Goal: Task Accomplishment & Management: Manage account settings

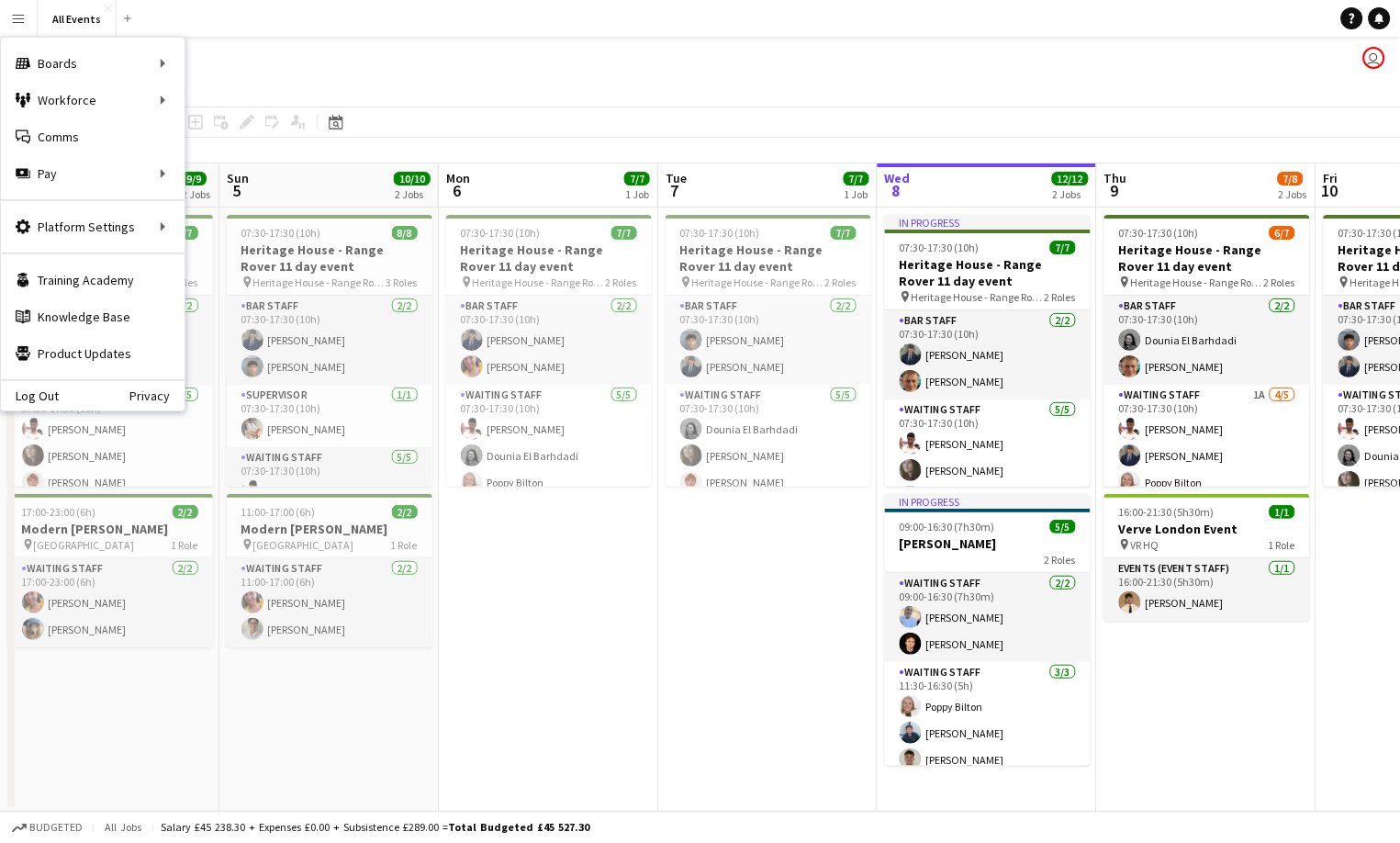
scroll to position [0, 438]
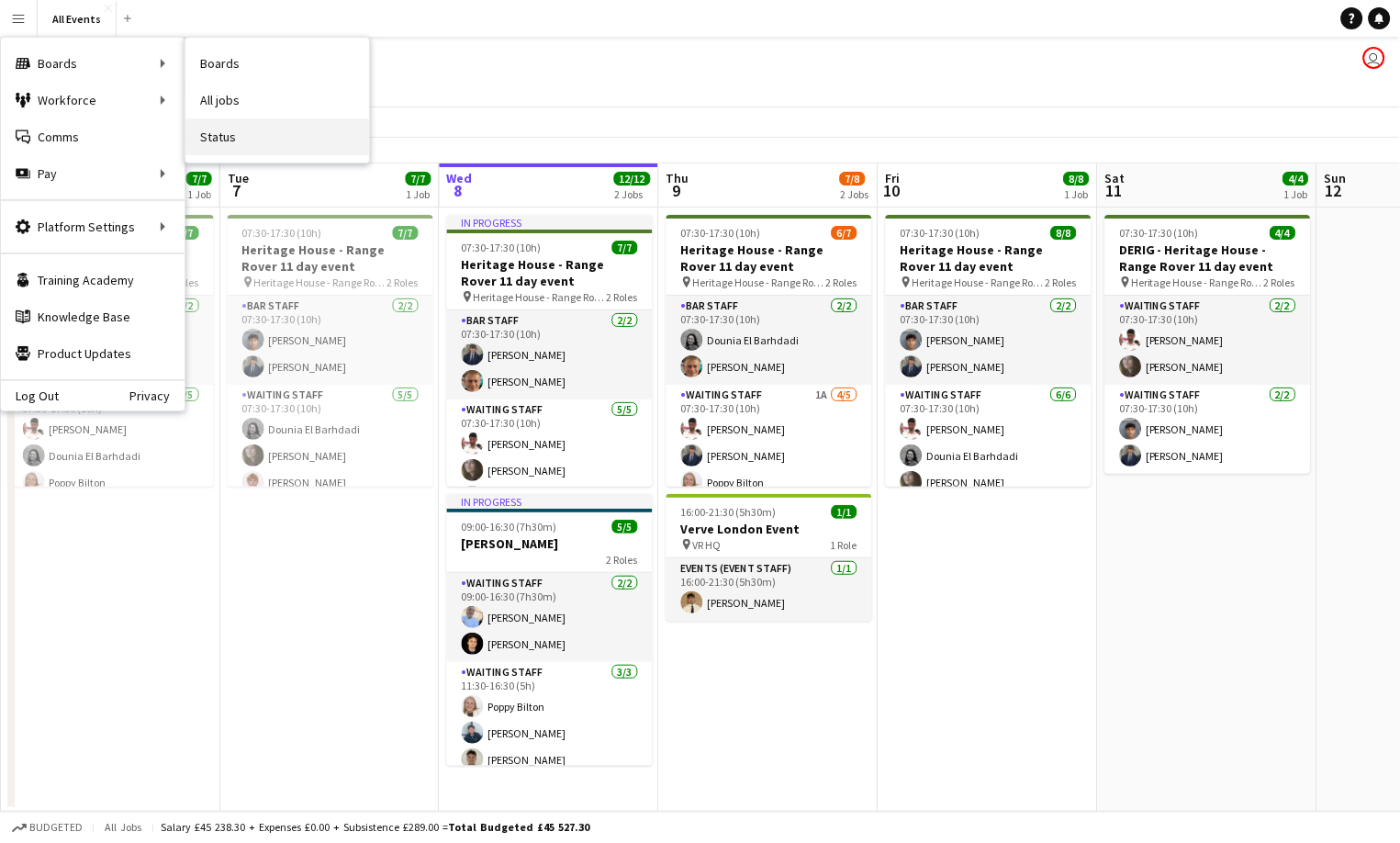
click at [217, 131] on link "Status" at bounding box center [278, 137] width 184 height 37
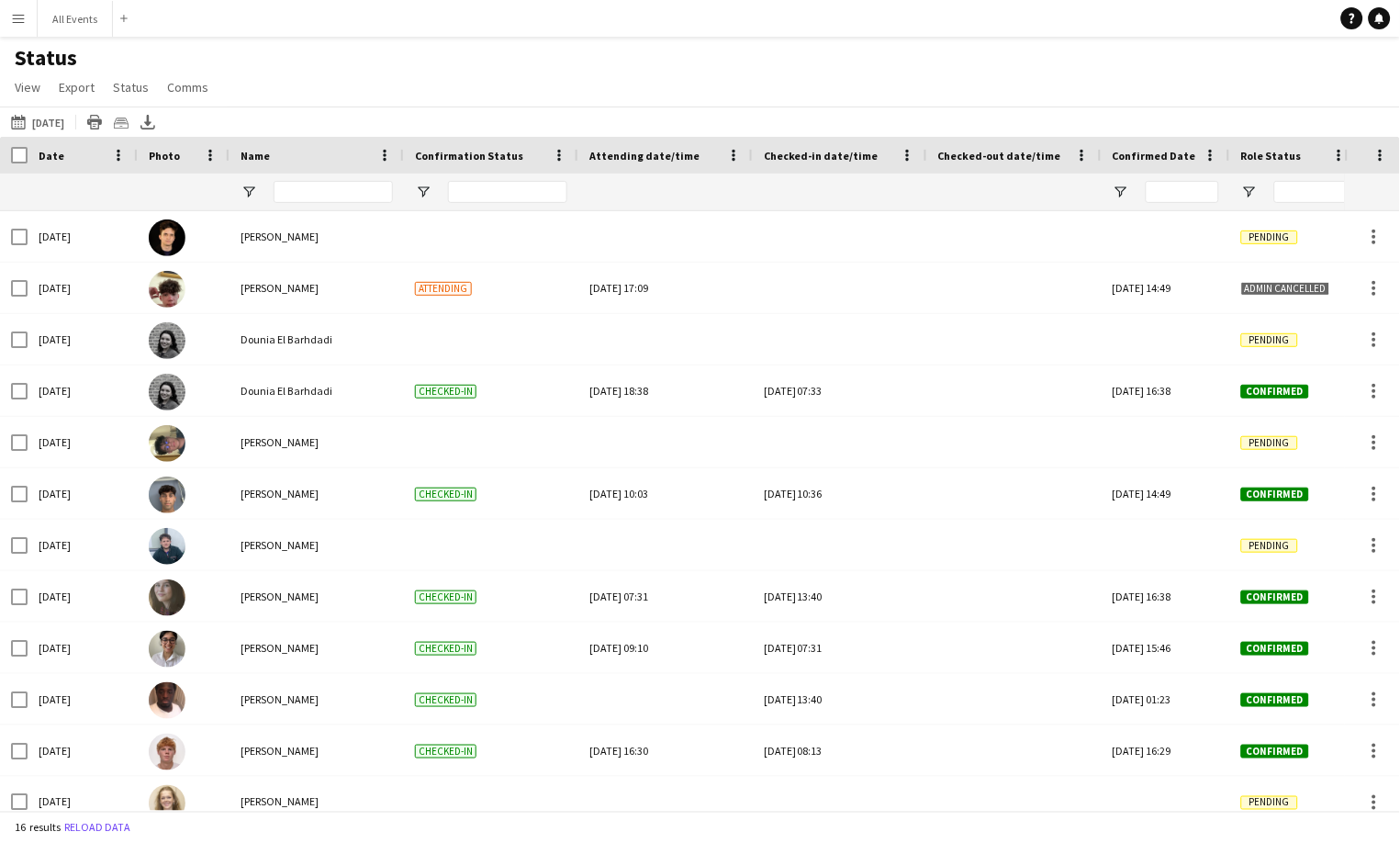
type input "**********"
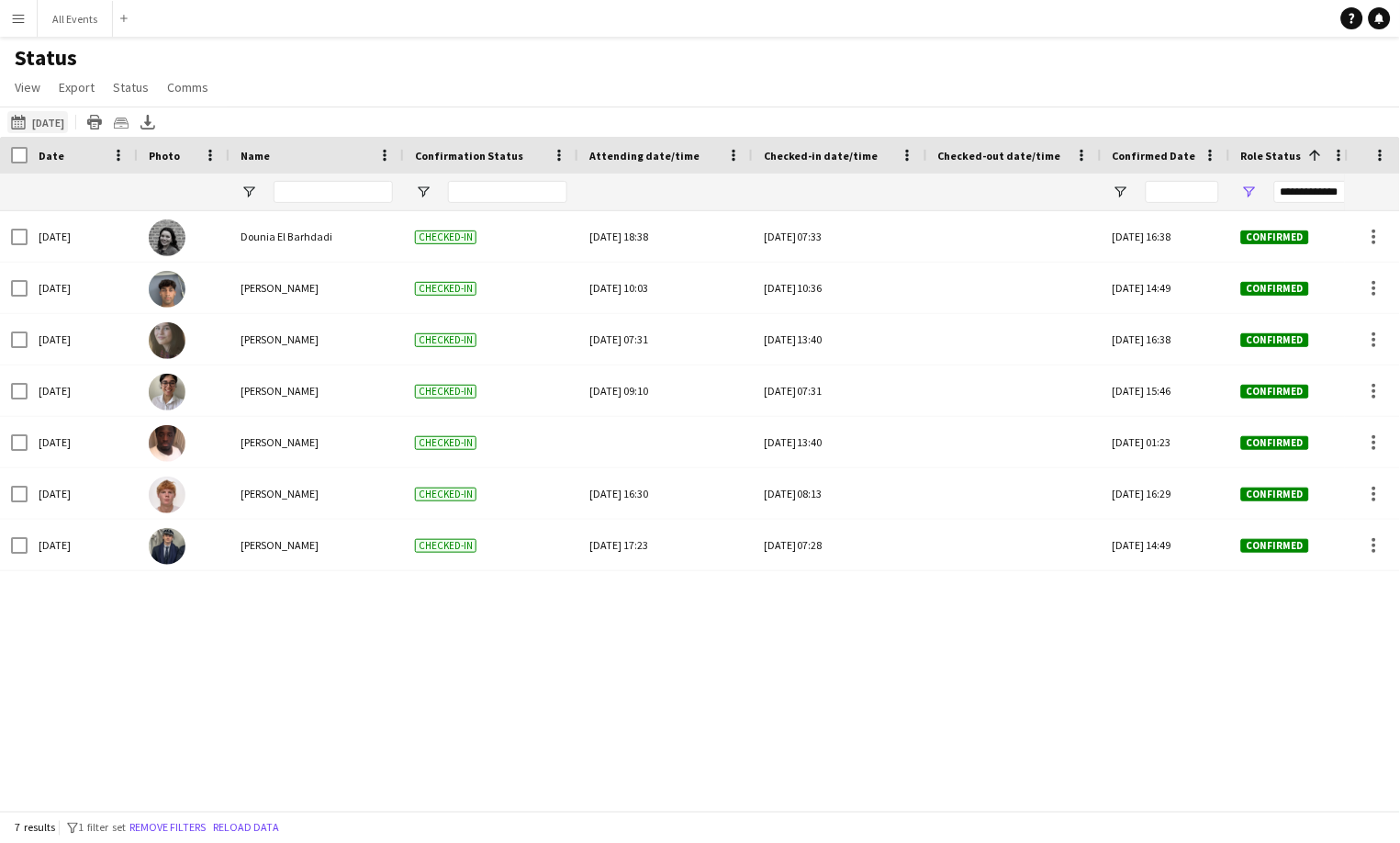
click at [58, 121] on button "[DATE] to [DATE] [DATE]" at bounding box center [38, 121] width 61 height 22
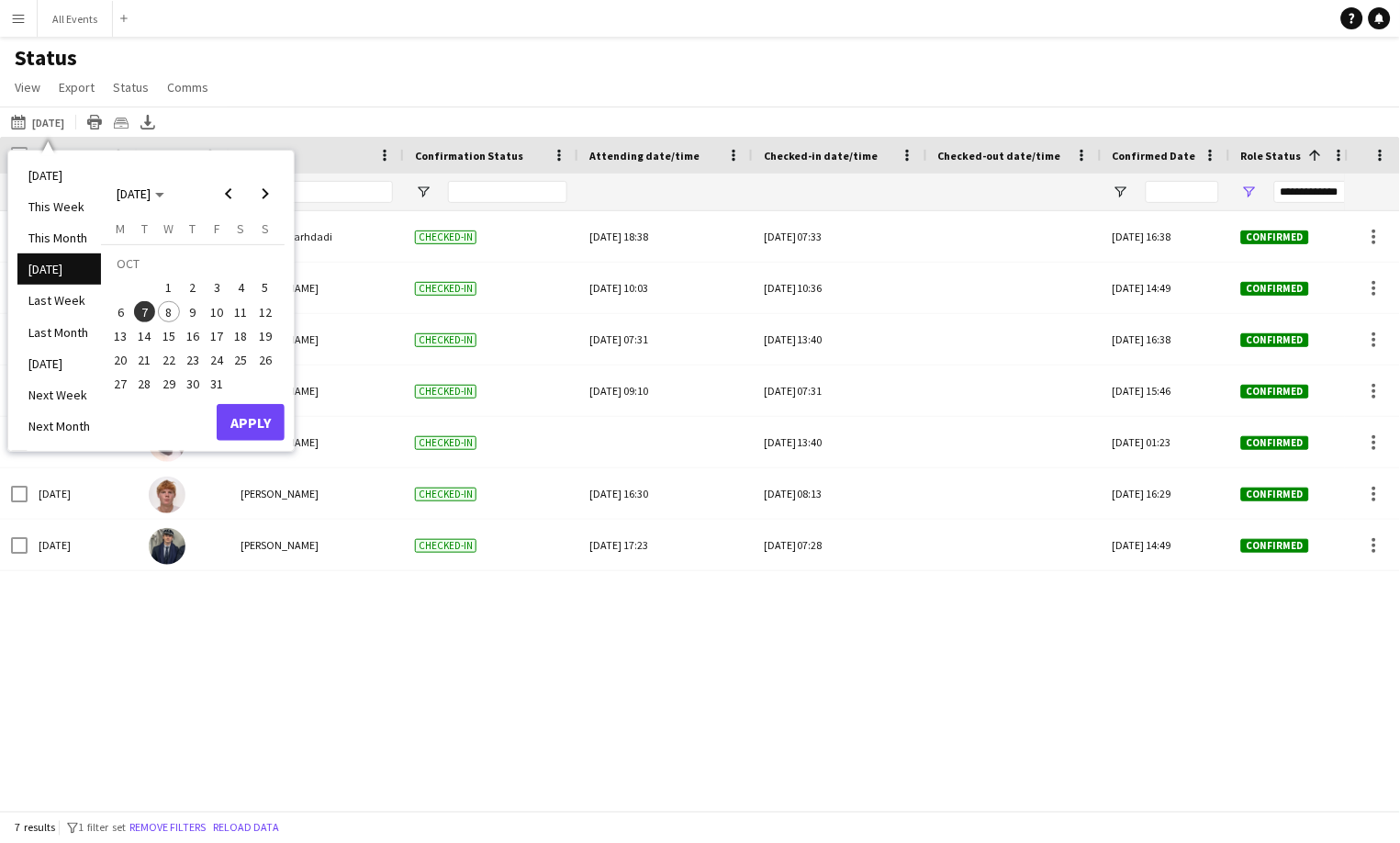
click at [925, 675] on div "[DATE] Dounia [GEOGRAPHIC_DATA] Checked-in [DATE] 18:38 [DATE] 07:33 [DATE] 16:…" at bounding box center [672, 511] width 1345 height 600
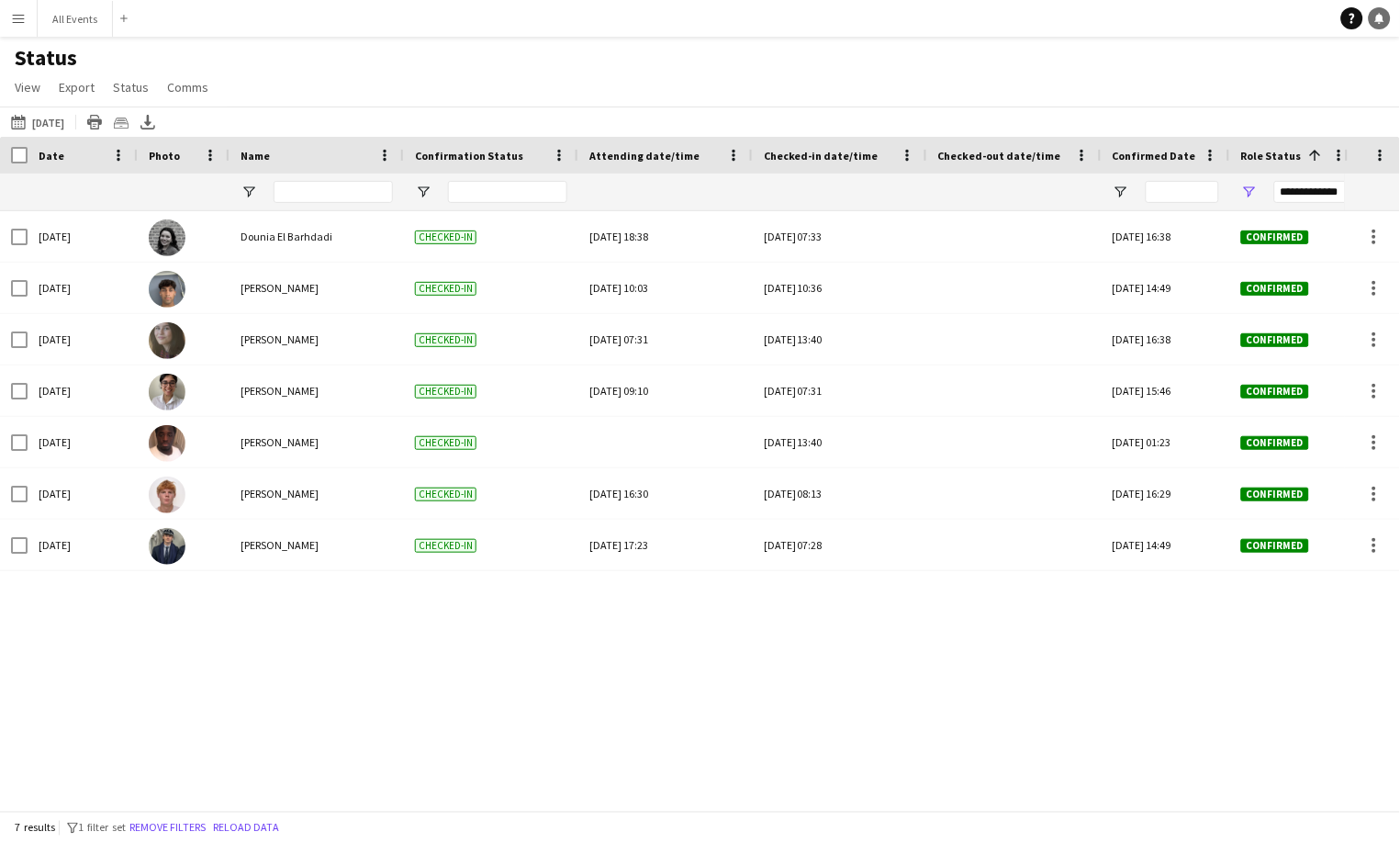
click at [1384, 16] on icon at bounding box center [1380, 18] width 9 height 9
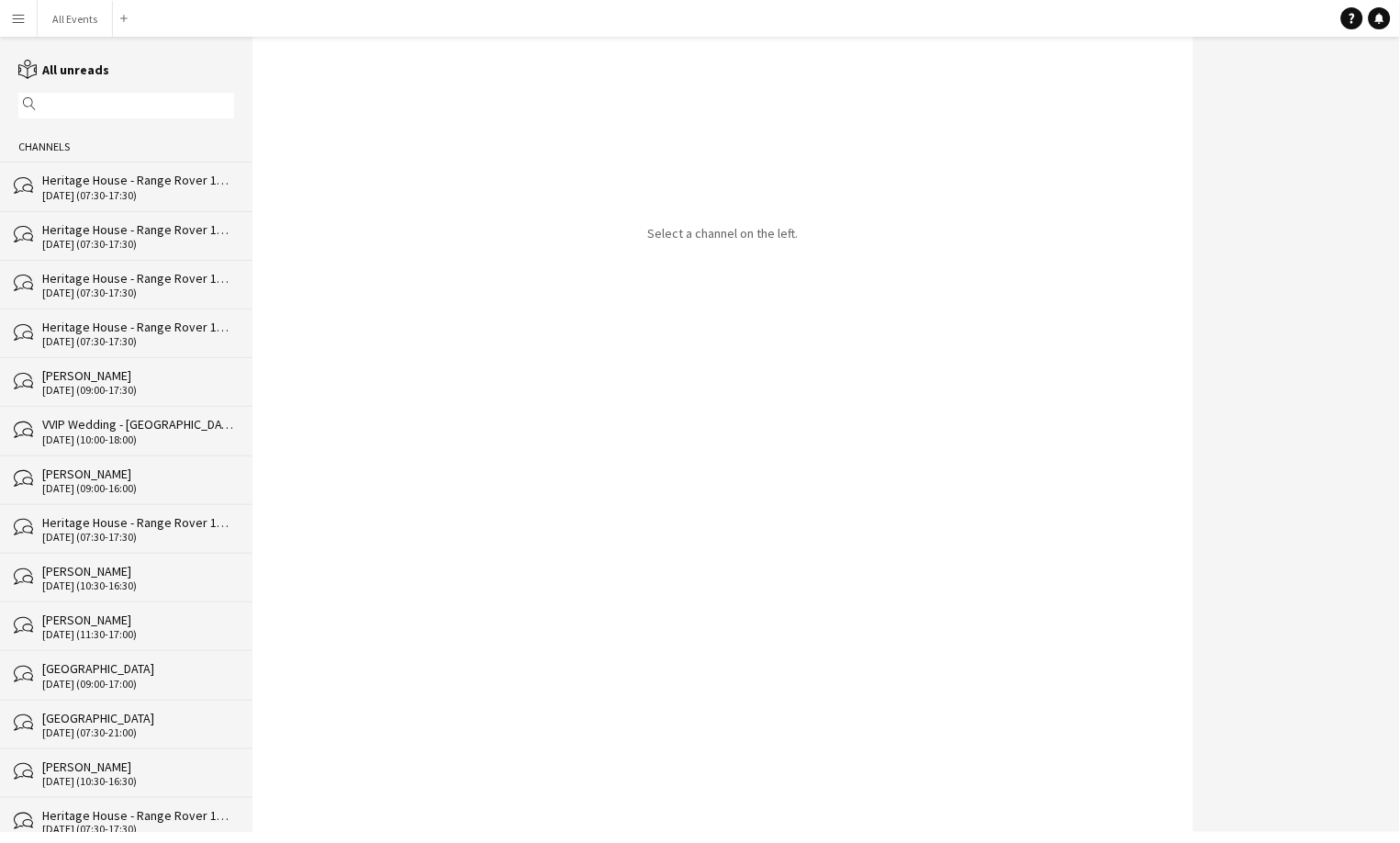
click at [132, 194] on div "[DATE] (07:30-17:30)" at bounding box center [138, 196] width 191 height 13
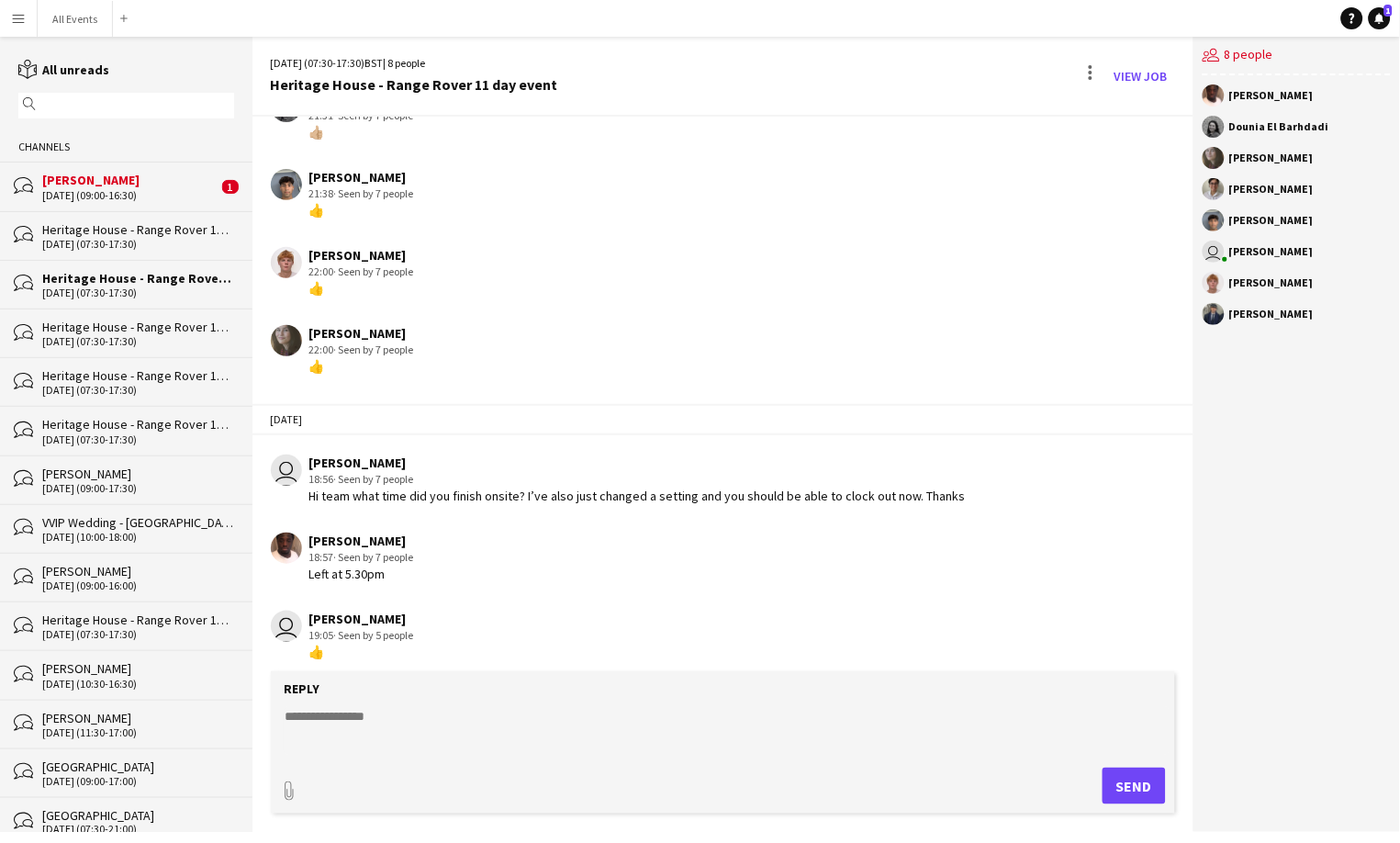
click at [22, 20] on app-icon "Menu" at bounding box center [18, 18] width 14 height 14
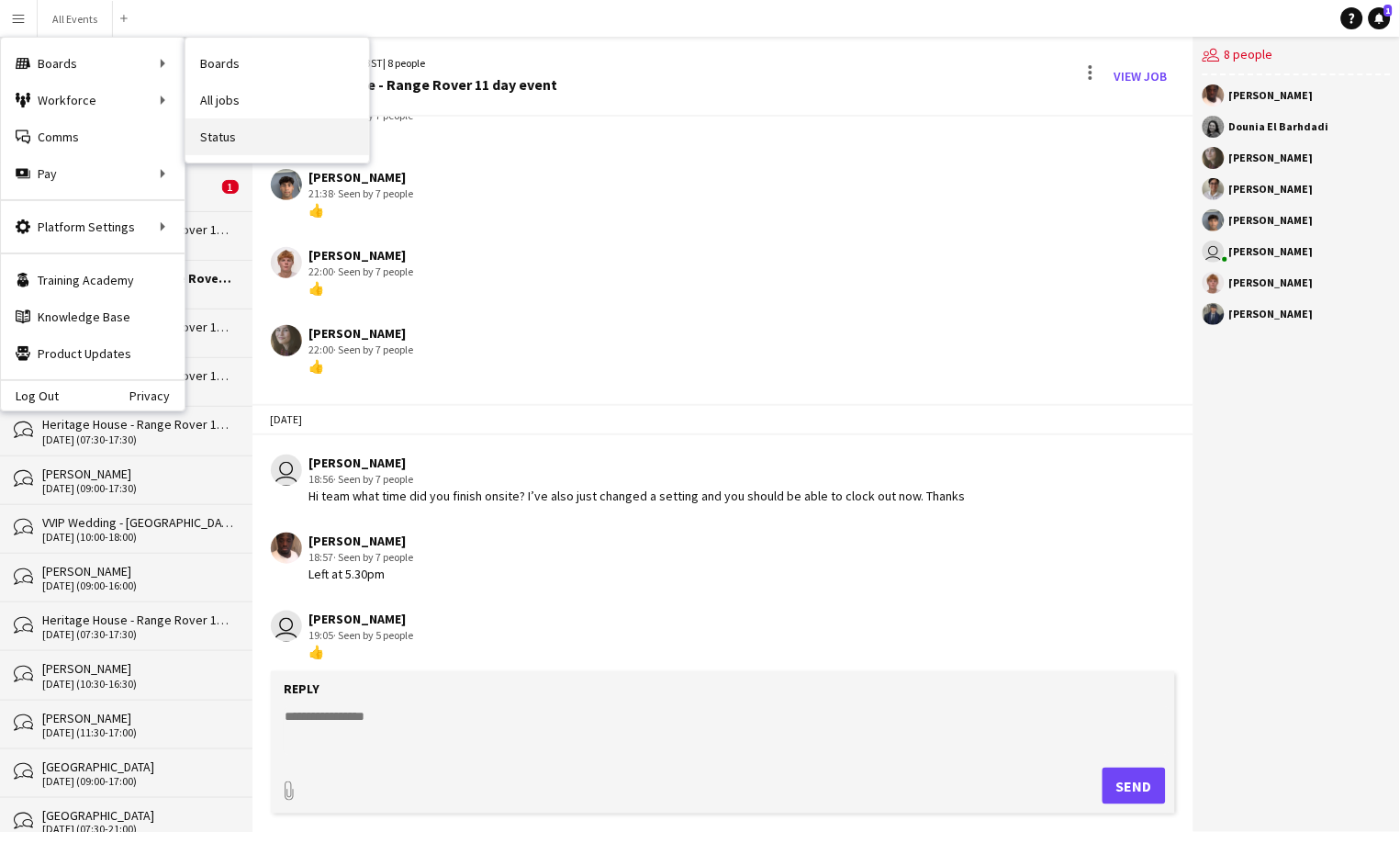
click at [231, 135] on link "Status" at bounding box center [278, 137] width 184 height 37
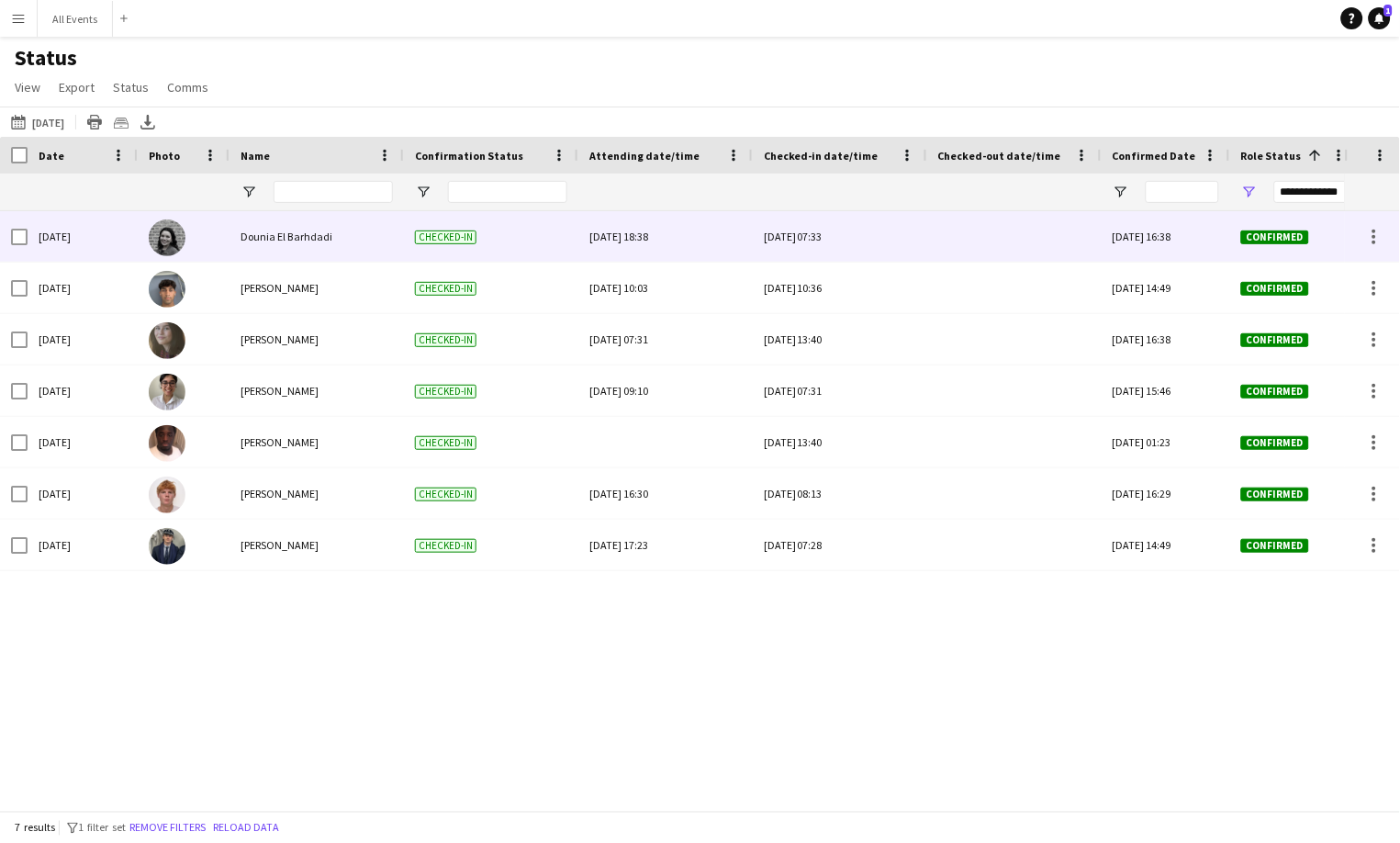
click at [1000, 240] on div at bounding box center [1014, 236] width 153 height 50
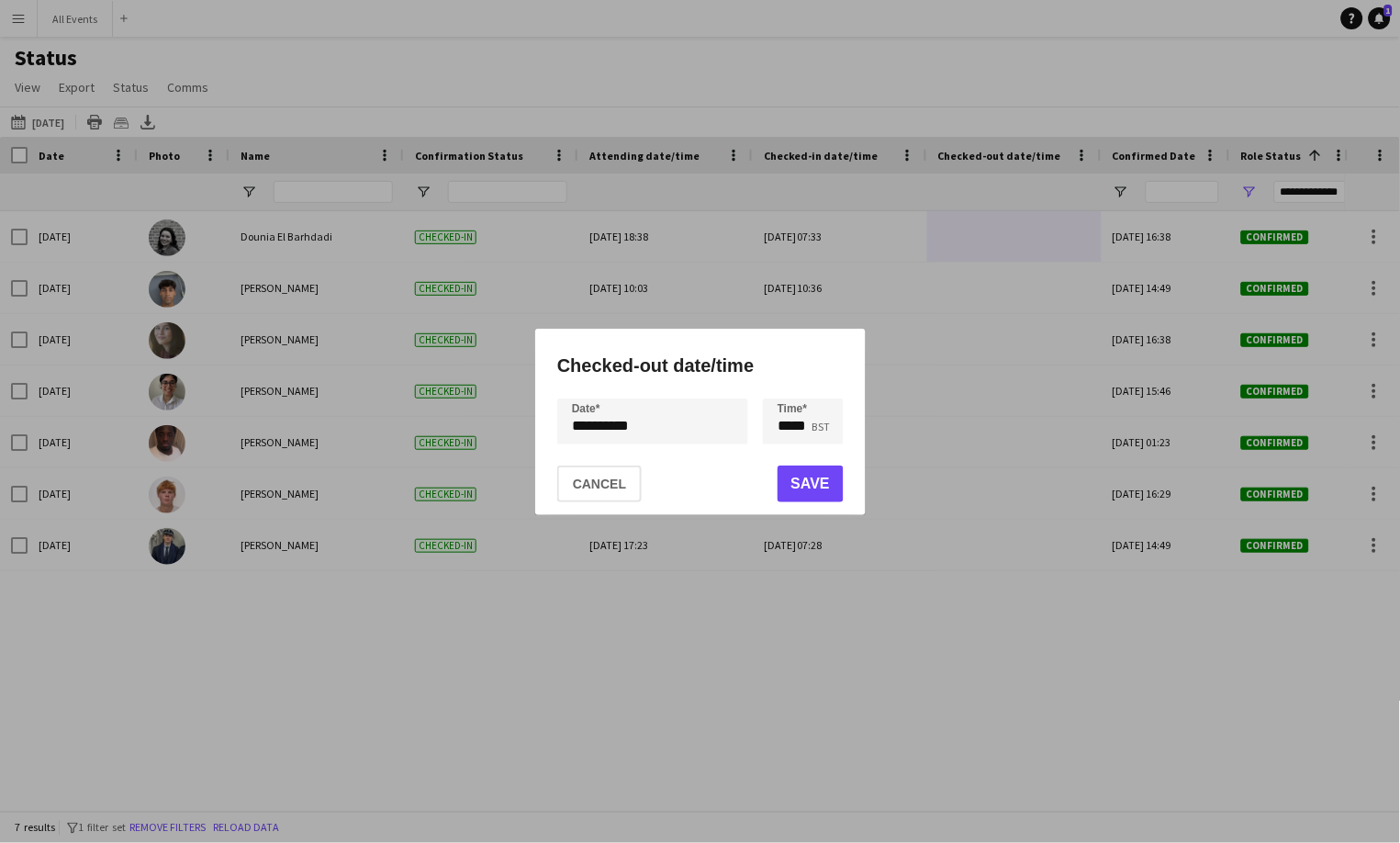
click at [904, 652] on div at bounding box center [700, 421] width 1400 height 843
click at [23, 50] on div at bounding box center [700, 421] width 1400 height 843
click at [622, 491] on button "Cancel" at bounding box center [599, 484] width 84 height 37
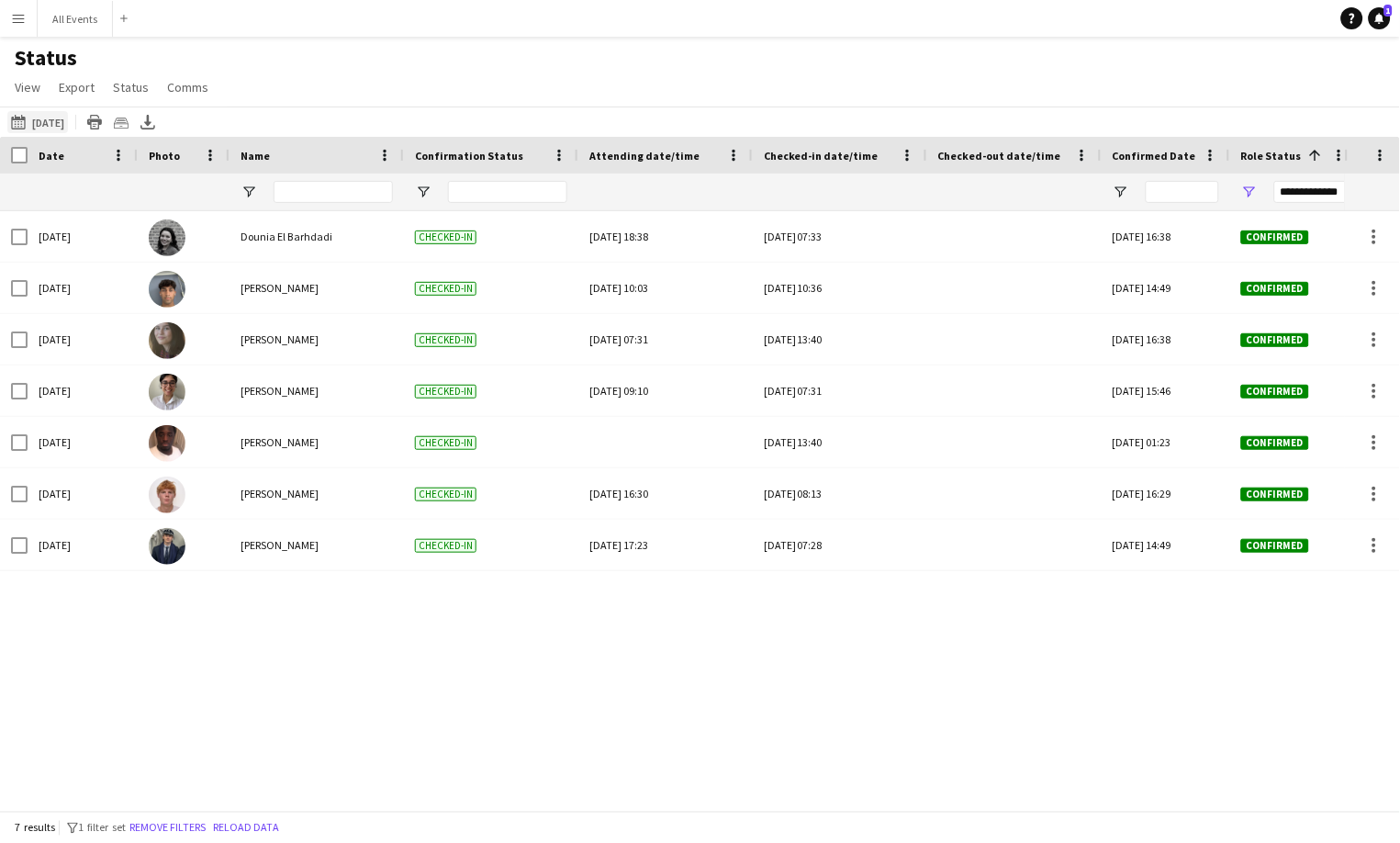
click at [54, 130] on button "08-10-2025 to 14-10-2025 Yesterday" at bounding box center [38, 121] width 61 height 22
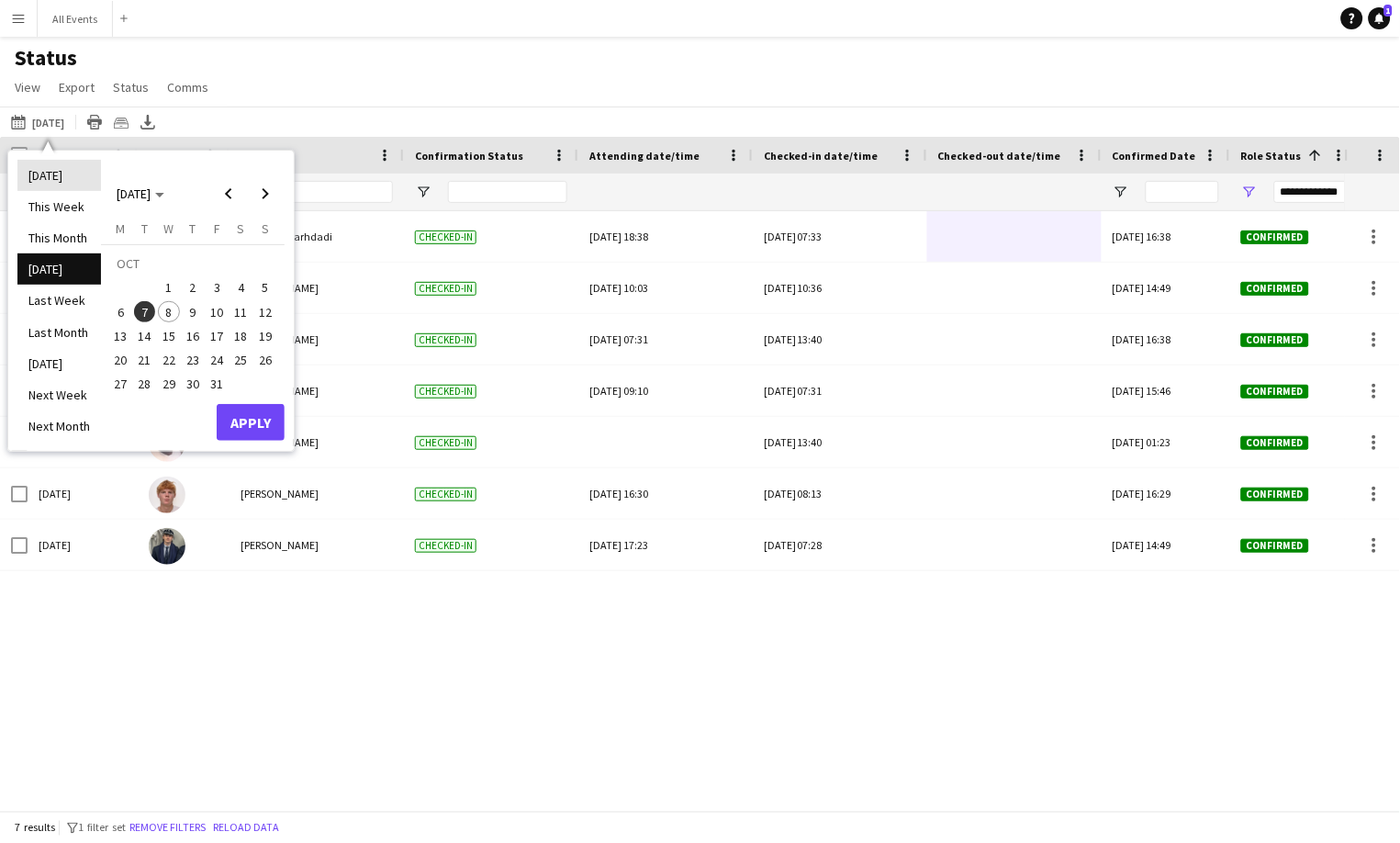
click at [54, 175] on li "[DATE]" at bounding box center [59, 175] width 83 height 31
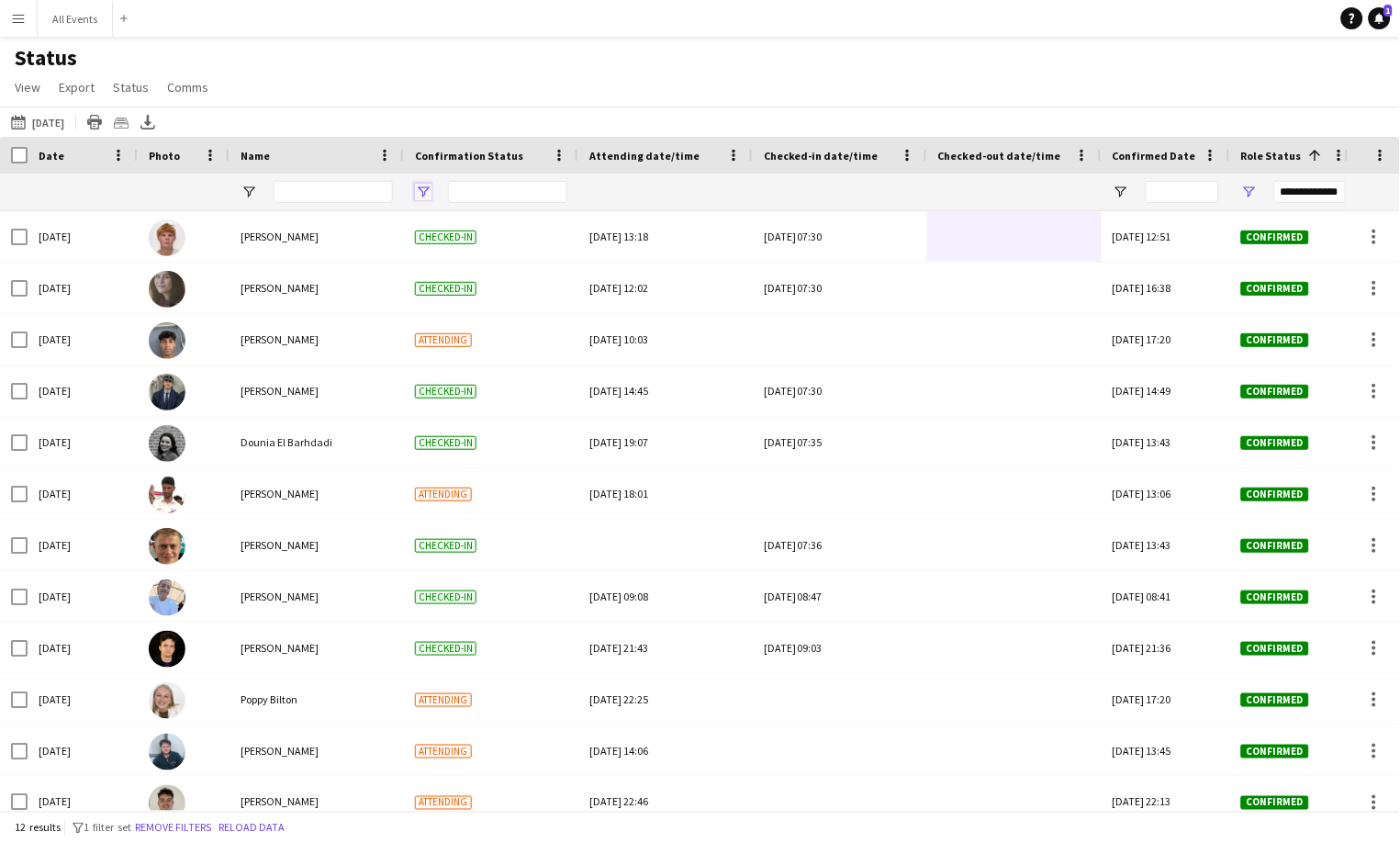
click at [419, 187] on span "Open Filter Menu" at bounding box center [423, 192] width 16 height 16
click at [1252, 184] on span "Open Filter Menu" at bounding box center [1249, 192] width 16 height 16
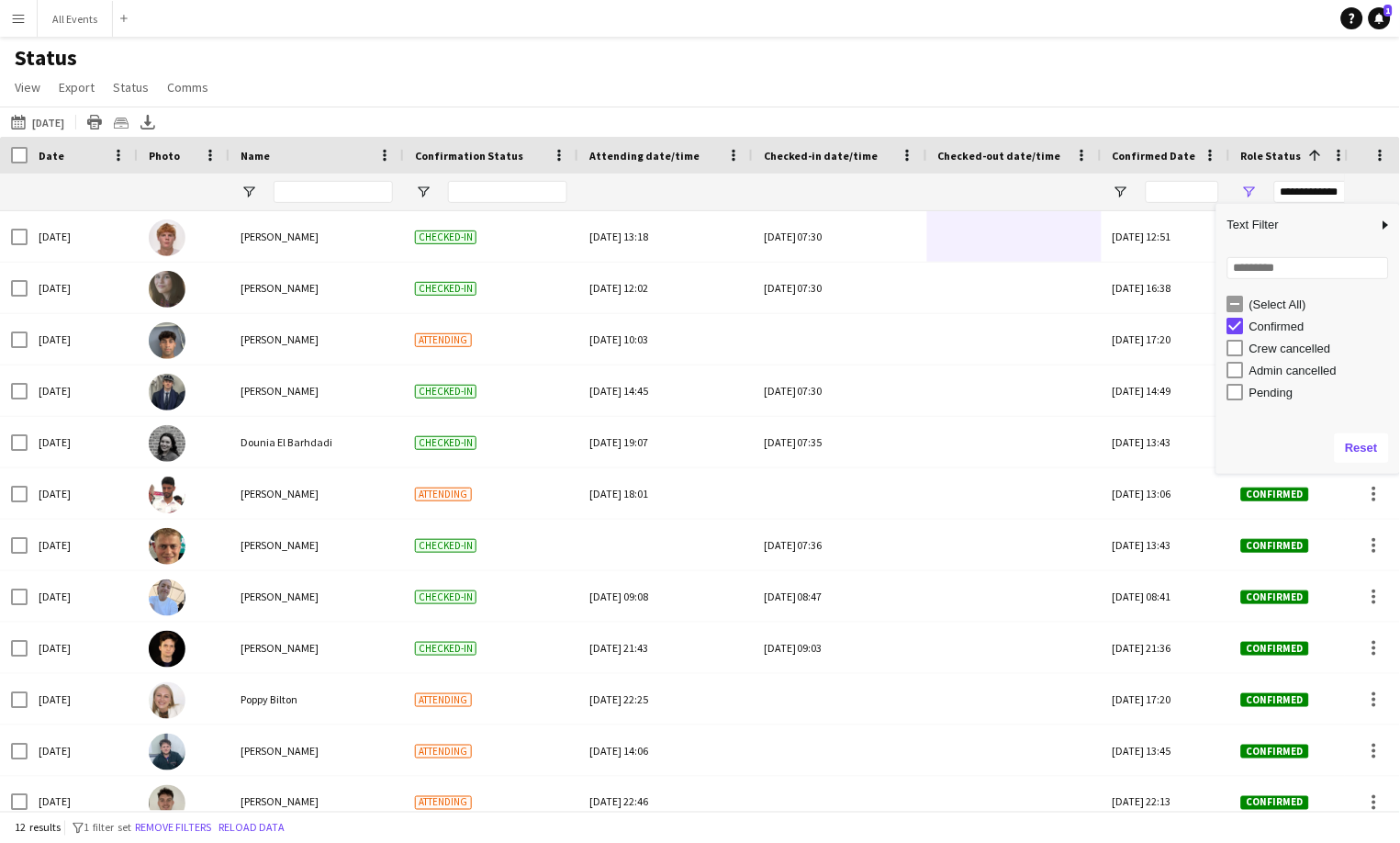
click at [1219, 106] on div "08-10-2025 to 14-10-2025 Today Today This Week This Month Yesterday Last Week L…" at bounding box center [700, 121] width 1400 height 30
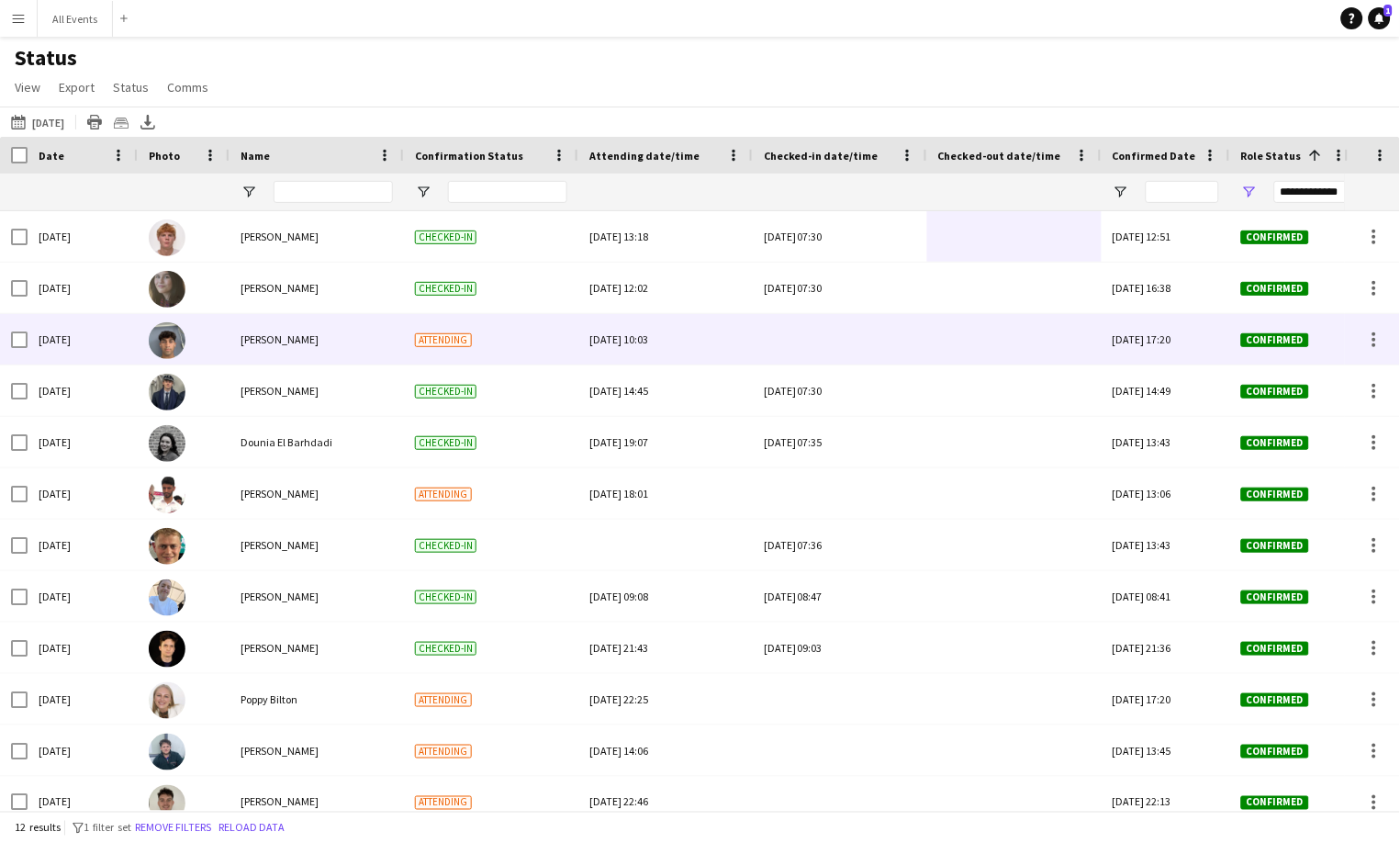
click at [841, 345] on div at bounding box center [840, 339] width 153 height 50
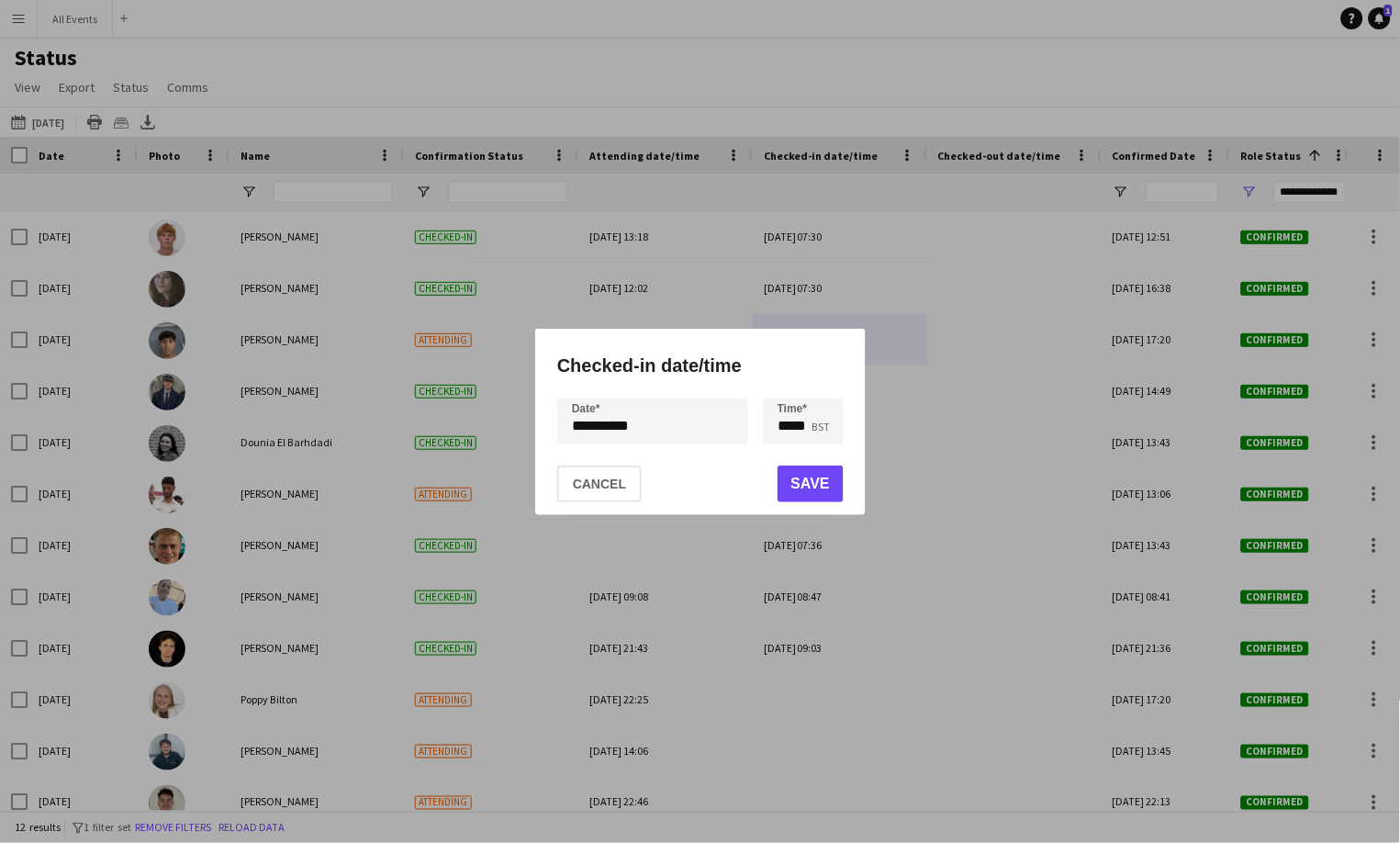
click at [821, 476] on button "Save" at bounding box center [810, 484] width 66 height 37
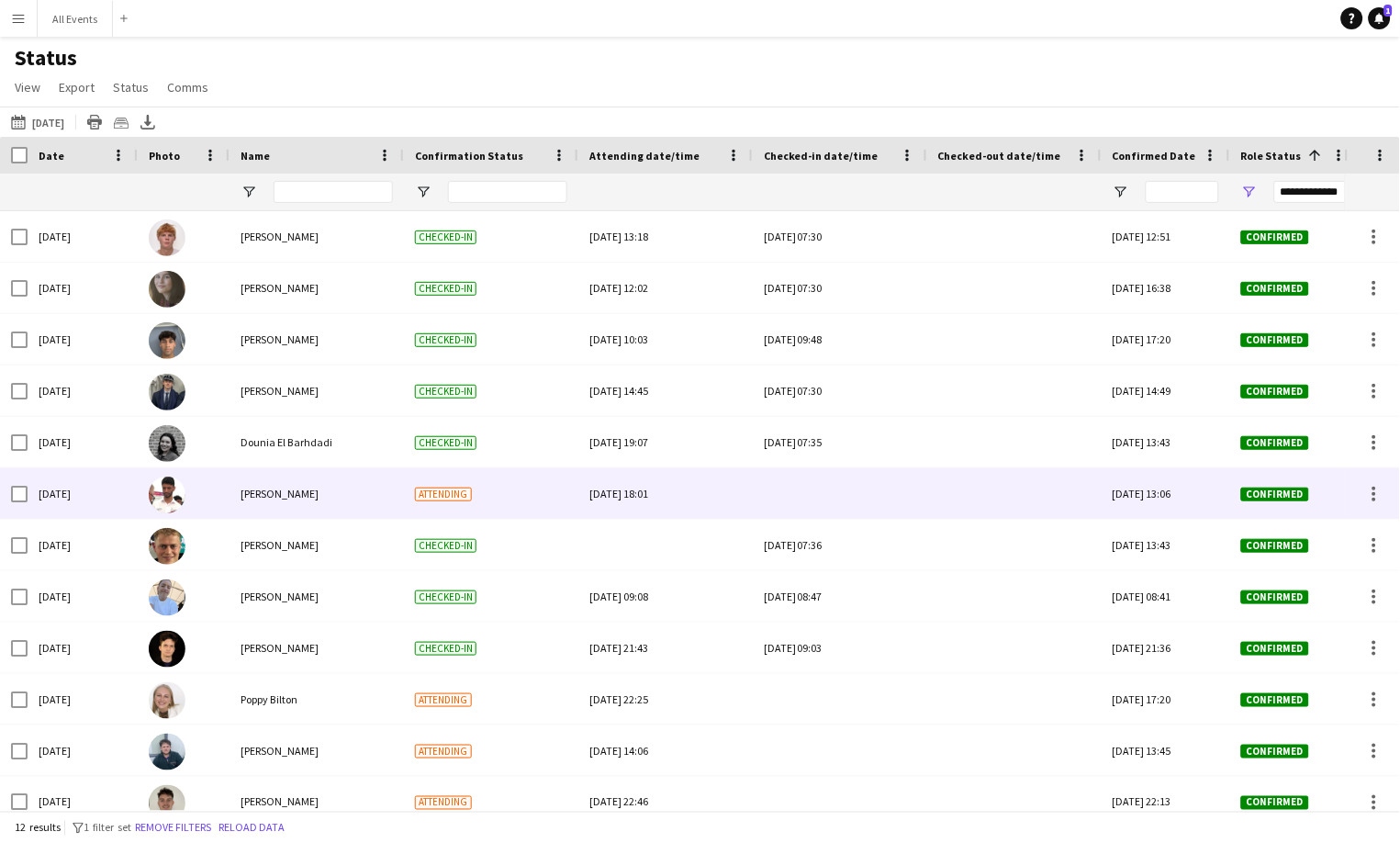
click at [831, 497] on div at bounding box center [840, 493] width 153 height 50
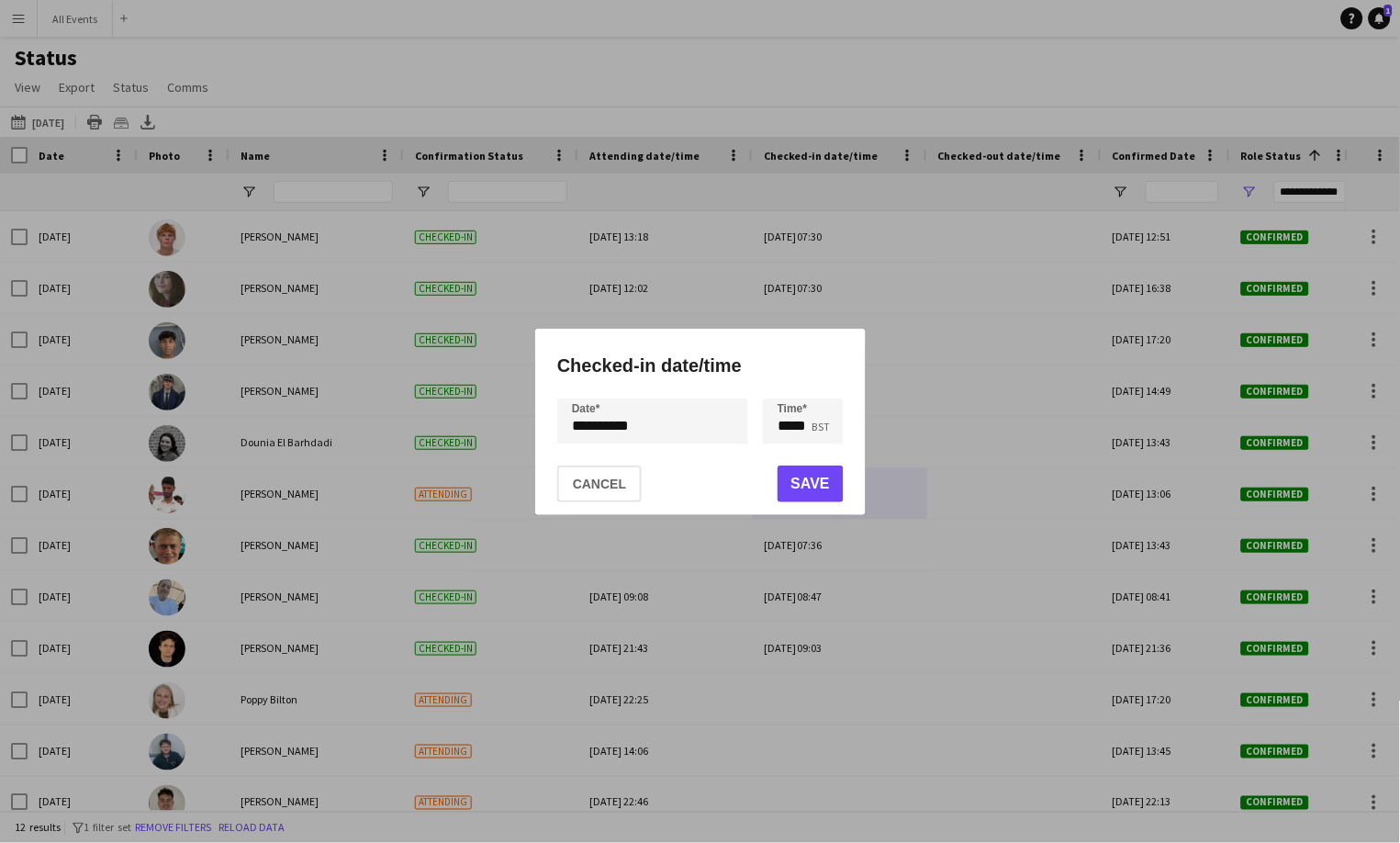
click at [814, 481] on button "Save" at bounding box center [810, 484] width 66 height 37
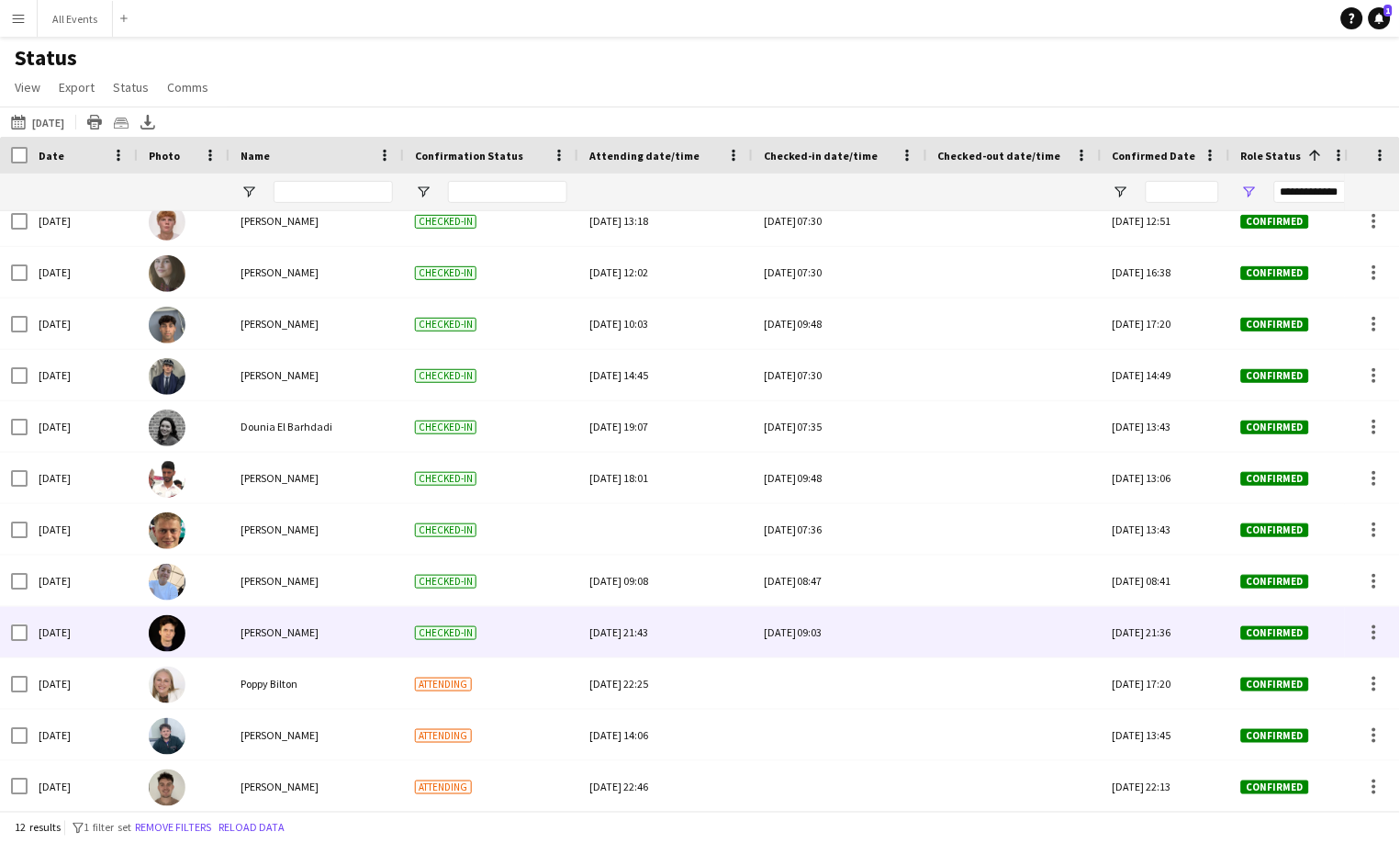
click at [842, 634] on div "Wed, 8 Oct 2025 09:03" at bounding box center [840, 632] width 153 height 50
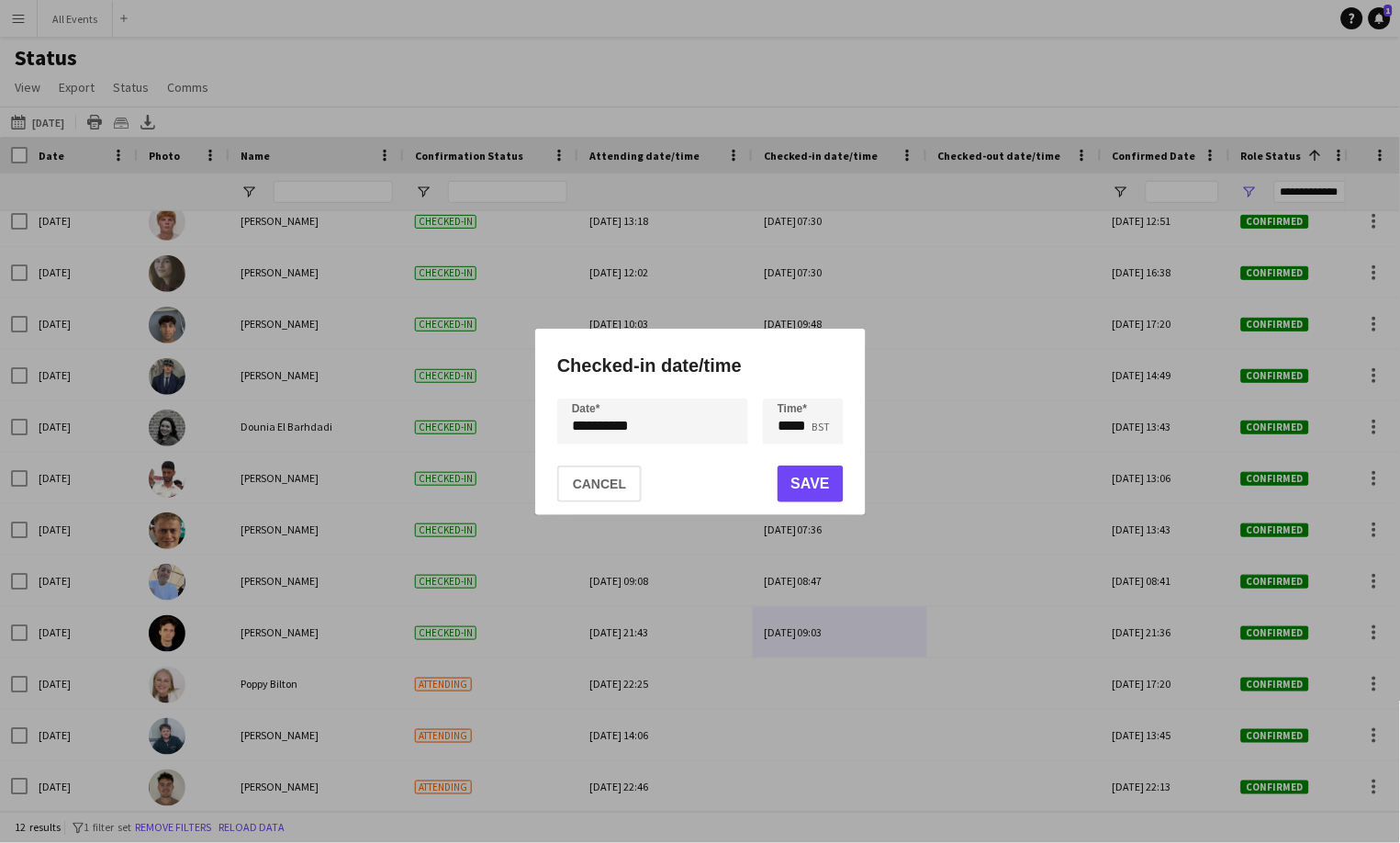
click at [584, 481] on button "Cancel" at bounding box center [599, 484] width 84 height 37
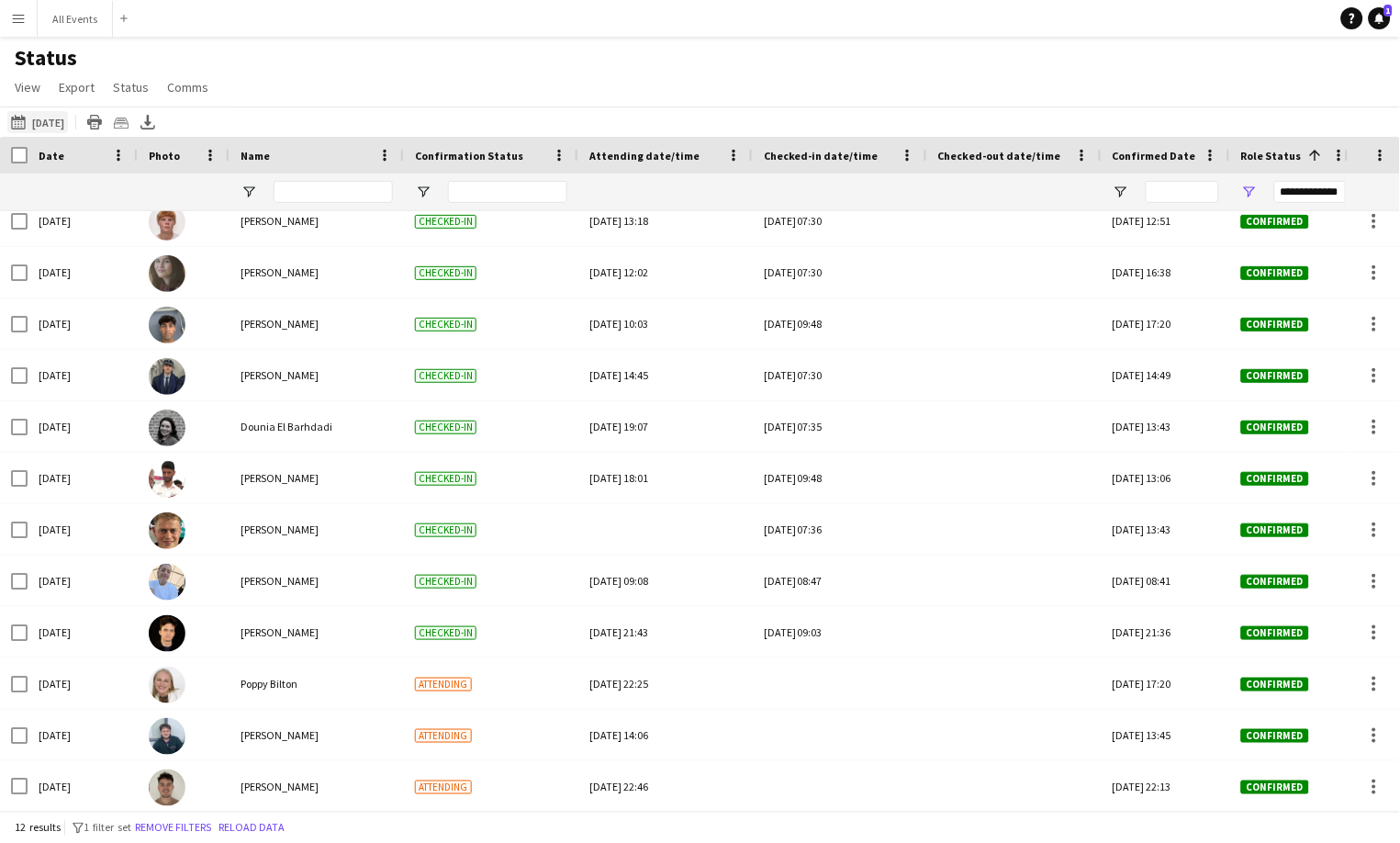
click at [58, 130] on button "08-10-2025 to 14-10-2025 Today" at bounding box center [38, 121] width 61 height 22
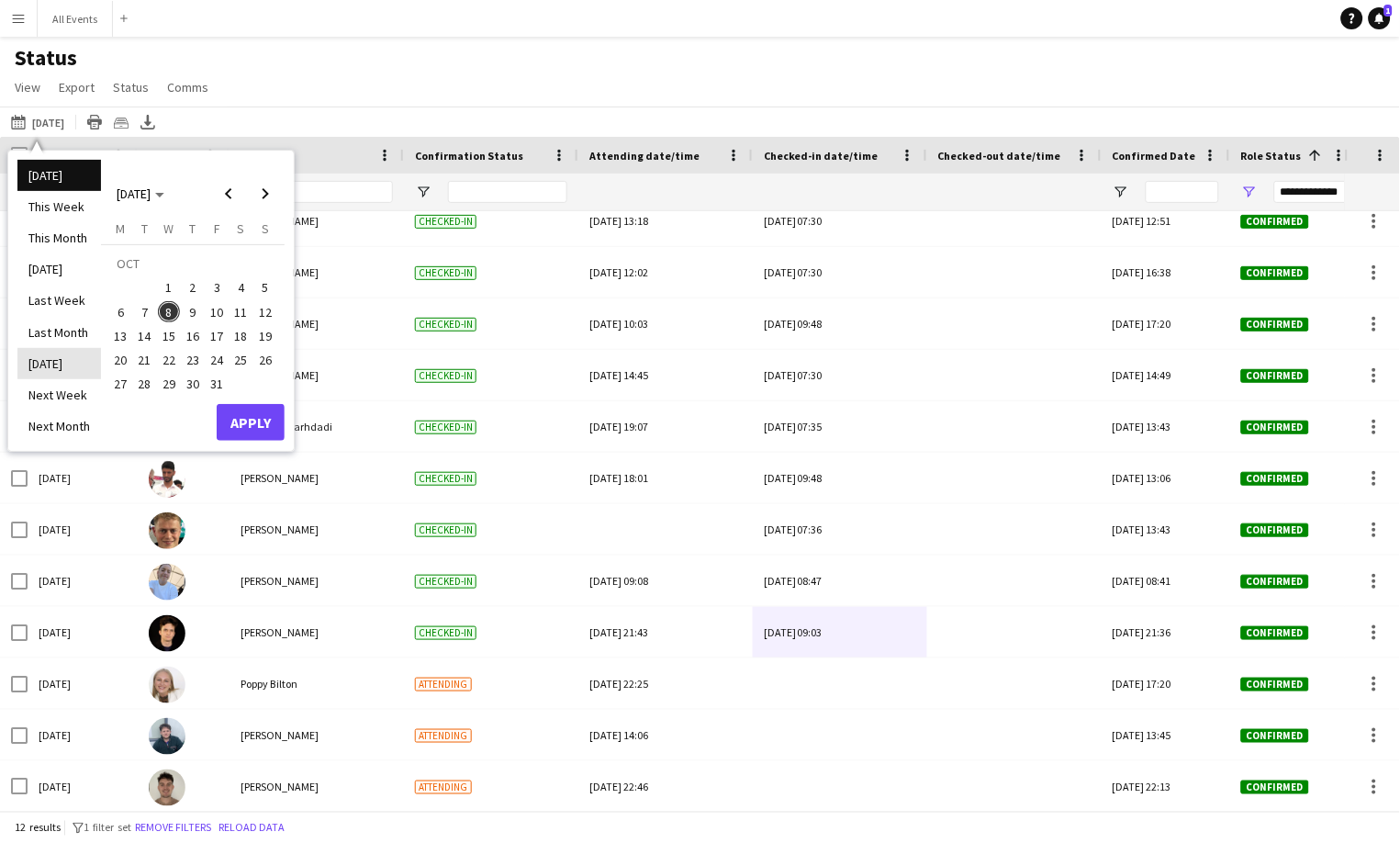
click at [69, 353] on li "[DATE]" at bounding box center [59, 363] width 83 height 31
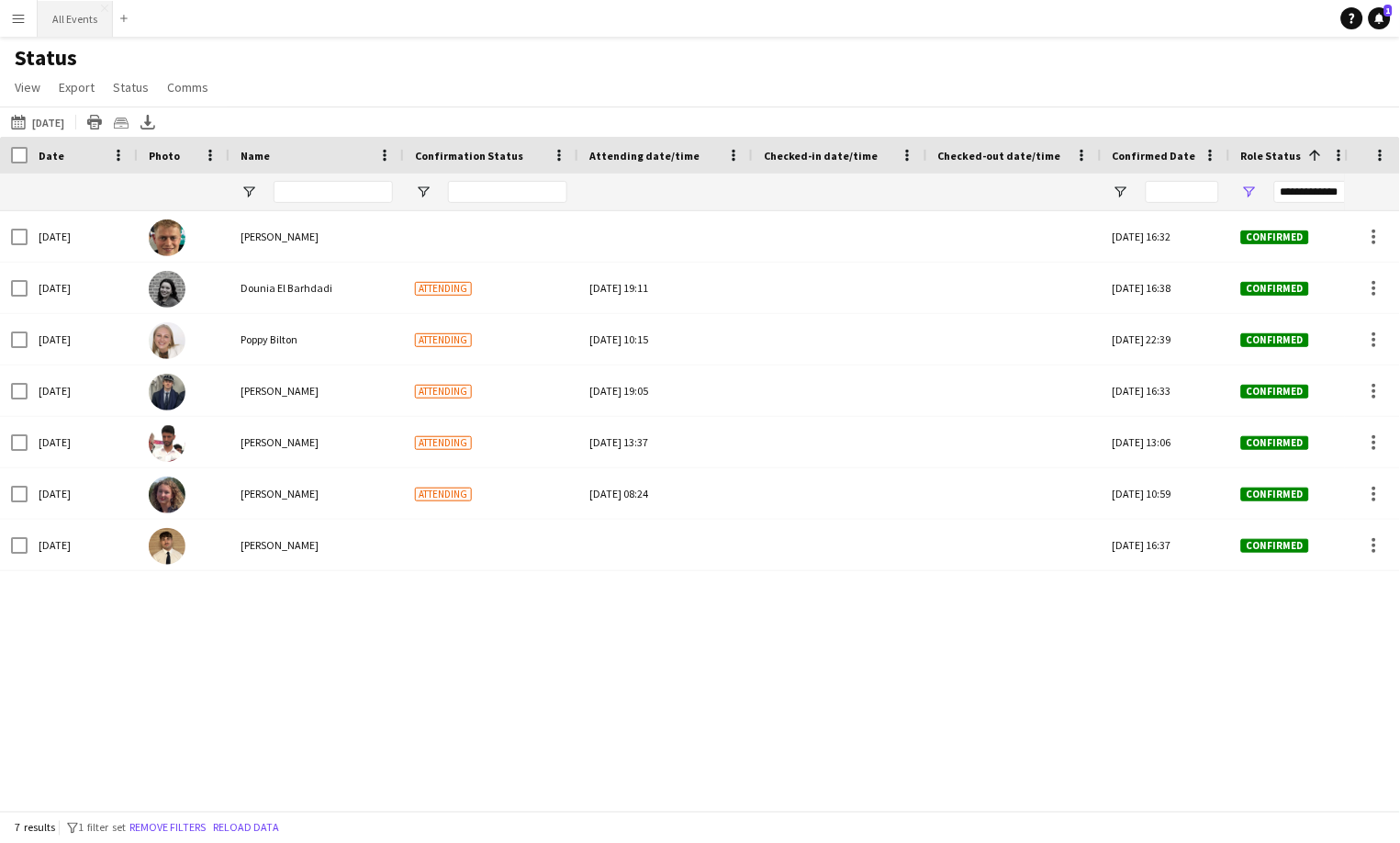
click at [68, 21] on button "All Events Close" at bounding box center [75, 19] width 75 height 36
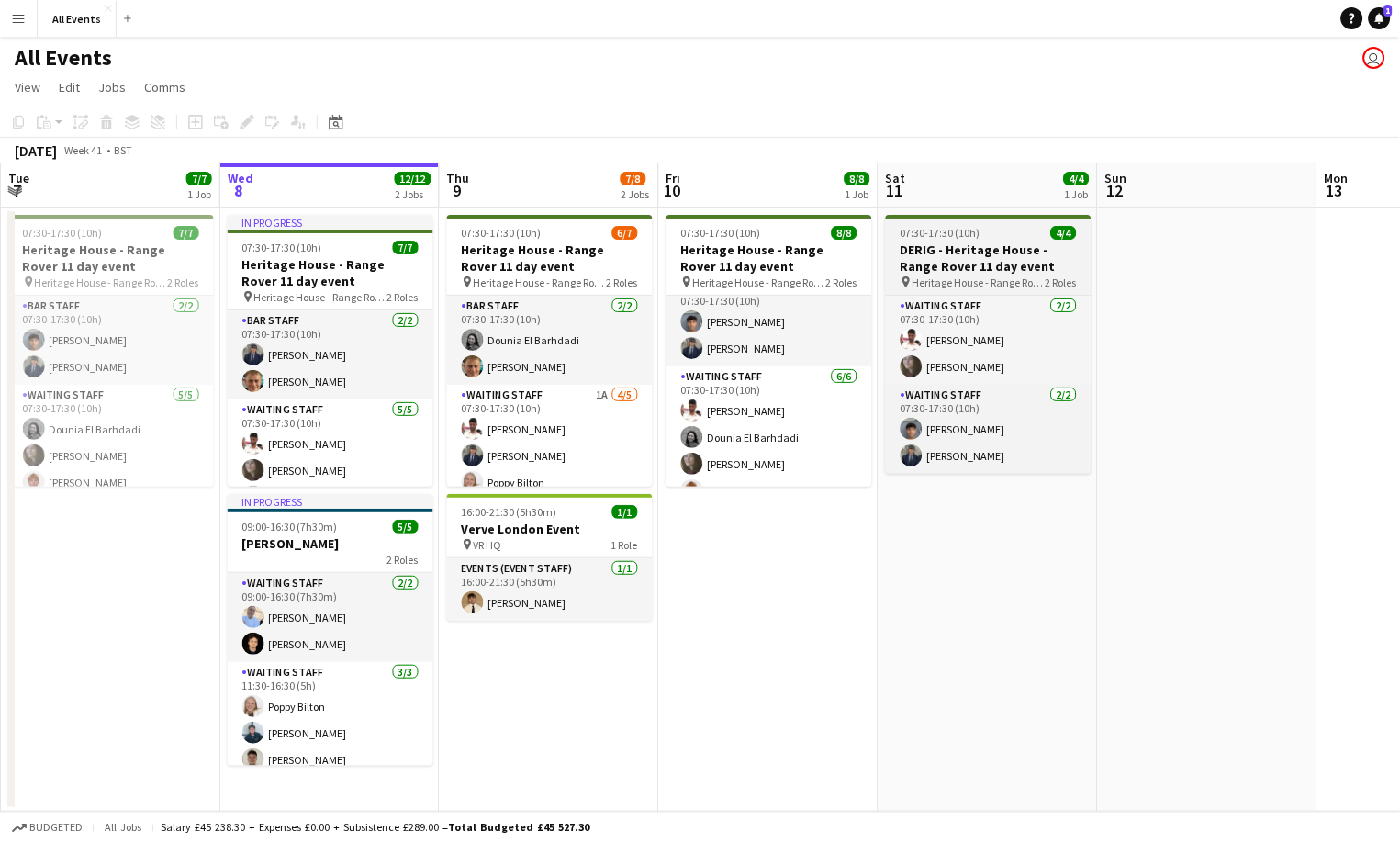
click at [998, 237] on div "07:30-17:30 (10h) 4/4" at bounding box center [989, 232] width 206 height 14
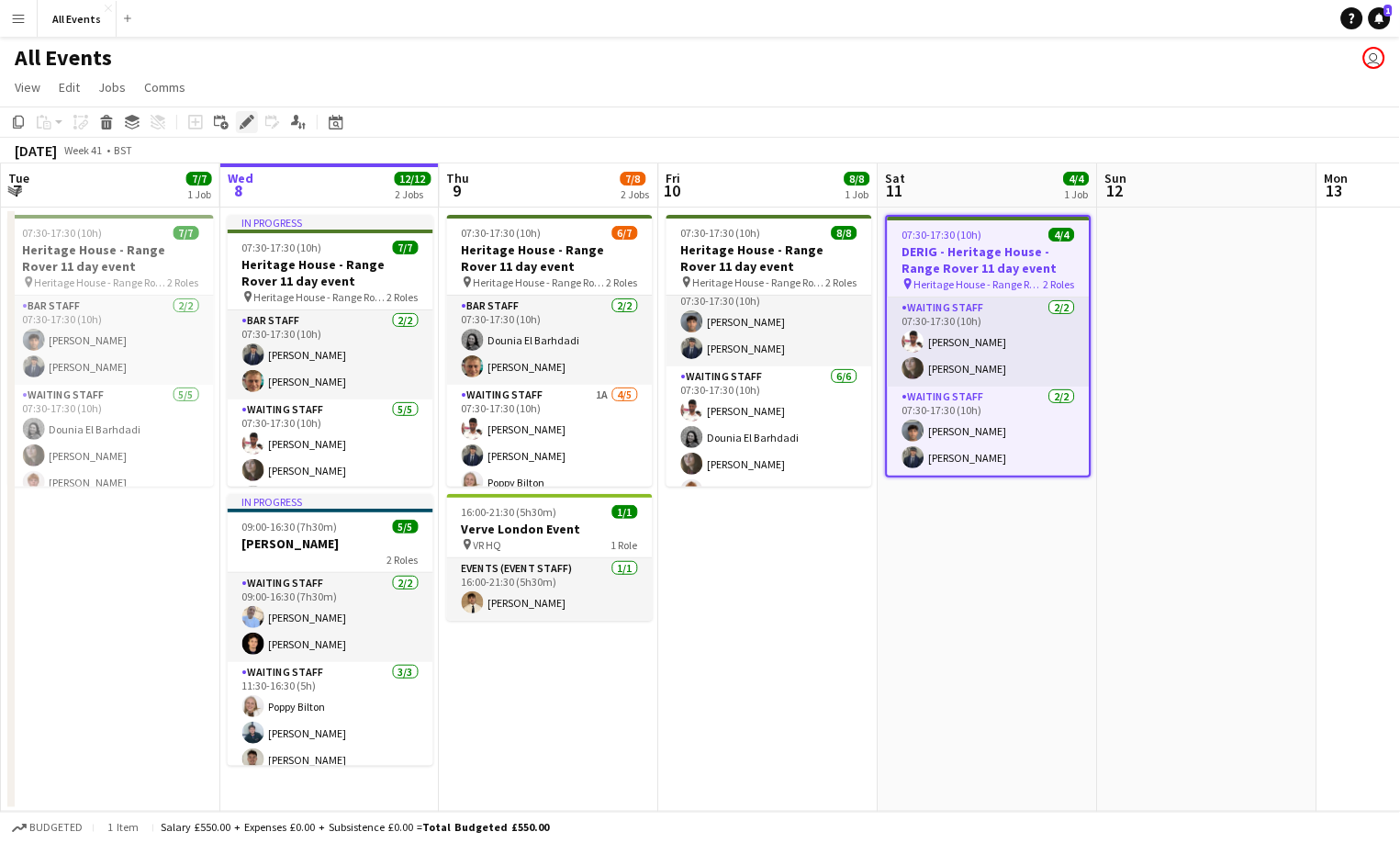
click at [248, 127] on icon "Edit" at bounding box center [246, 121] width 14 height 14
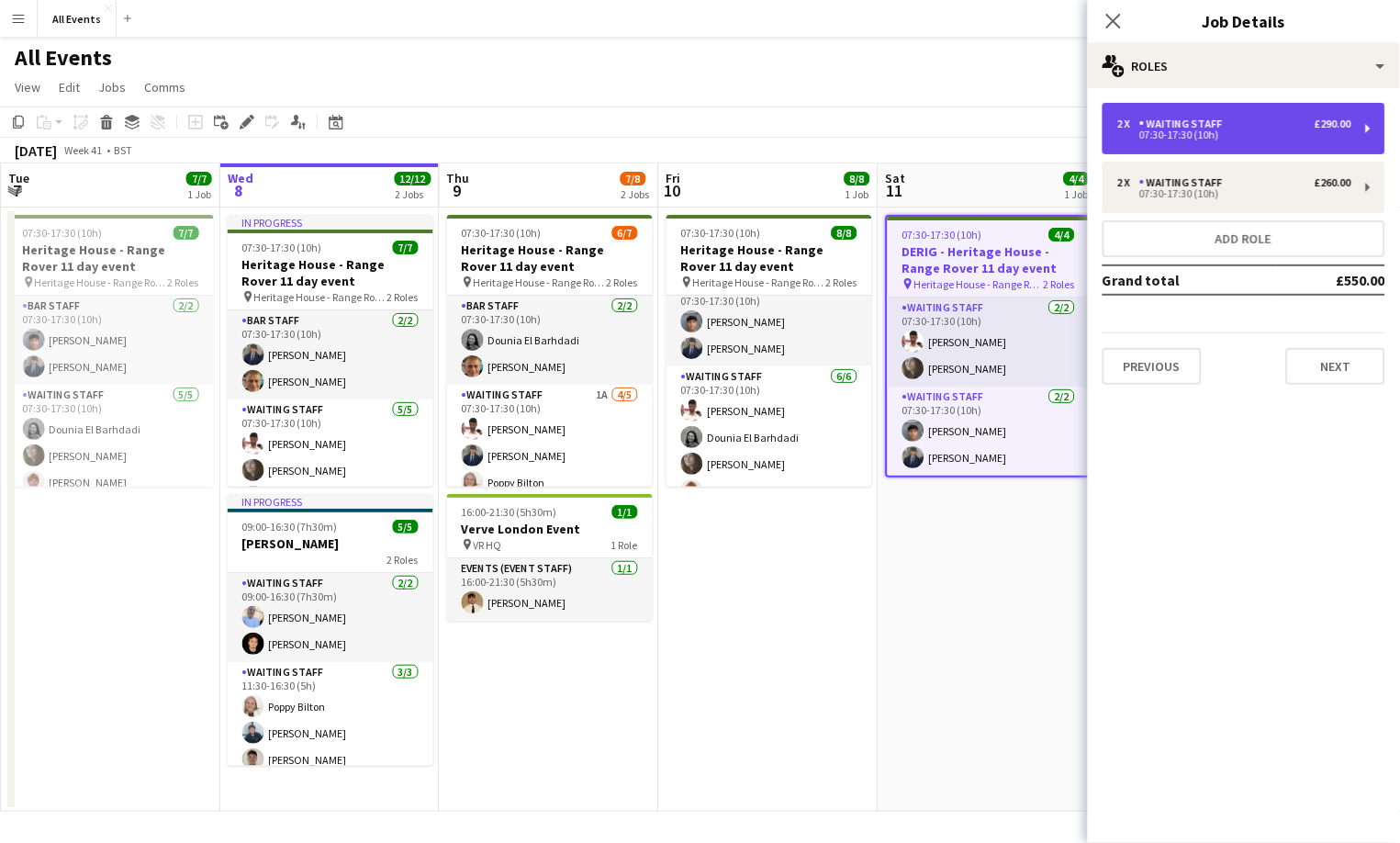
click at [1227, 138] on div "2 x Waiting Staff £290.00 07:30-17:30 (10h)" at bounding box center [1244, 128] width 282 height 51
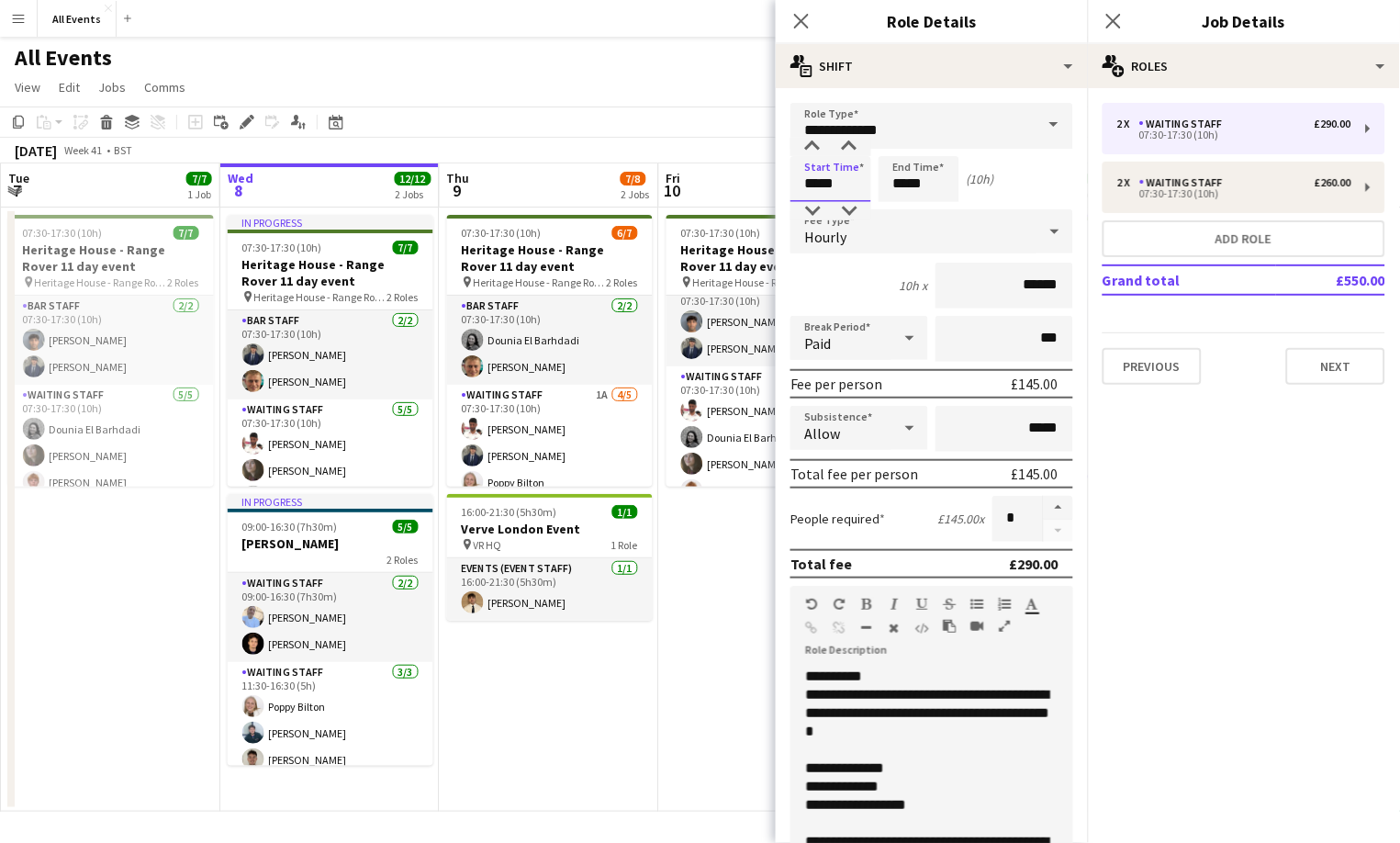
drag, startPoint x: 840, startPoint y: 185, endPoint x: 773, endPoint y: 183, distance: 67.0
click at [773, 183] on body "Menu Boards Boards Boards All jobs Status Workforce Workforce My Workforce Recr…" at bounding box center [700, 421] width 1400 height 843
type input "*****"
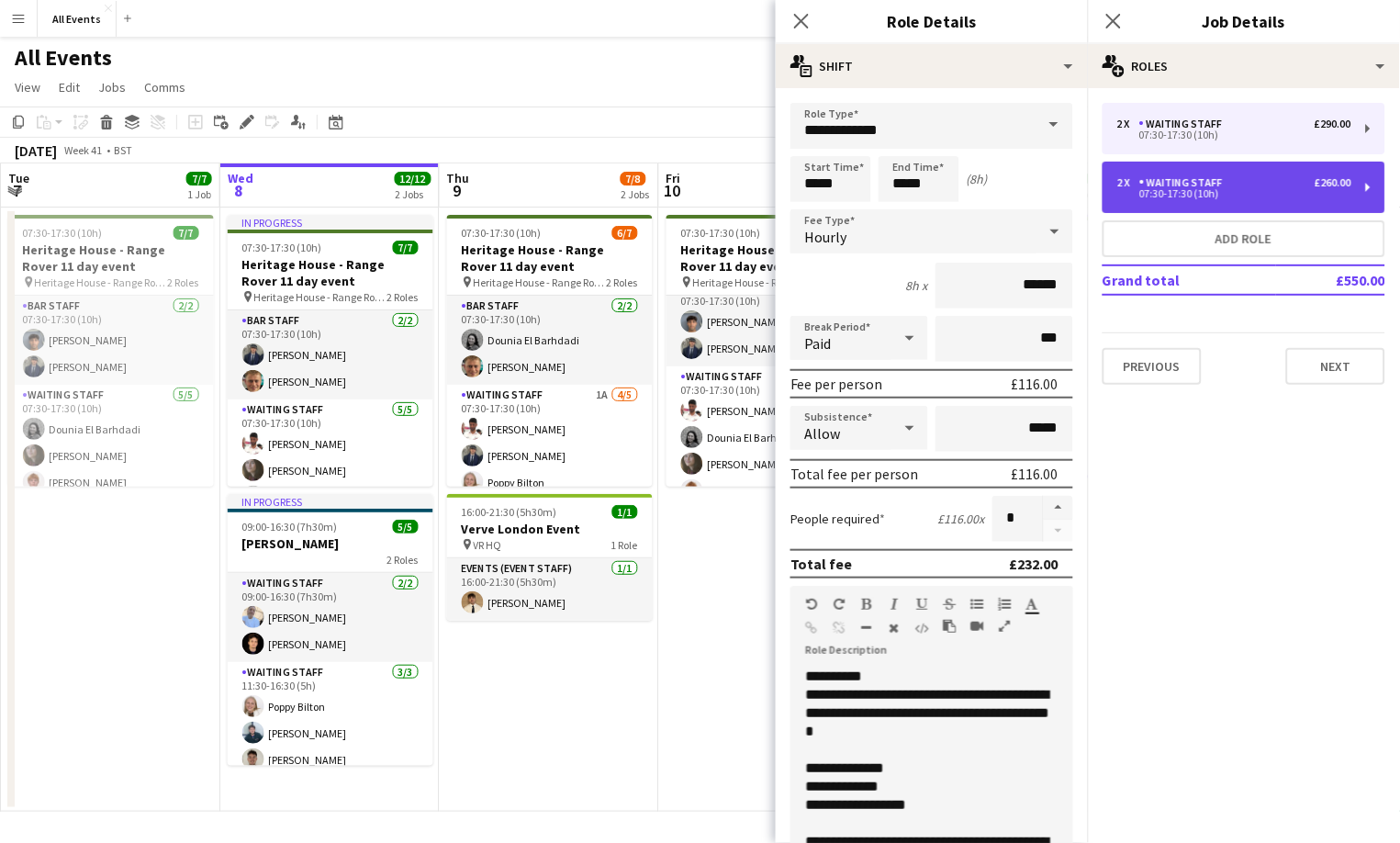
click at [1166, 199] on div "2 x Waiting Staff £260.00 07:30-17:30 (10h)" at bounding box center [1244, 187] width 282 height 51
type input "*****"
type input "******"
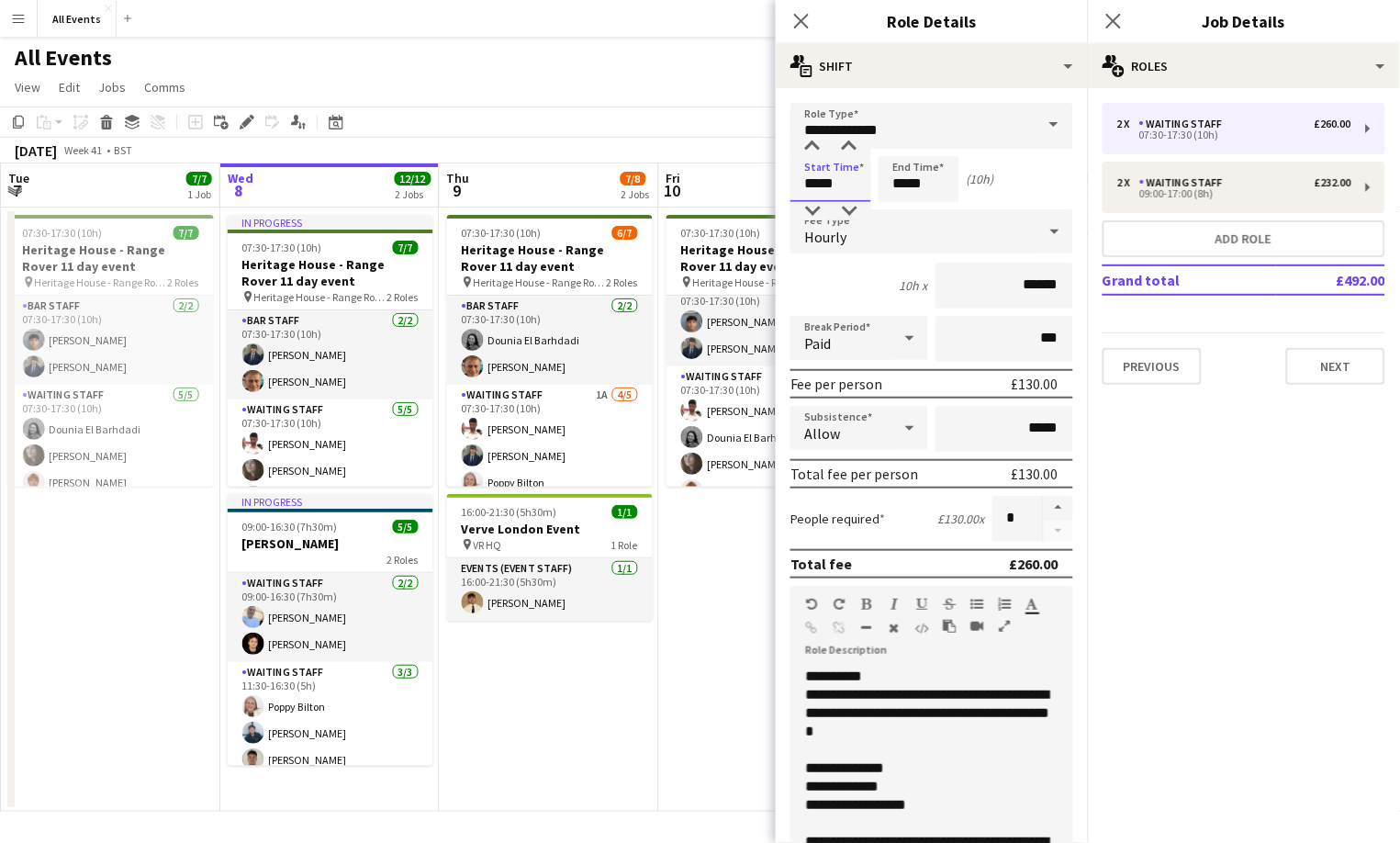
drag, startPoint x: 847, startPoint y: 185, endPoint x: 755, endPoint y: 176, distance: 92.4
click at [755, 176] on body "Menu Boards Boards Boards All jobs Status Workforce Workforce My Workforce Recr…" at bounding box center [700, 421] width 1400 height 843
type input "*****"
click at [705, 117] on app-toolbar "Copy Paste Paste Command V Paste with crew Command Shift V Paste linked Job Del…" at bounding box center [700, 121] width 1400 height 31
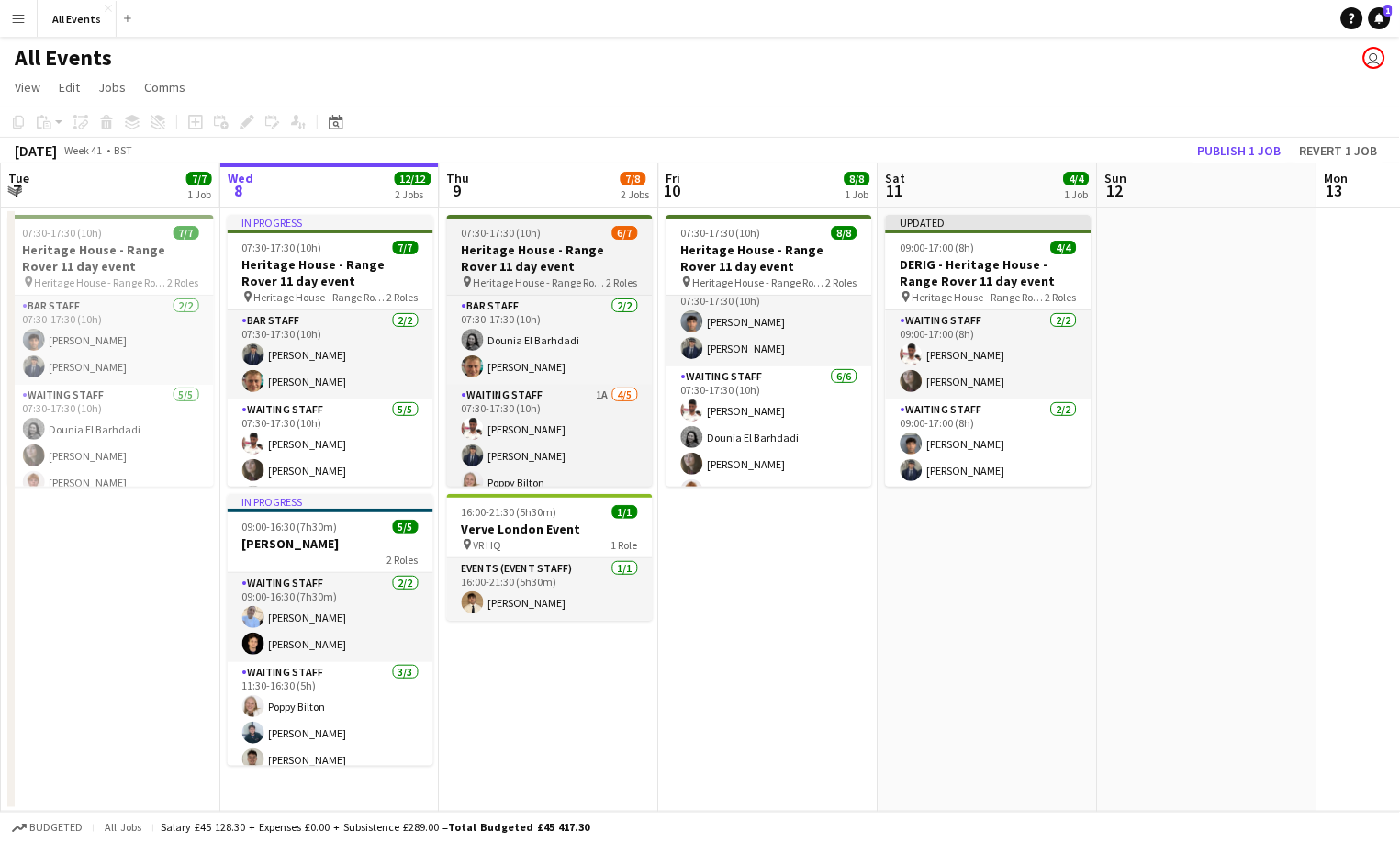
click at [546, 256] on h3 "Heritage House - Range Rover 11 day event" at bounding box center [550, 258] width 206 height 33
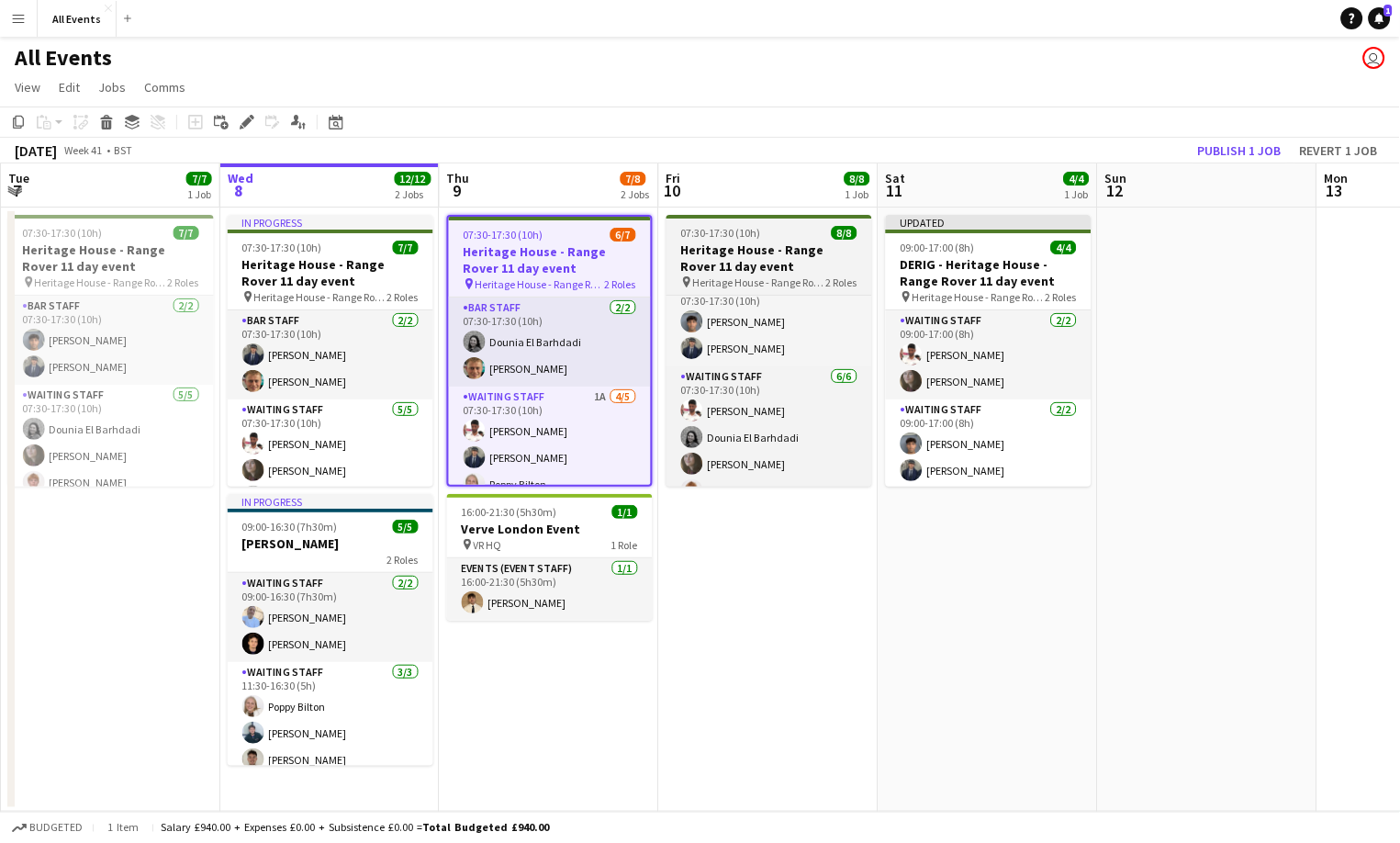
click at [731, 252] on h3 "Heritage House - Range Rover 11 day event" at bounding box center [769, 258] width 206 height 33
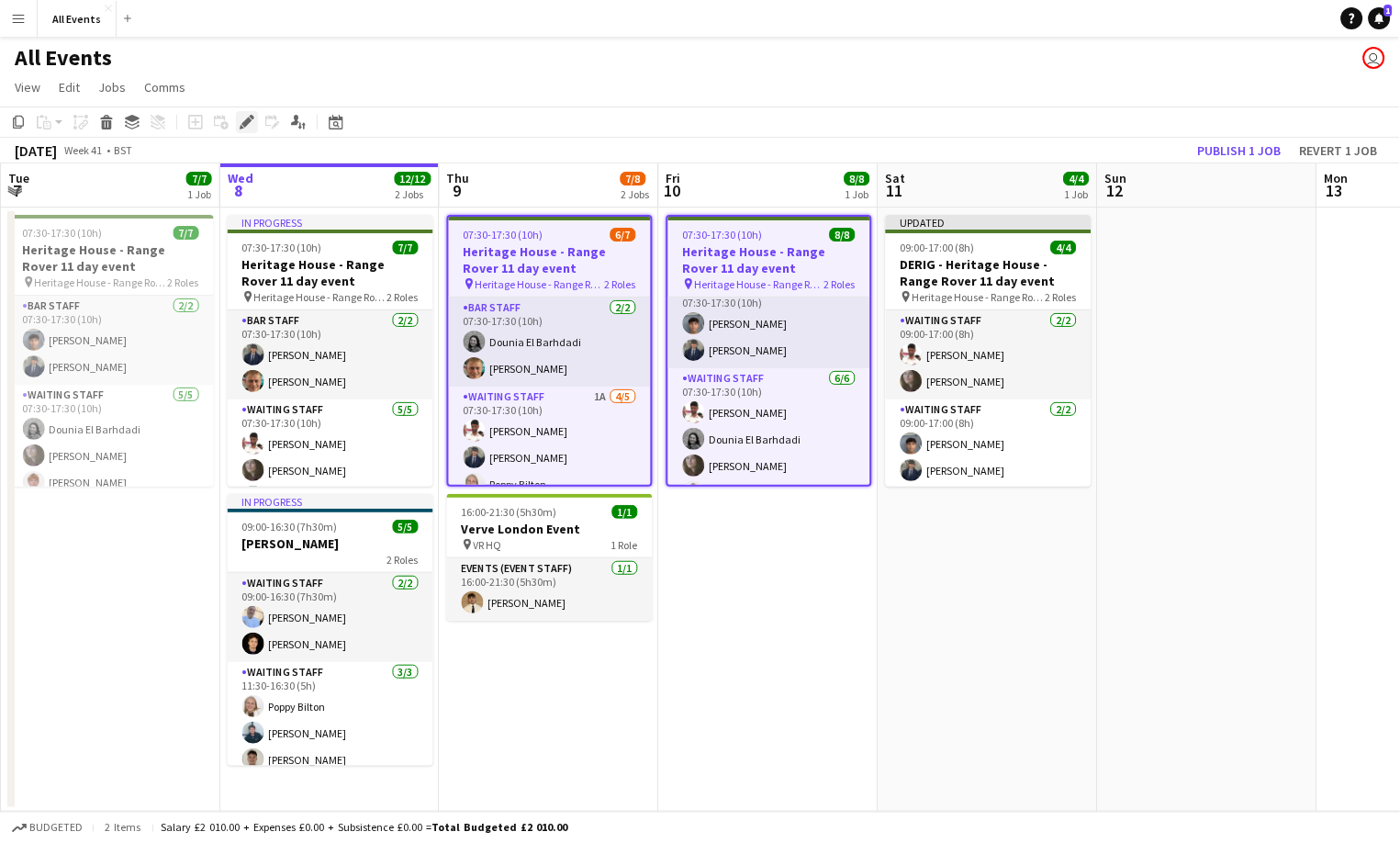
click at [248, 126] on icon "Edit" at bounding box center [246, 121] width 14 height 14
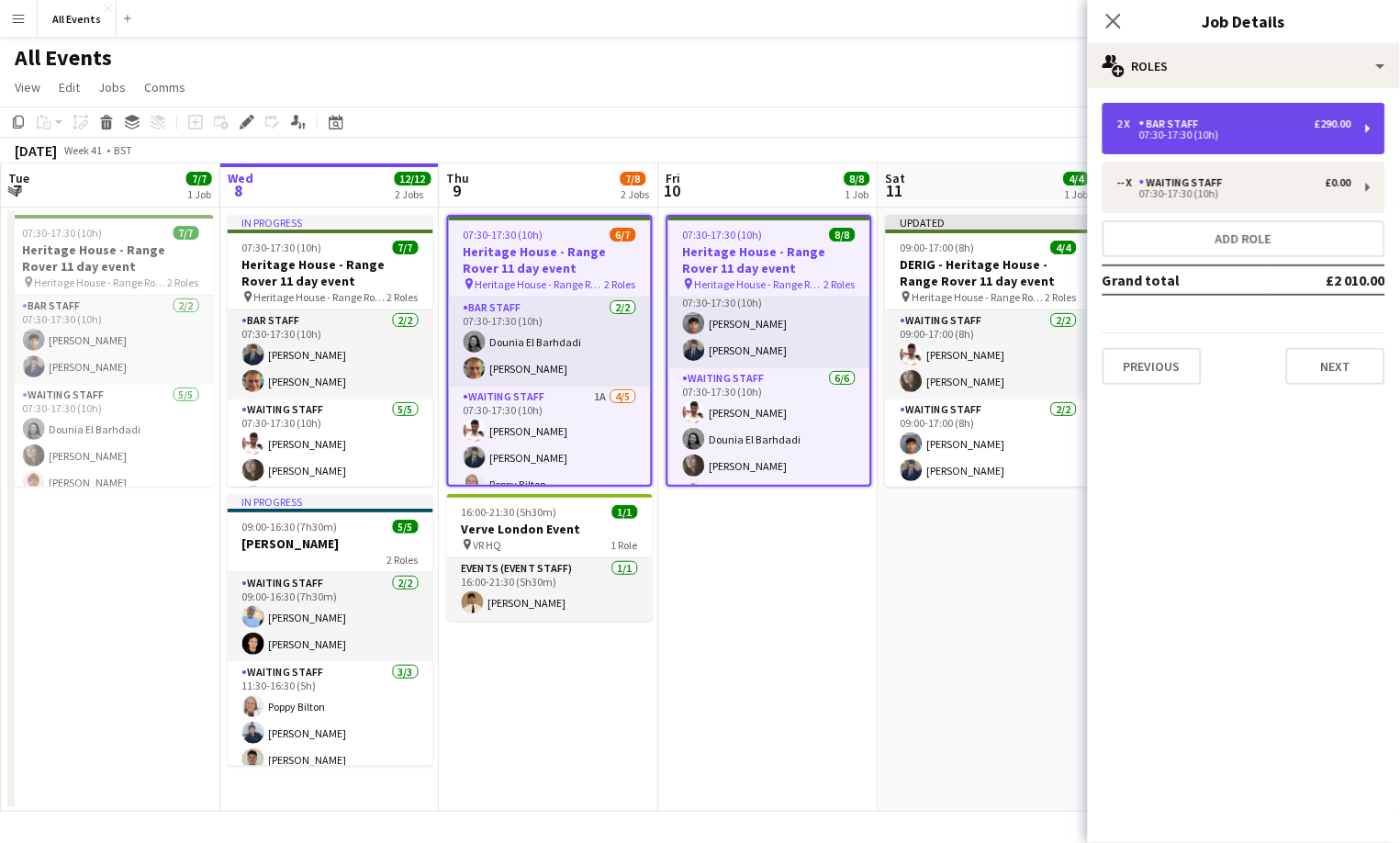
click at [1228, 135] on div "07:30-17:30 (10h)" at bounding box center [1234, 136] width 234 height 9
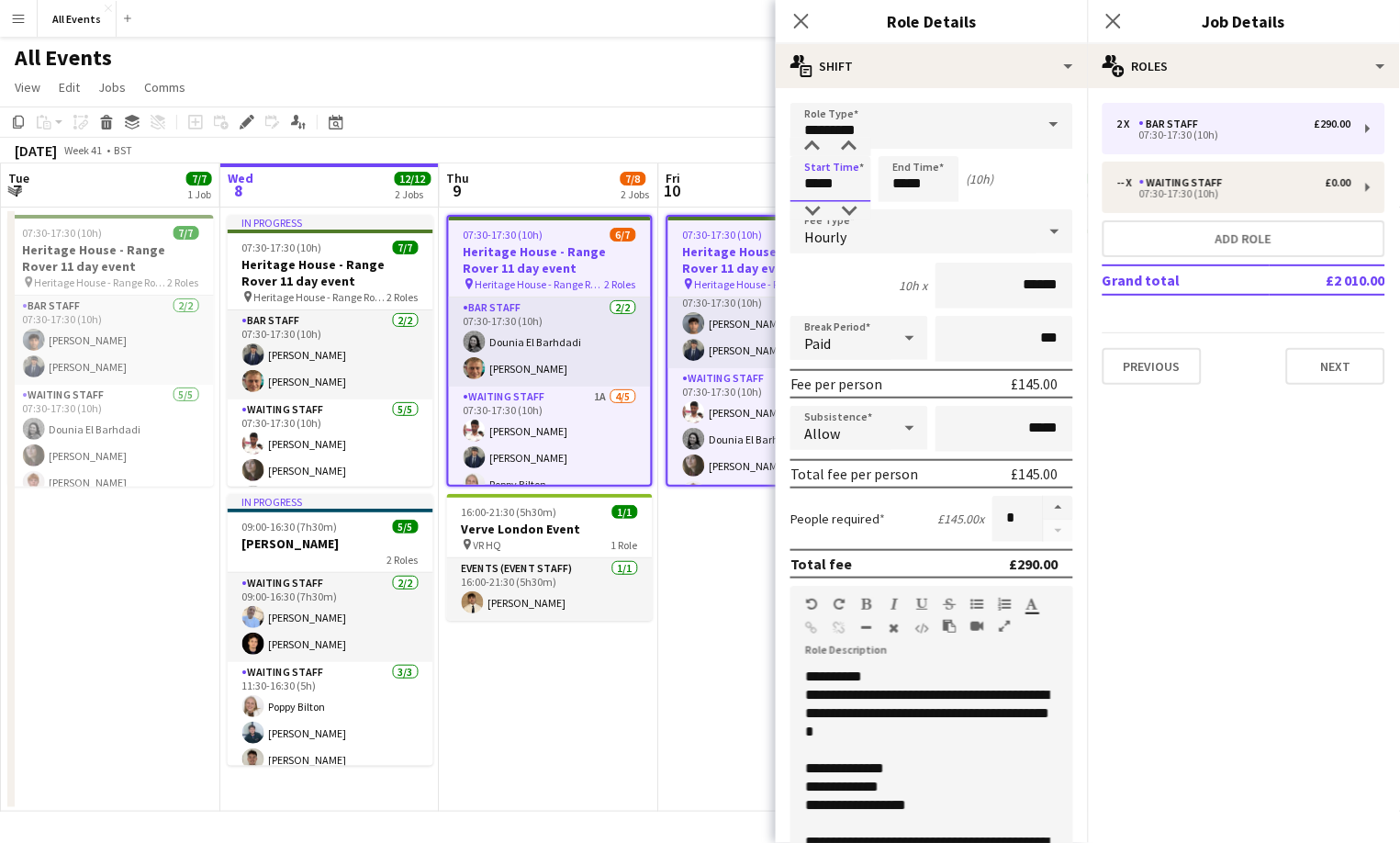
drag, startPoint x: 798, startPoint y: 183, endPoint x: 734, endPoint y: 178, distance: 64.2
click at [734, 178] on body "Menu Boards Boards Boards All jobs Status Workforce Workforce My Workforce Recr…" at bounding box center [700, 421] width 1400 height 843
type input "*****"
click at [709, 562] on app-date-cell "07:30-17:30 (10h) 8/8 Heritage House - Range Rover 11 day event pin Heritage Ho…" at bounding box center [770, 509] width 220 height 604
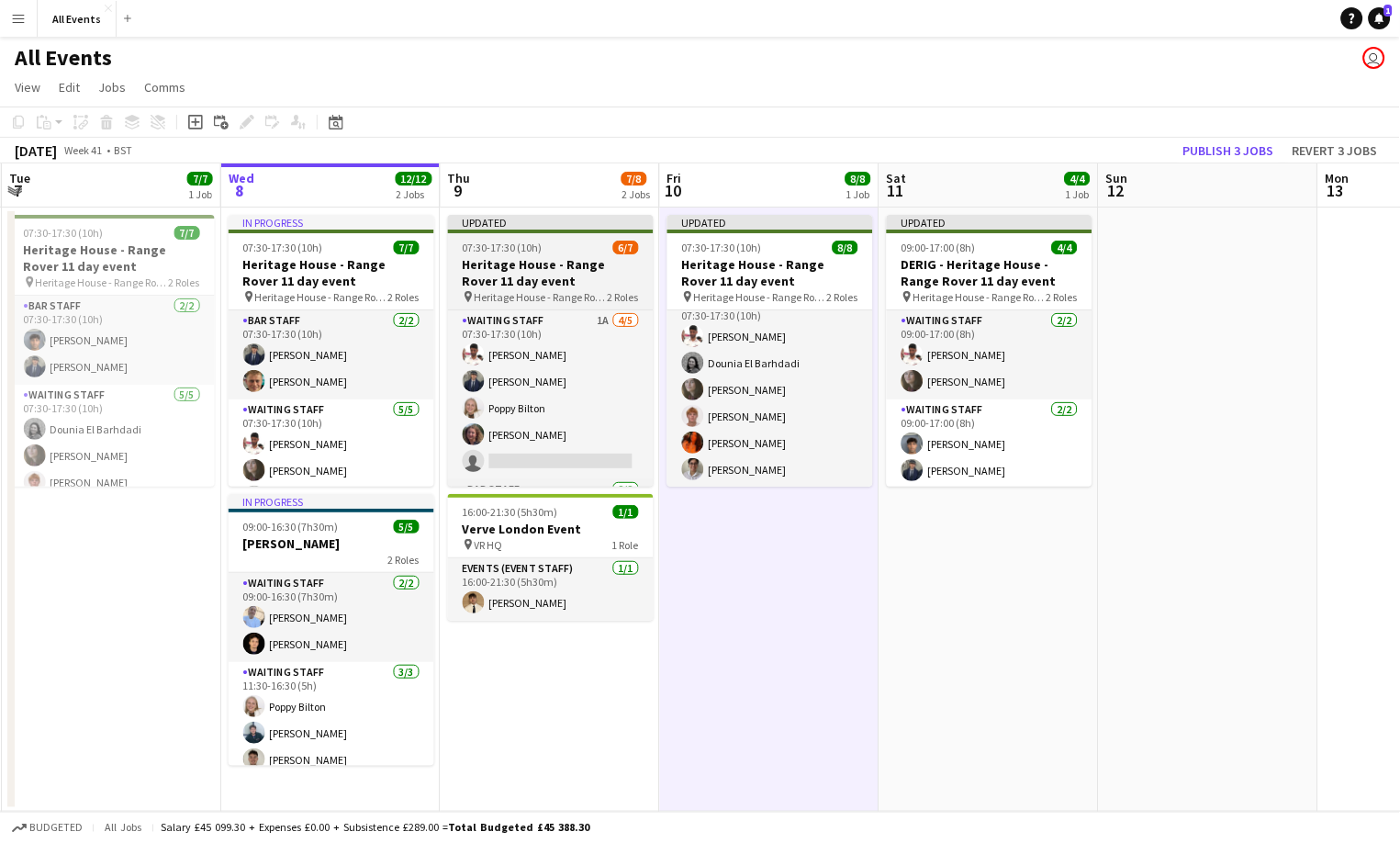
click at [558, 265] on h3 "Heritage House - Range Rover 11 day event" at bounding box center [551, 272] width 206 height 33
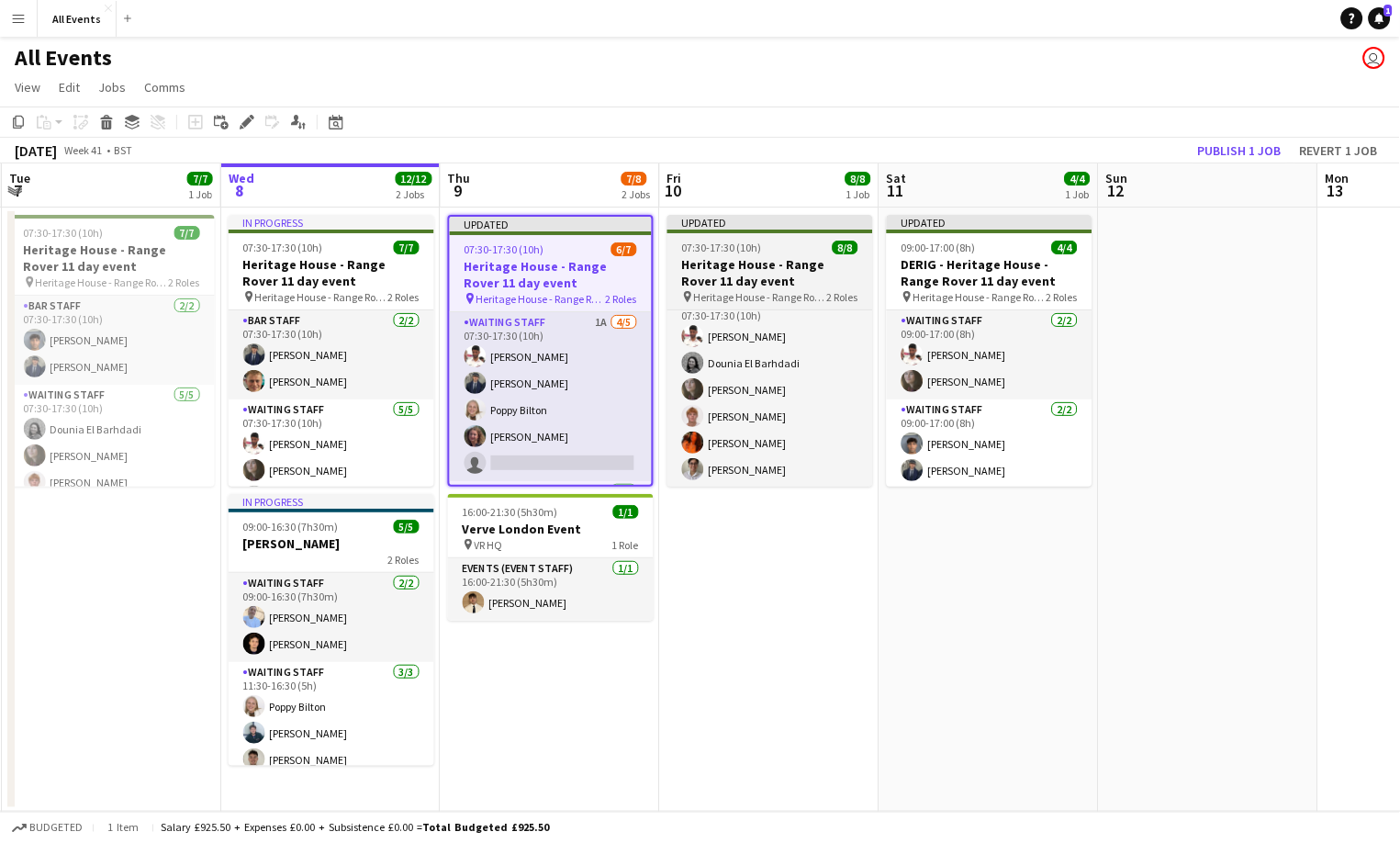
click at [760, 262] on h3 "Heritage House - Range Rover 11 day event" at bounding box center [770, 272] width 206 height 33
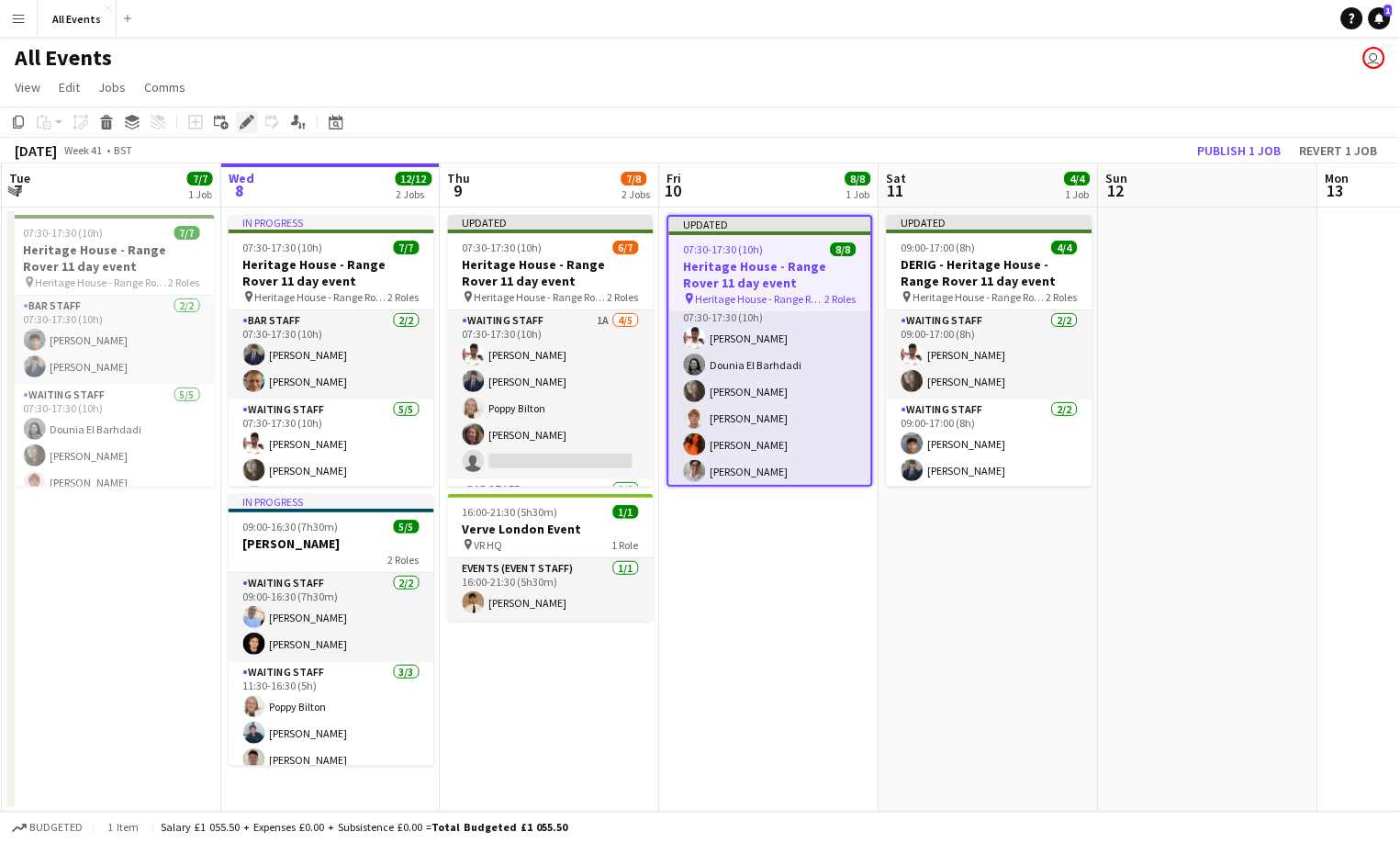
click at [240, 121] on icon "Edit" at bounding box center [246, 121] width 14 height 14
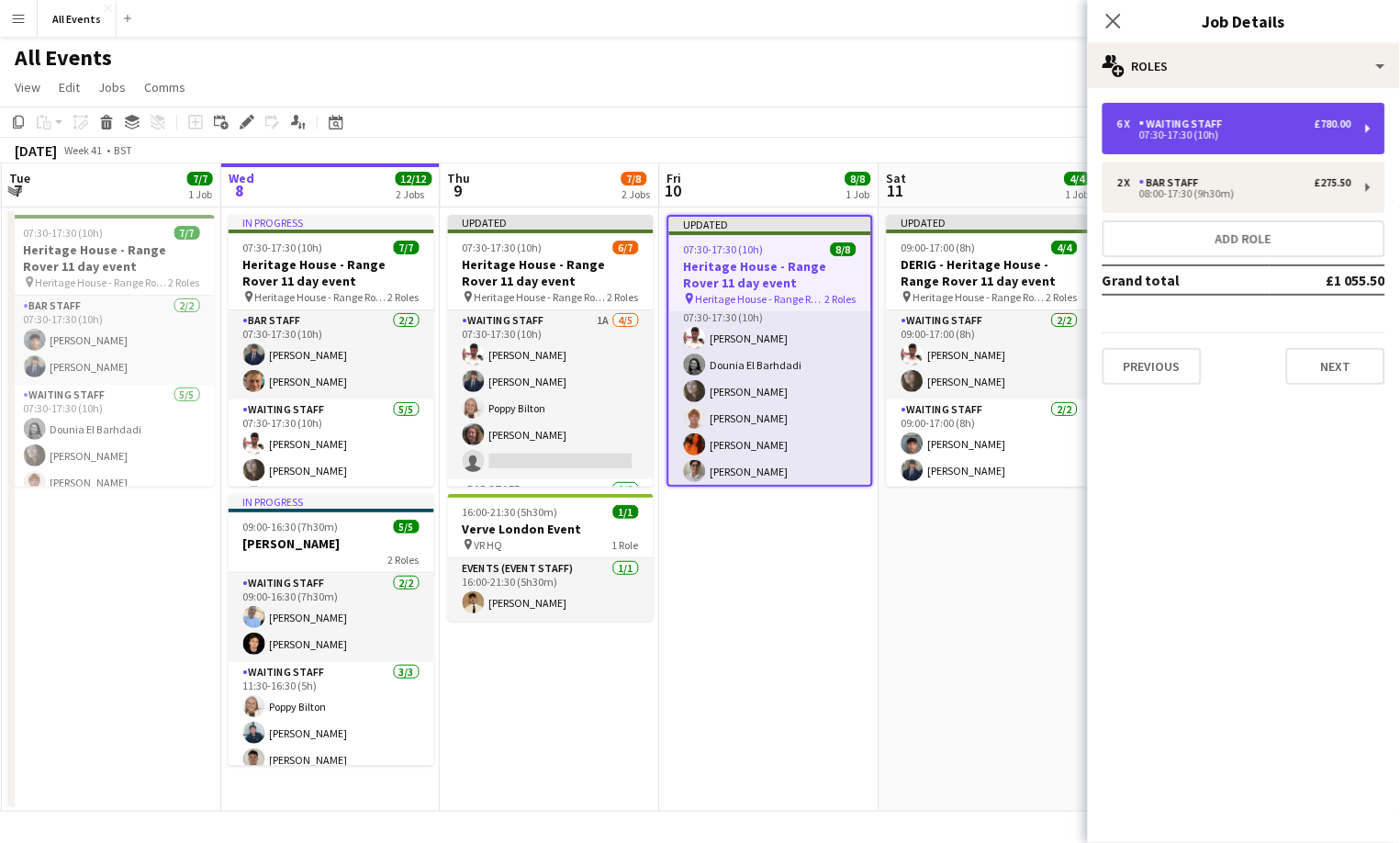
click at [1158, 132] on div "07:30-17:30 (10h)" at bounding box center [1234, 136] width 234 height 9
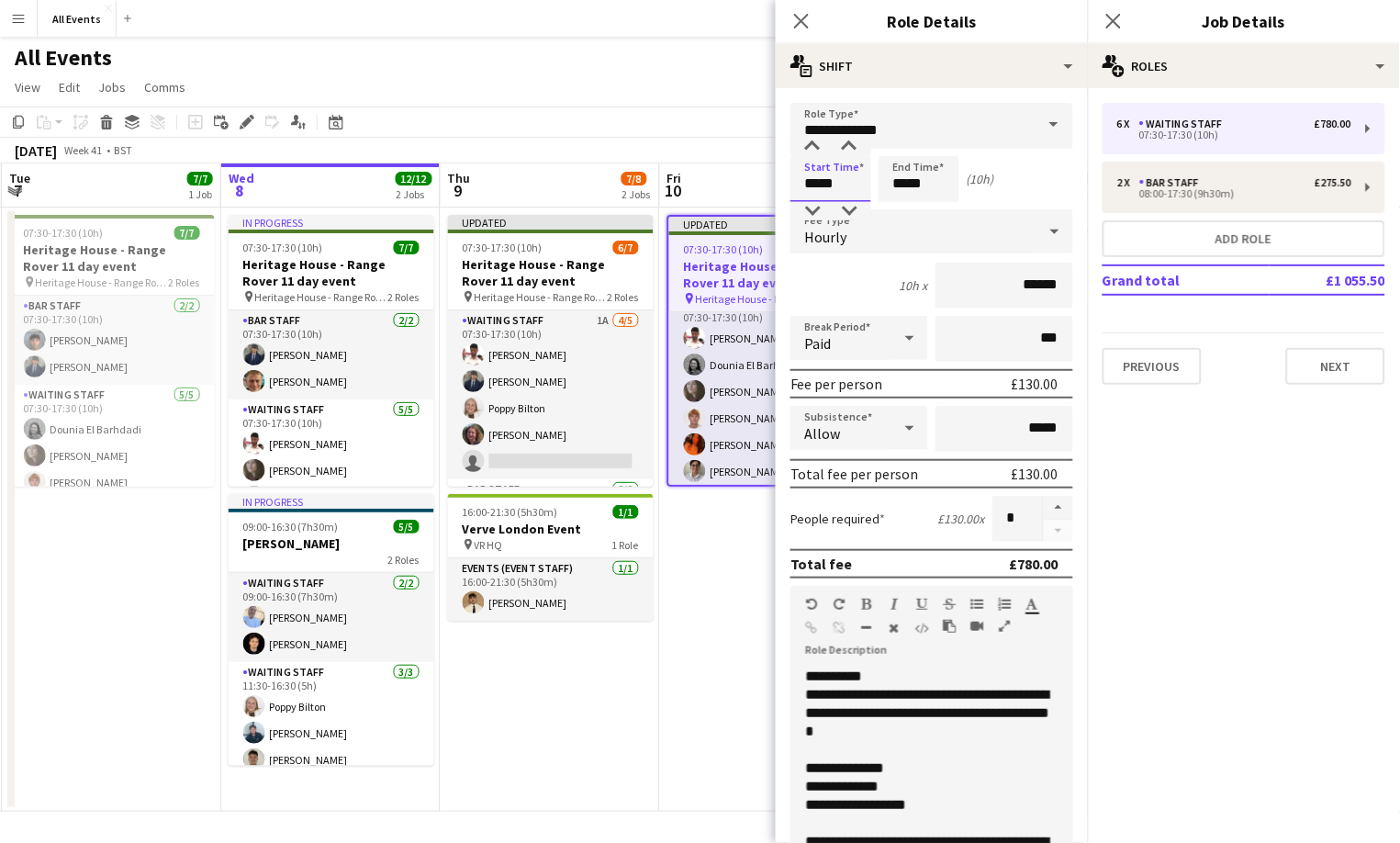
drag, startPoint x: 842, startPoint y: 181, endPoint x: 770, endPoint y: 175, distance: 72.2
click at [770, 175] on body "Menu Boards Boards Boards All jobs Status Workforce Workforce My Workforce Recr…" at bounding box center [700, 421] width 1400 height 843
type input "*****"
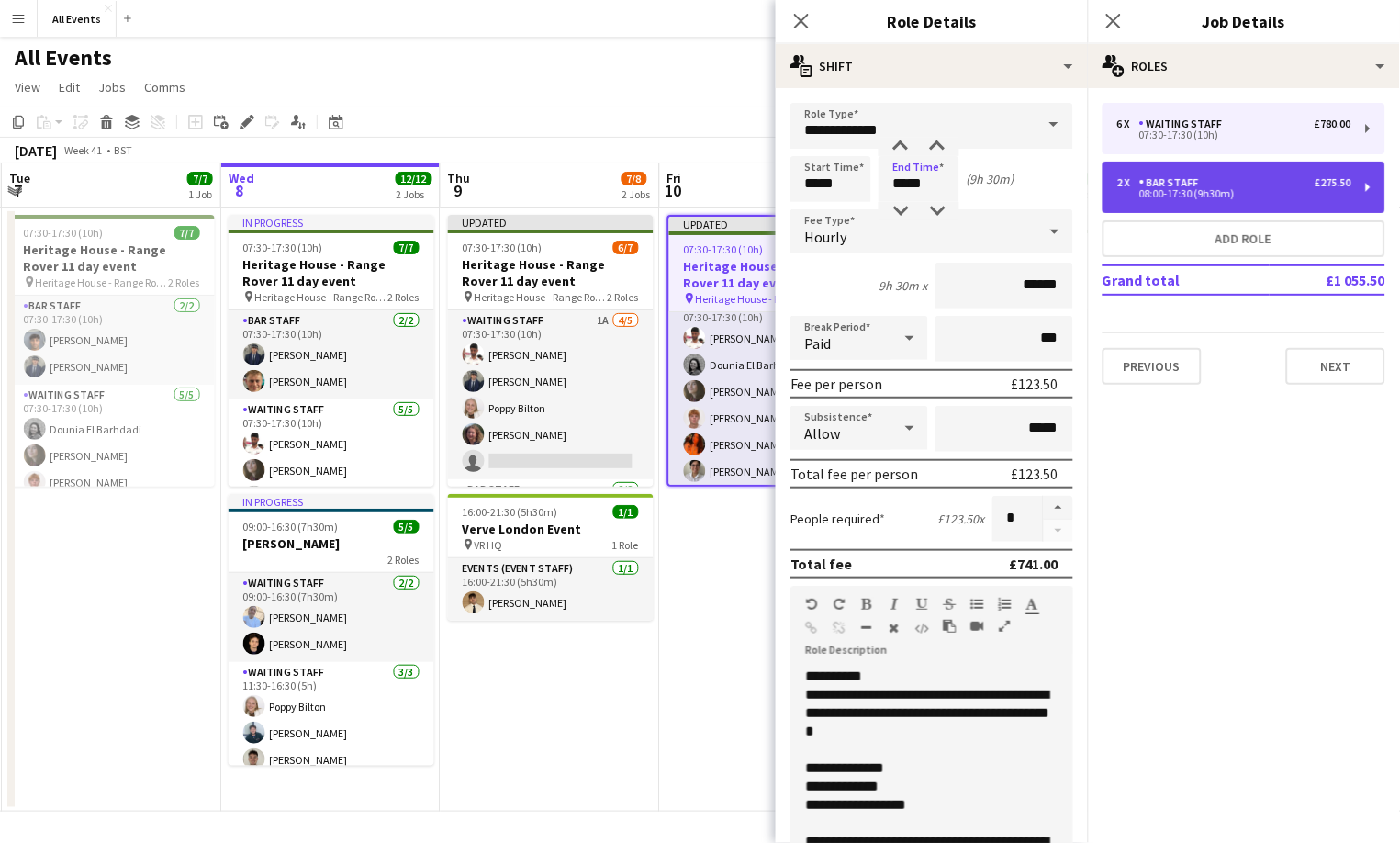
click at [1210, 180] on div "2 x Bar Staff £275.50" at bounding box center [1234, 183] width 234 height 13
type input "*********"
type input "*****"
type input "******"
type input "*"
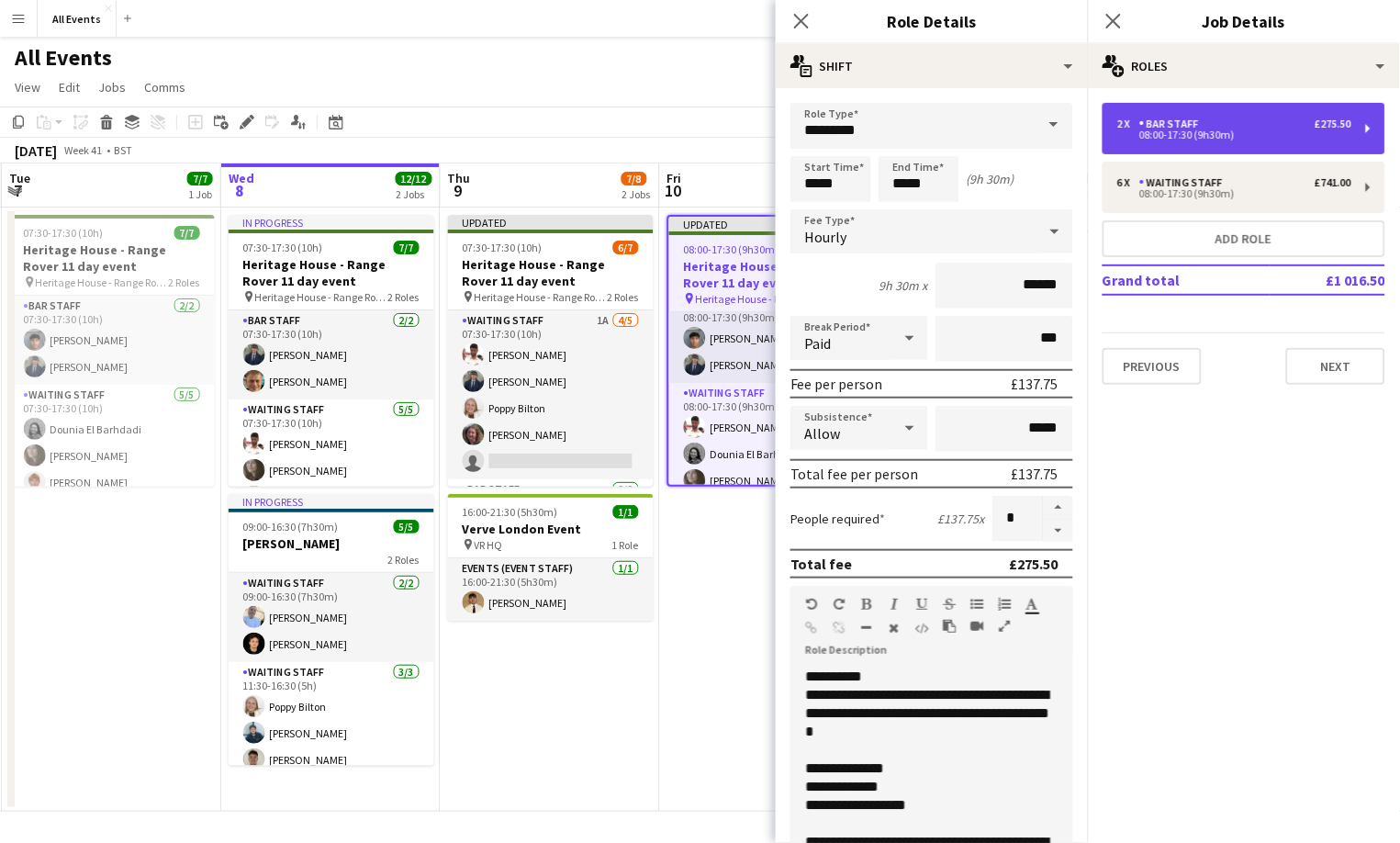
click at [1179, 132] on div "08:00-17:30 (9h30m)" at bounding box center [1234, 136] width 234 height 9
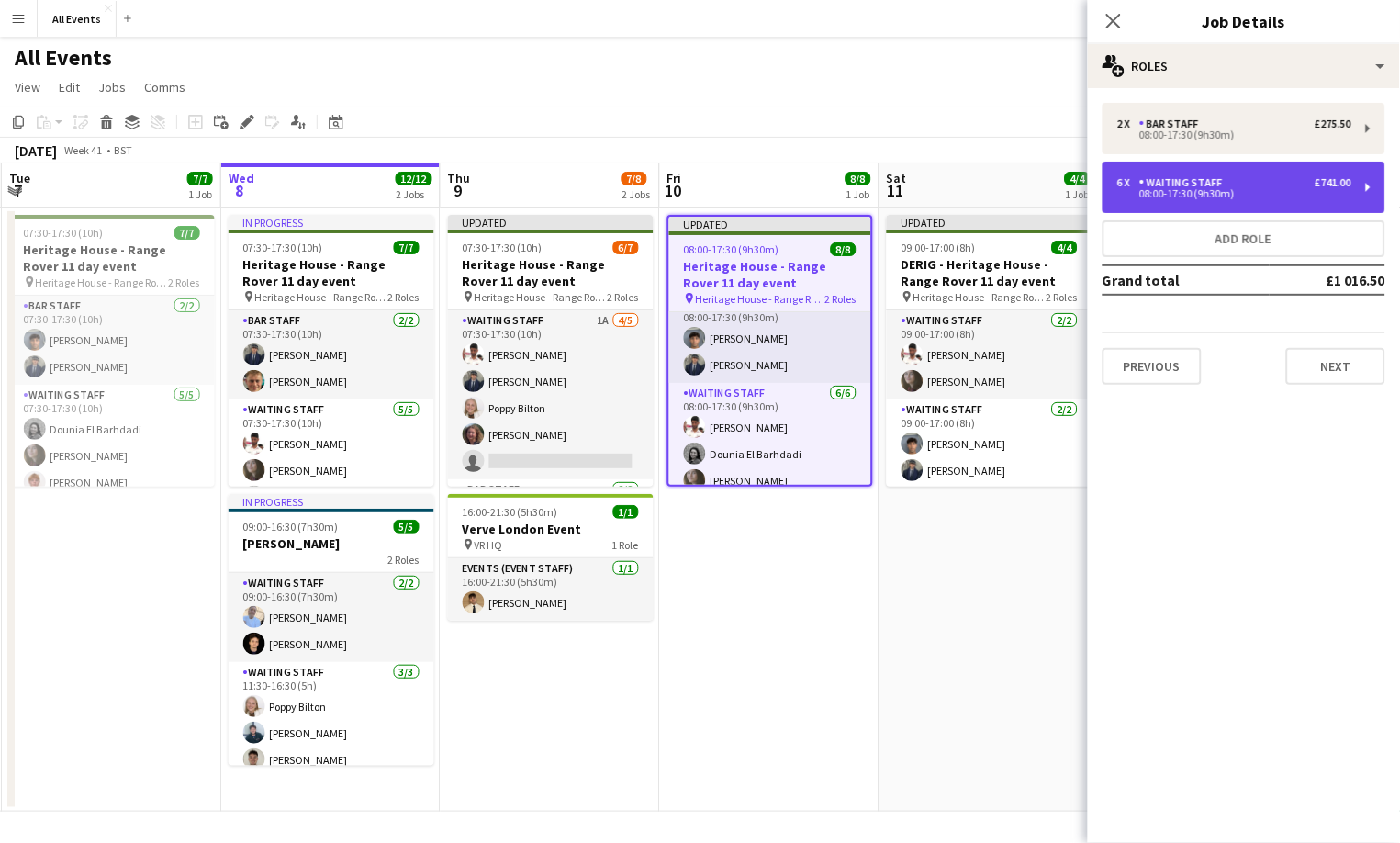
click at [1207, 188] on div "Waiting Staff" at bounding box center [1185, 183] width 91 height 13
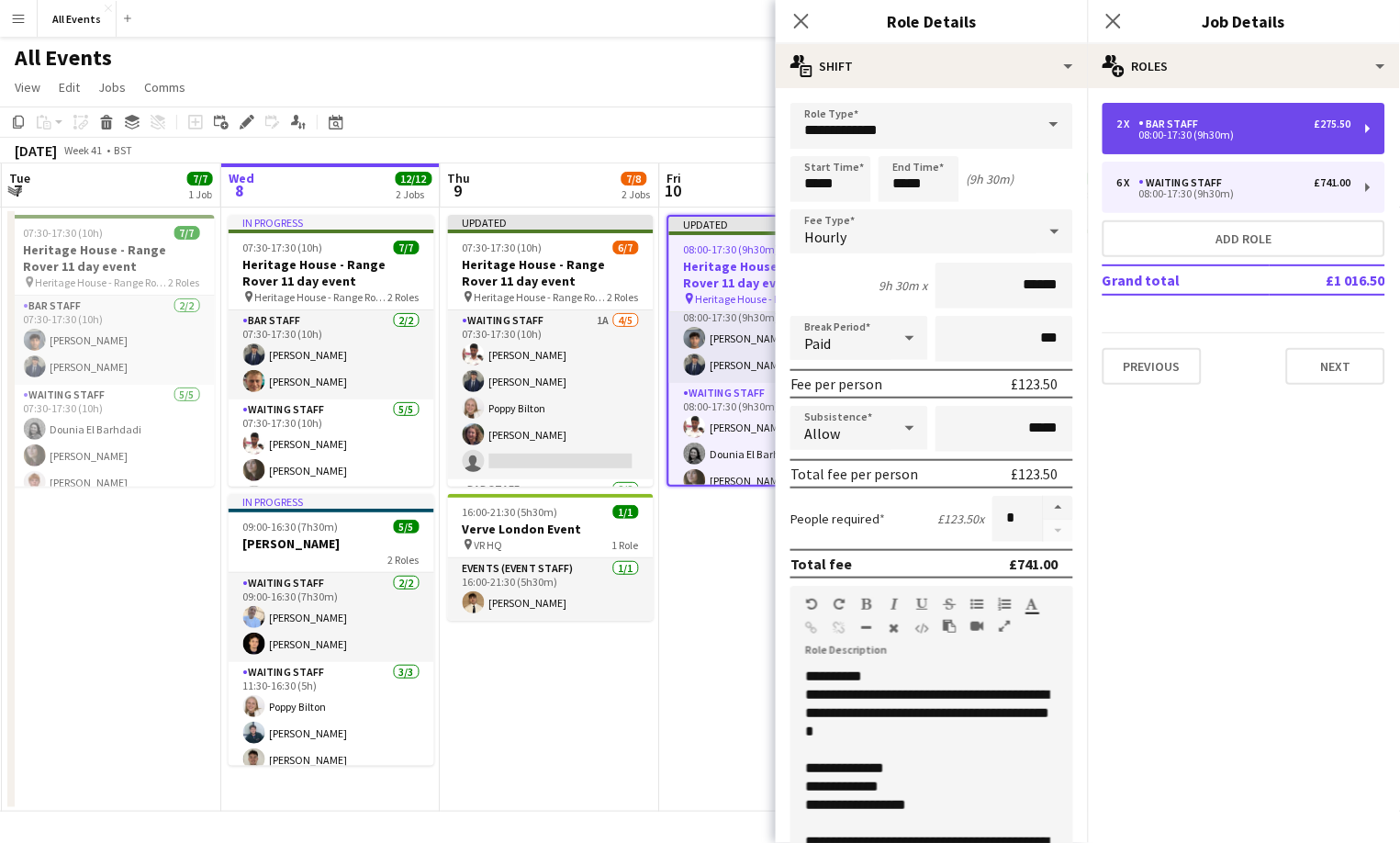
click at [1215, 150] on div "2 x Bar Staff £275.50 08:00-17:30 (9h30m)" at bounding box center [1244, 128] width 282 height 51
type input "*********"
type input "******"
type input "*"
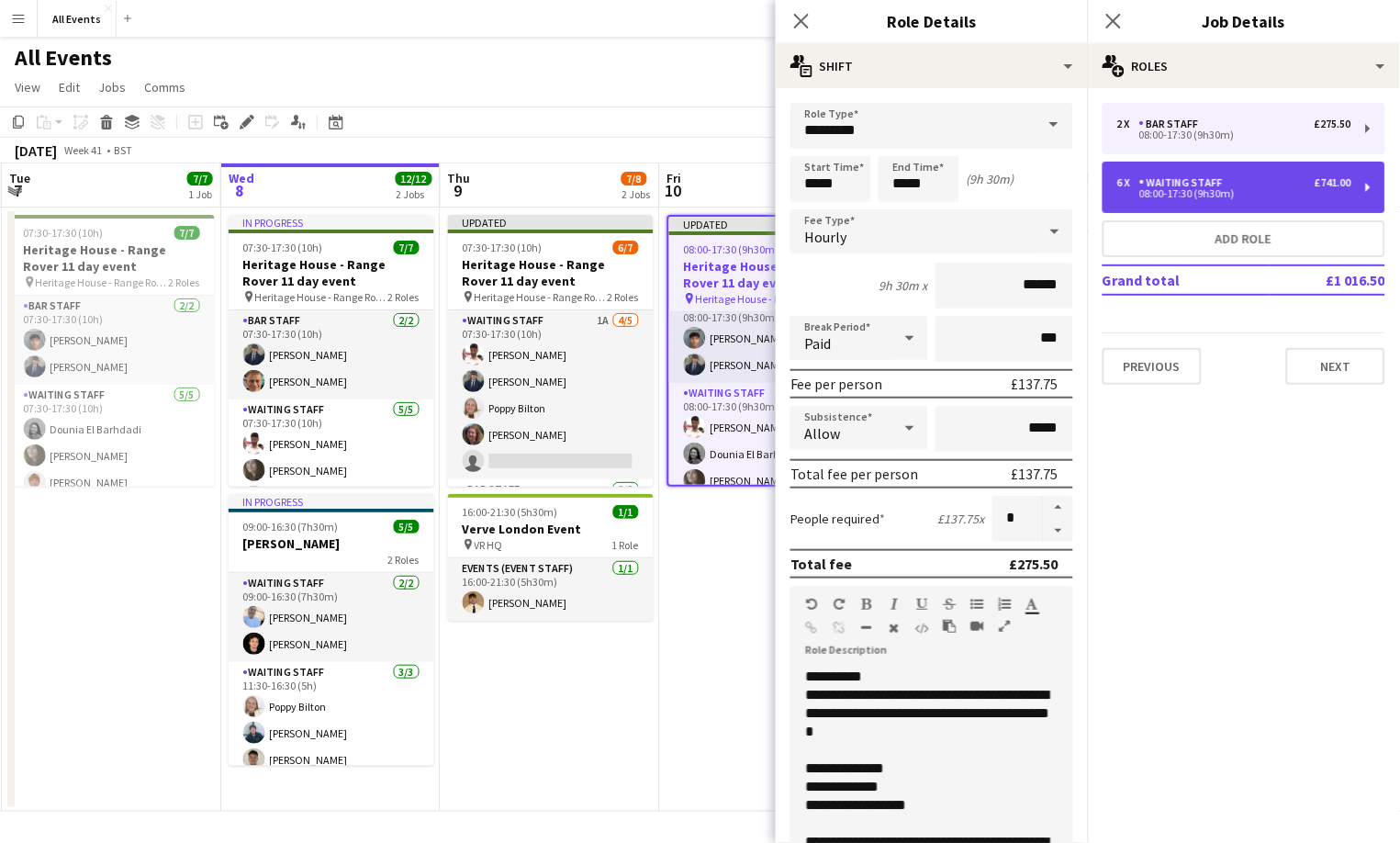
click at [1211, 176] on div "Waiting Staff" at bounding box center [1185, 183] width 91 height 13
type input "**********"
type input "******"
type input "*"
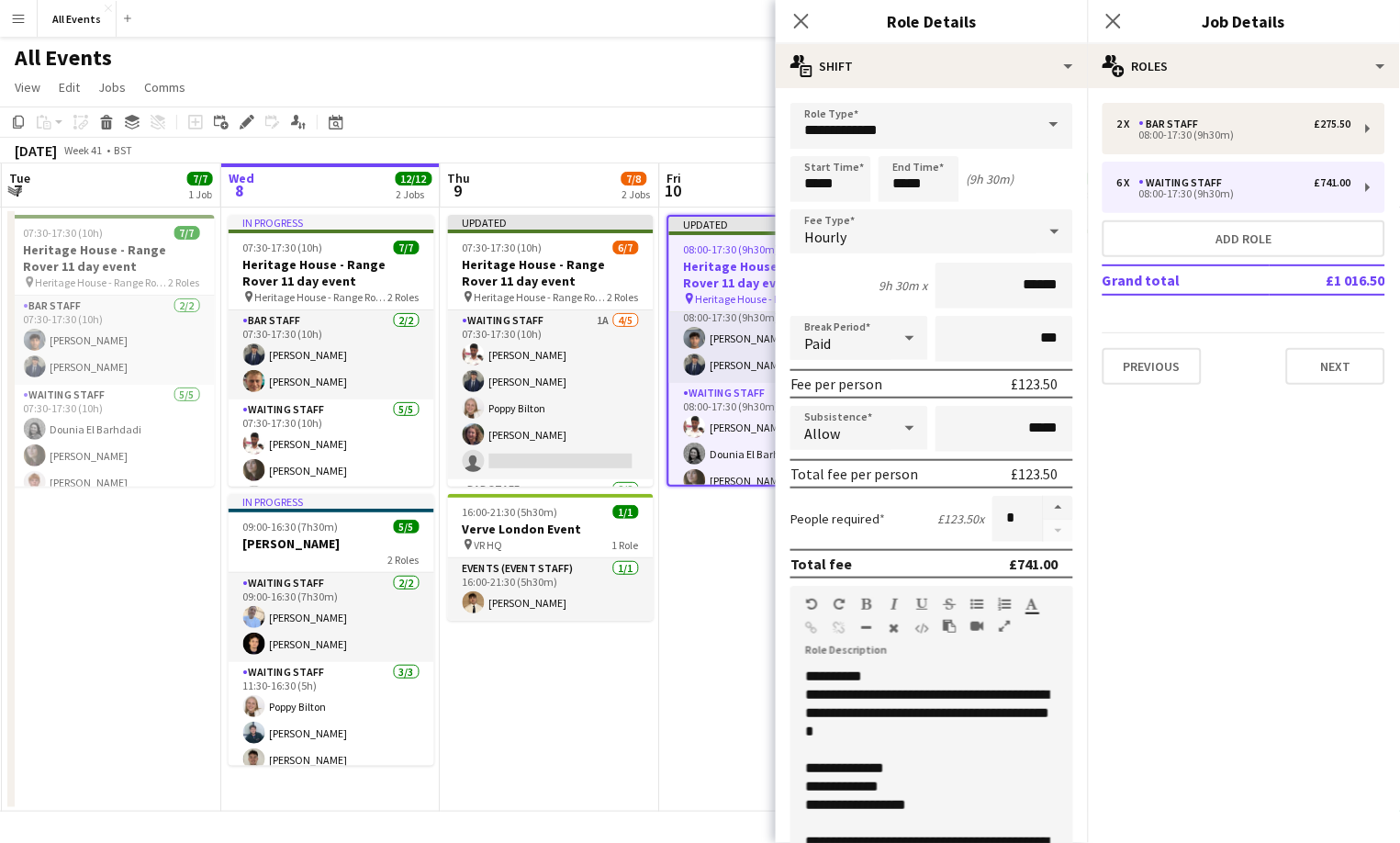
click at [720, 559] on app-date-cell "Updated 08:00-17:30 (9h30m) 8/8 Heritage House - Range Rover 11 day event pin H…" at bounding box center [770, 509] width 220 height 604
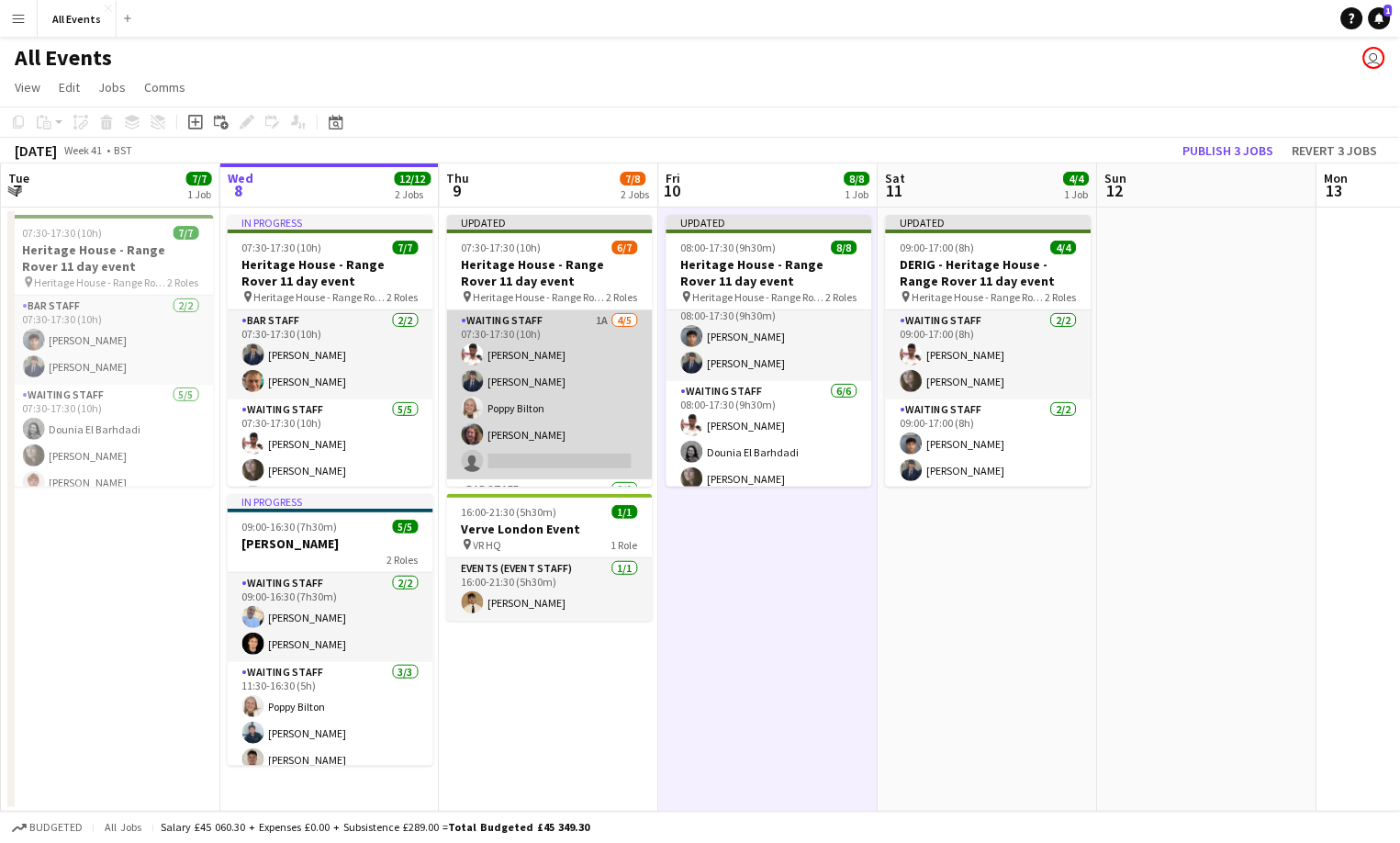
scroll to position [0, 0]
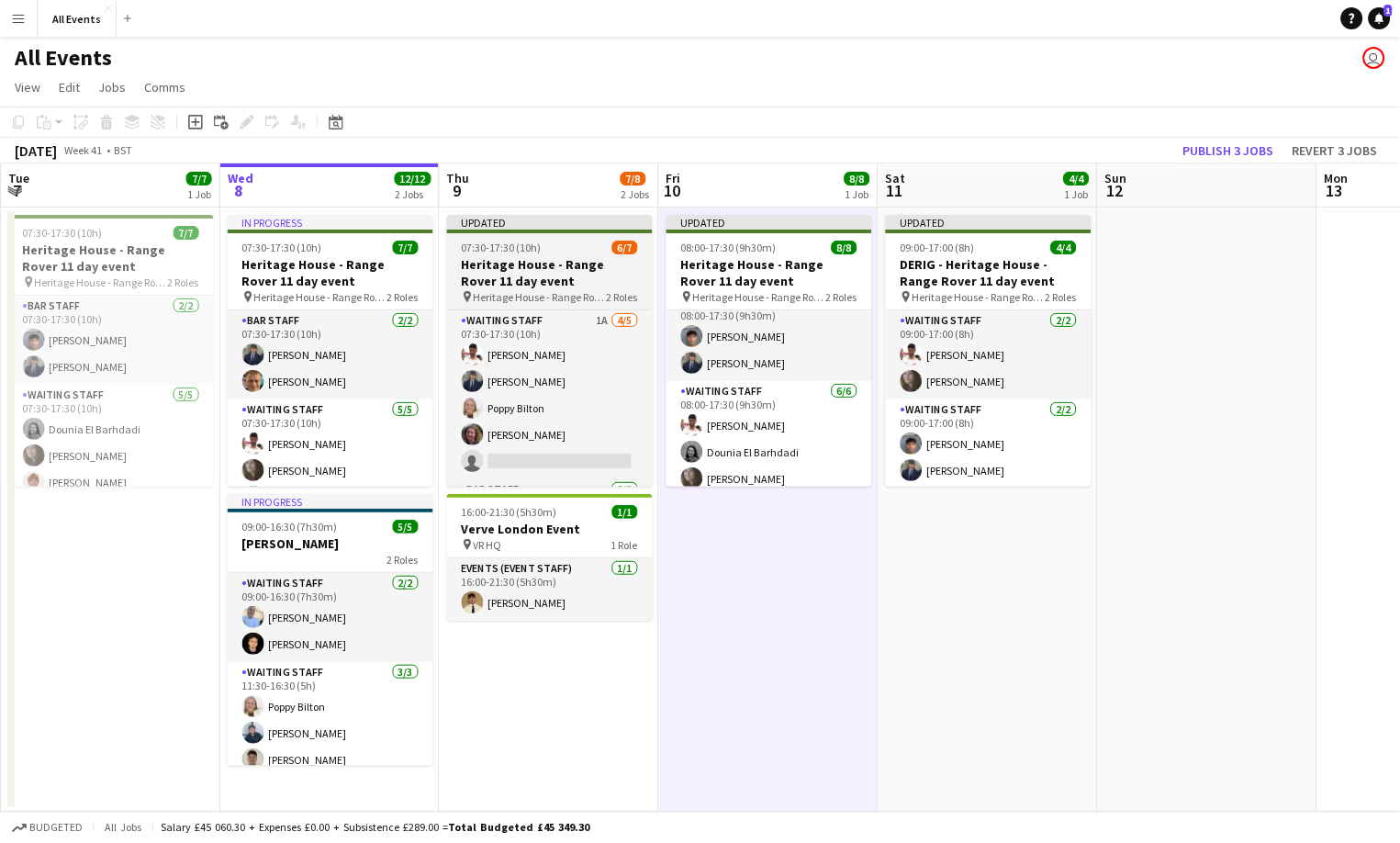
click at [553, 280] on h3 "Heritage House - Range Rover 11 day event" at bounding box center [550, 272] width 206 height 33
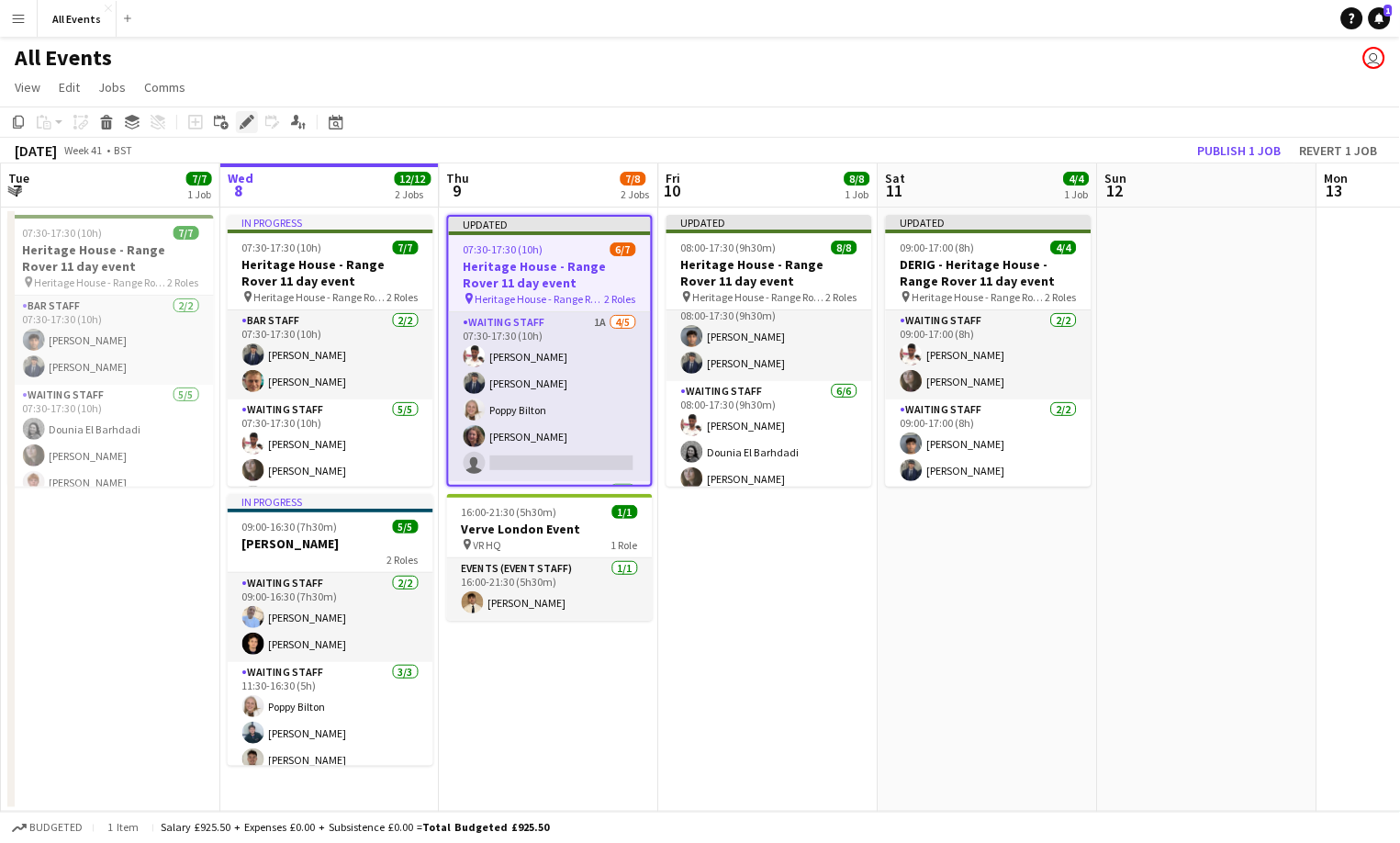
click at [245, 127] on icon "Edit" at bounding box center [246, 121] width 14 height 14
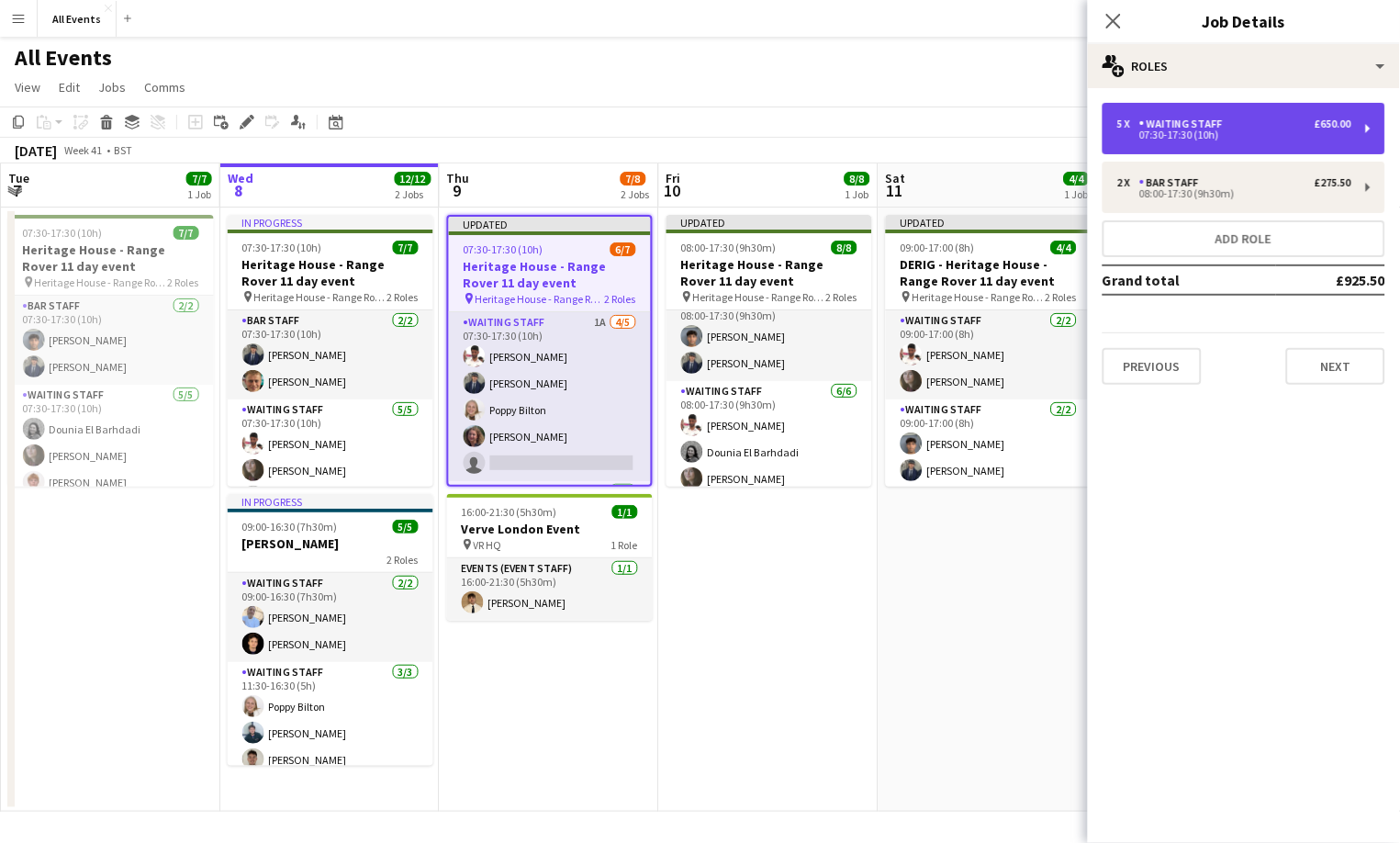
click at [1265, 138] on div "5 x Waiting Staff £650.00 07:30-17:30 (10h)" at bounding box center [1244, 128] width 282 height 51
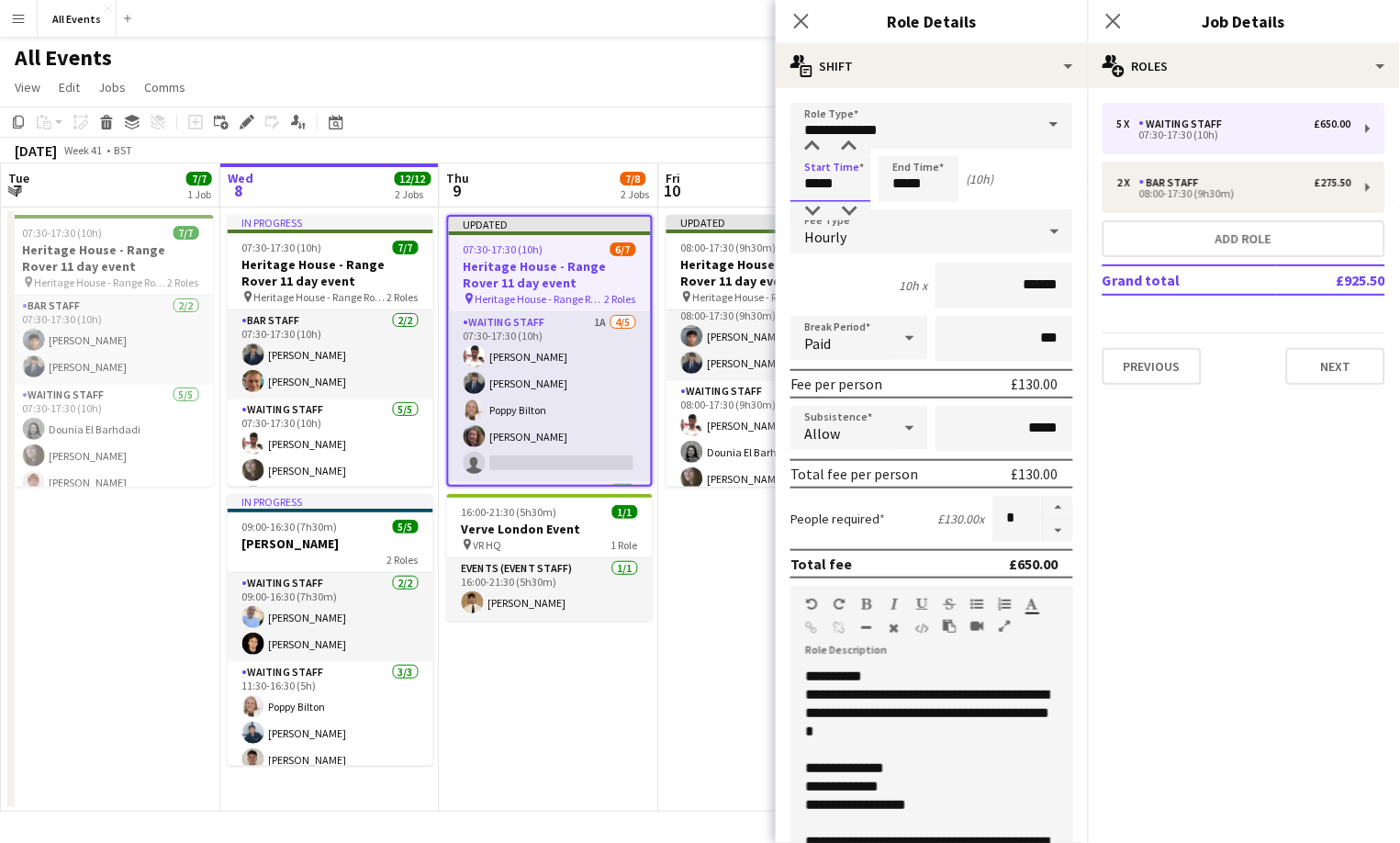
drag, startPoint x: 847, startPoint y: 191, endPoint x: 750, endPoint y: 176, distance: 98.2
click at [756, 176] on body "Menu Boards Boards Boards All jobs Status Workforce Workforce My Workforce Recr…" at bounding box center [700, 421] width 1400 height 843
type input "*****"
click at [1321, 366] on button "Next" at bounding box center [1336, 366] width 100 height 37
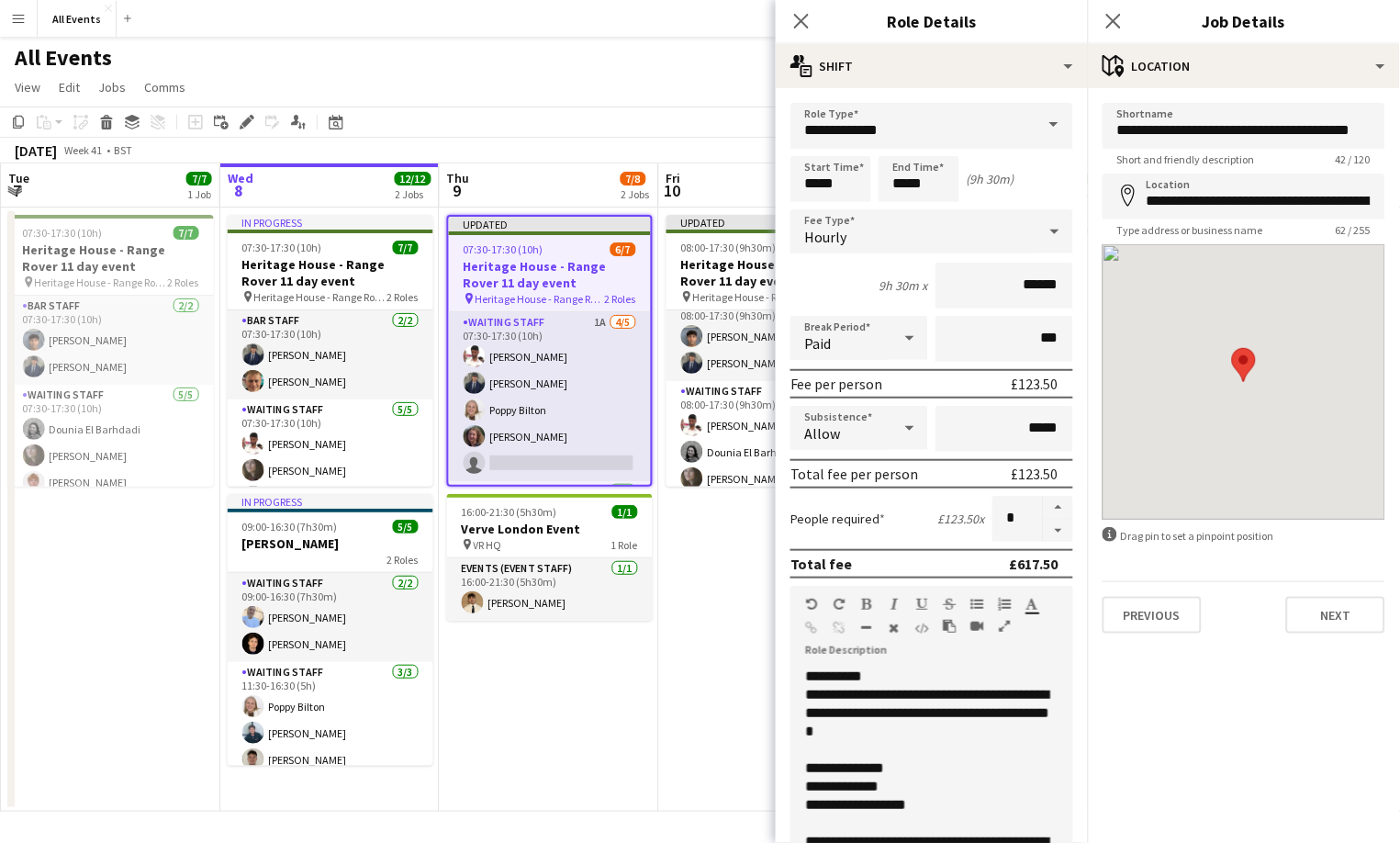
click at [734, 609] on app-date-cell "Updated 08:00-17:30 (9h30m) 8/8 Heritage House - Range Rover 11 day event pin H…" at bounding box center [770, 509] width 220 height 604
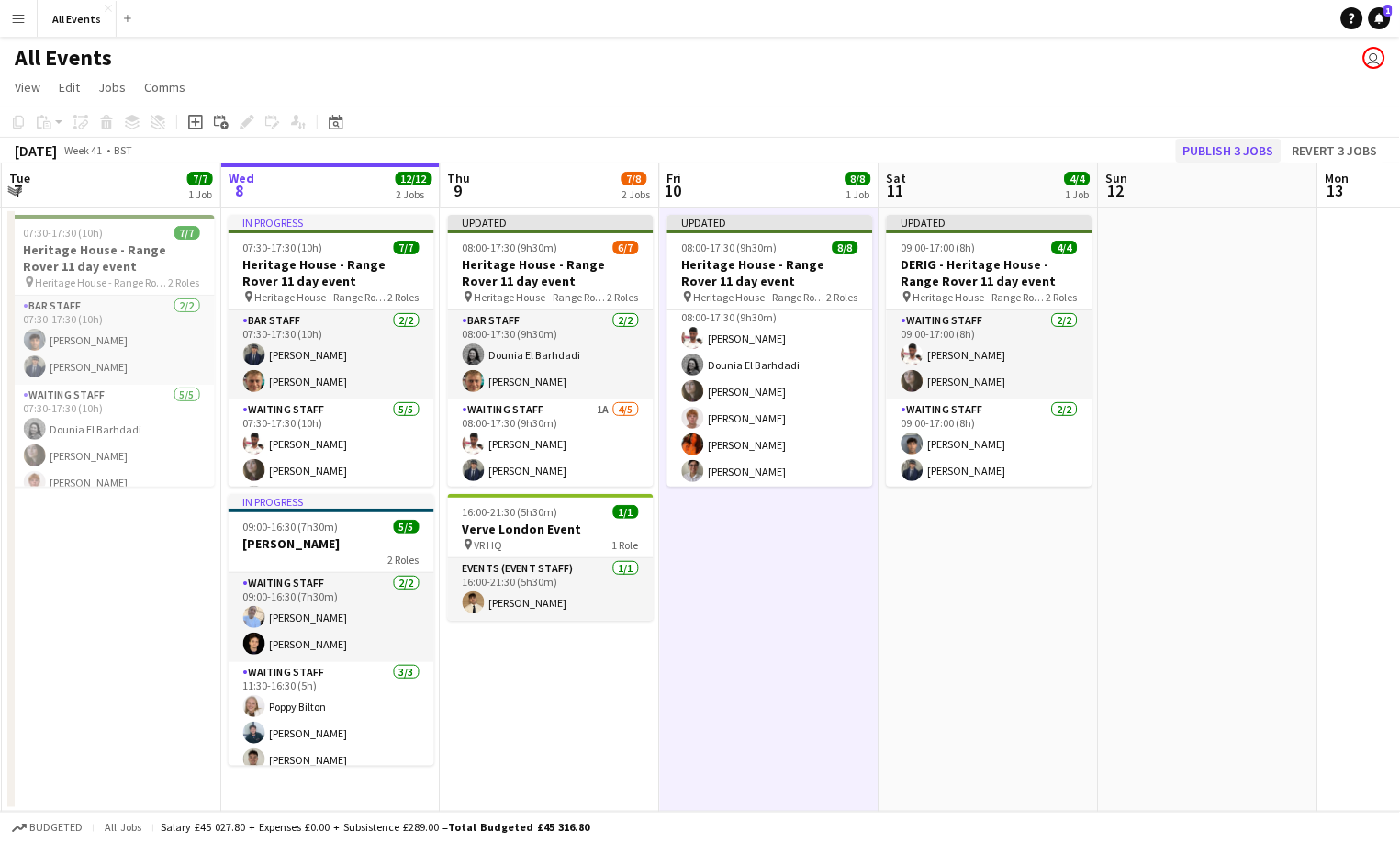
click at [1244, 151] on button "Publish 3 jobs" at bounding box center [1228, 150] width 105 height 24
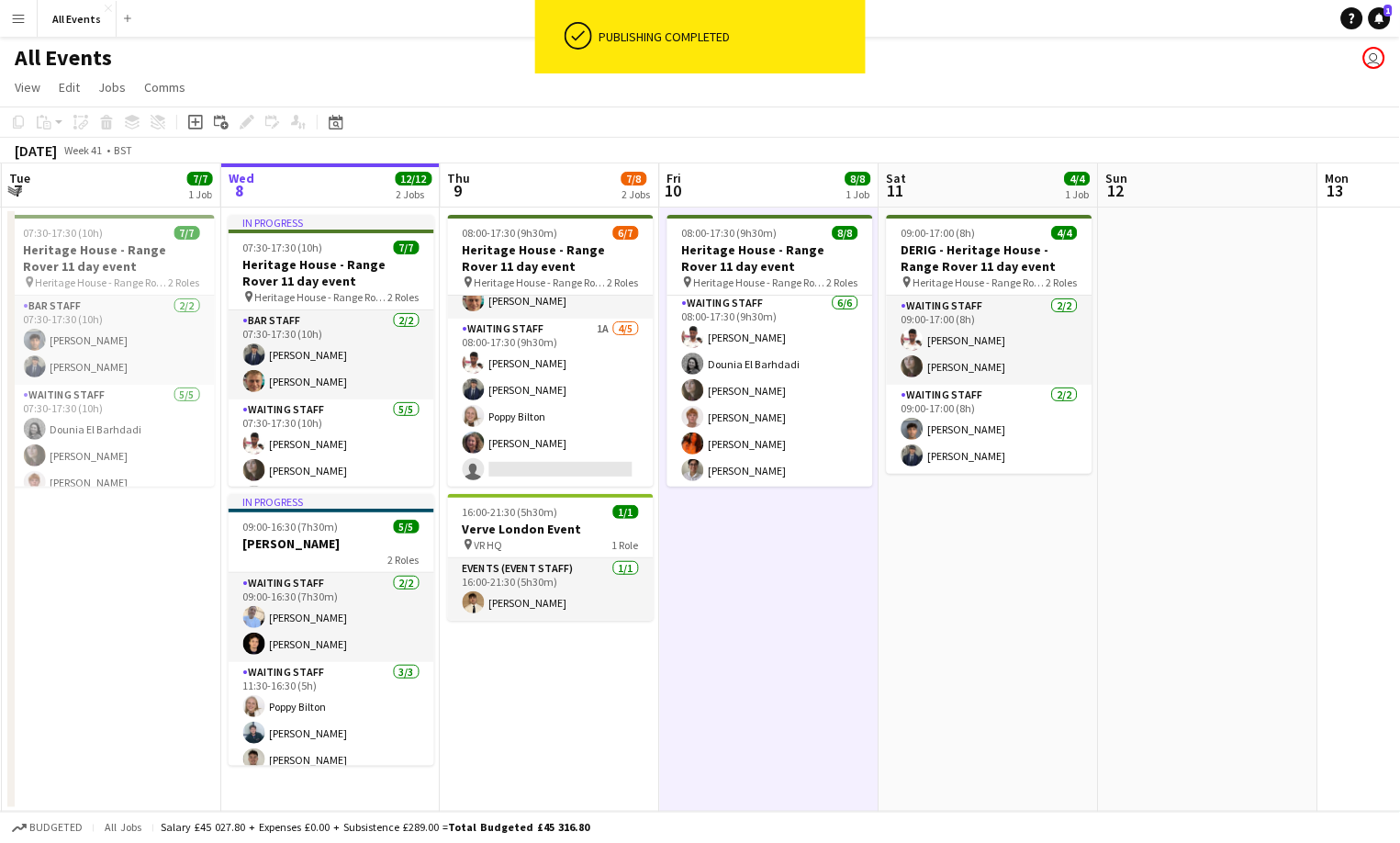
scroll to position [65, 0]
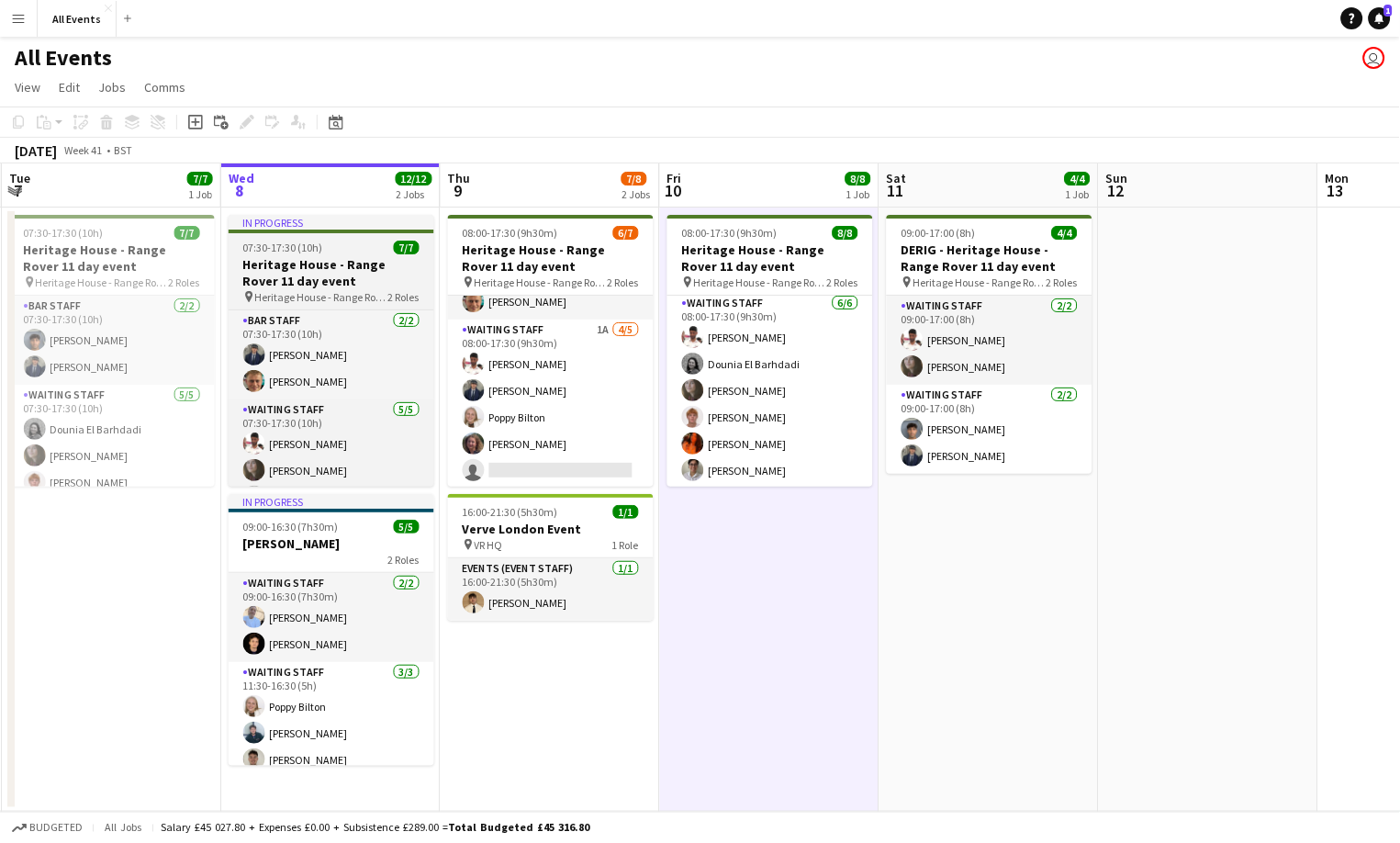
click at [353, 265] on h3 "Heritage House - Range Rover 11 day event" at bounding box center [331, 272] width 206 height 33
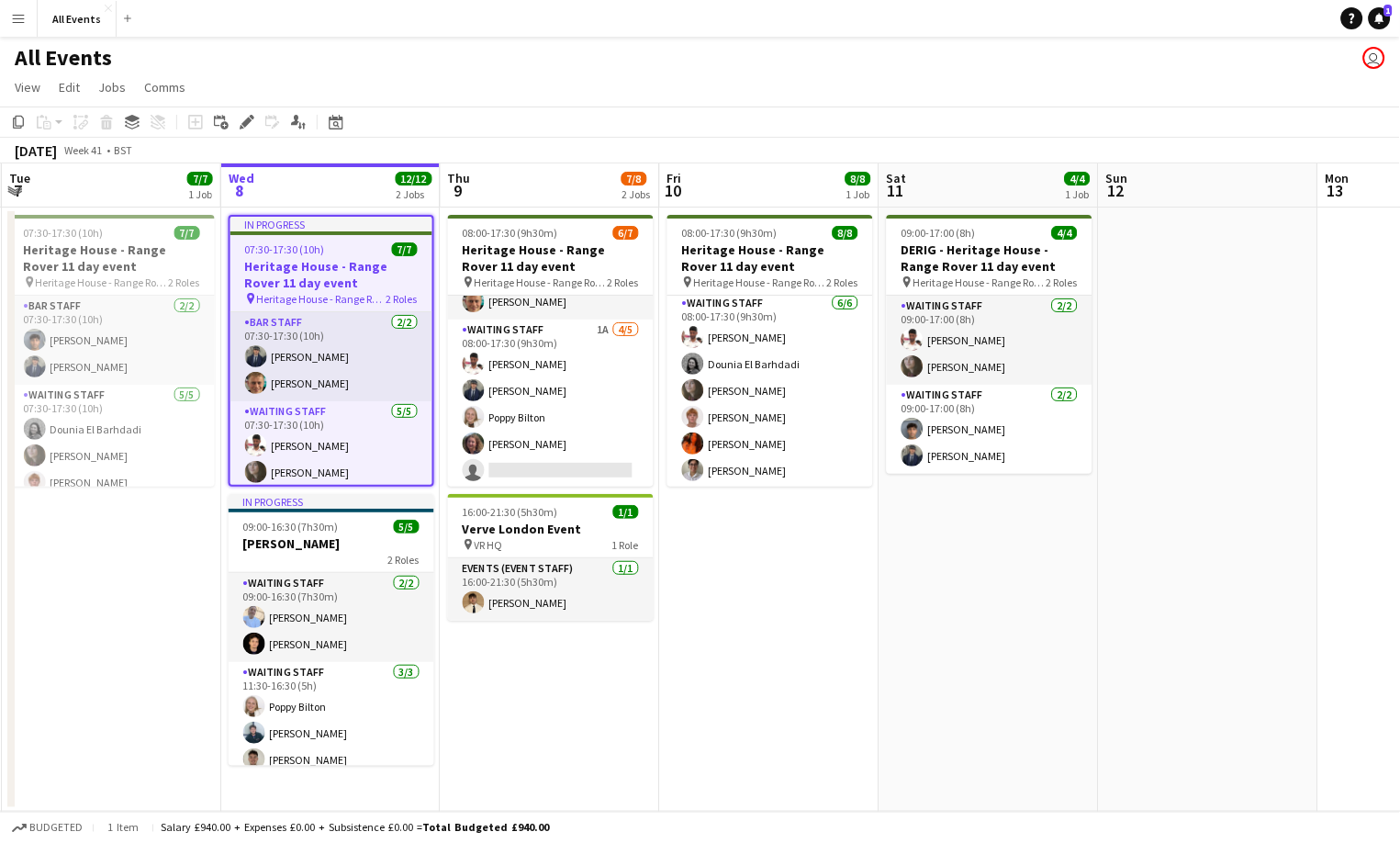
scroll to position [0, 0]
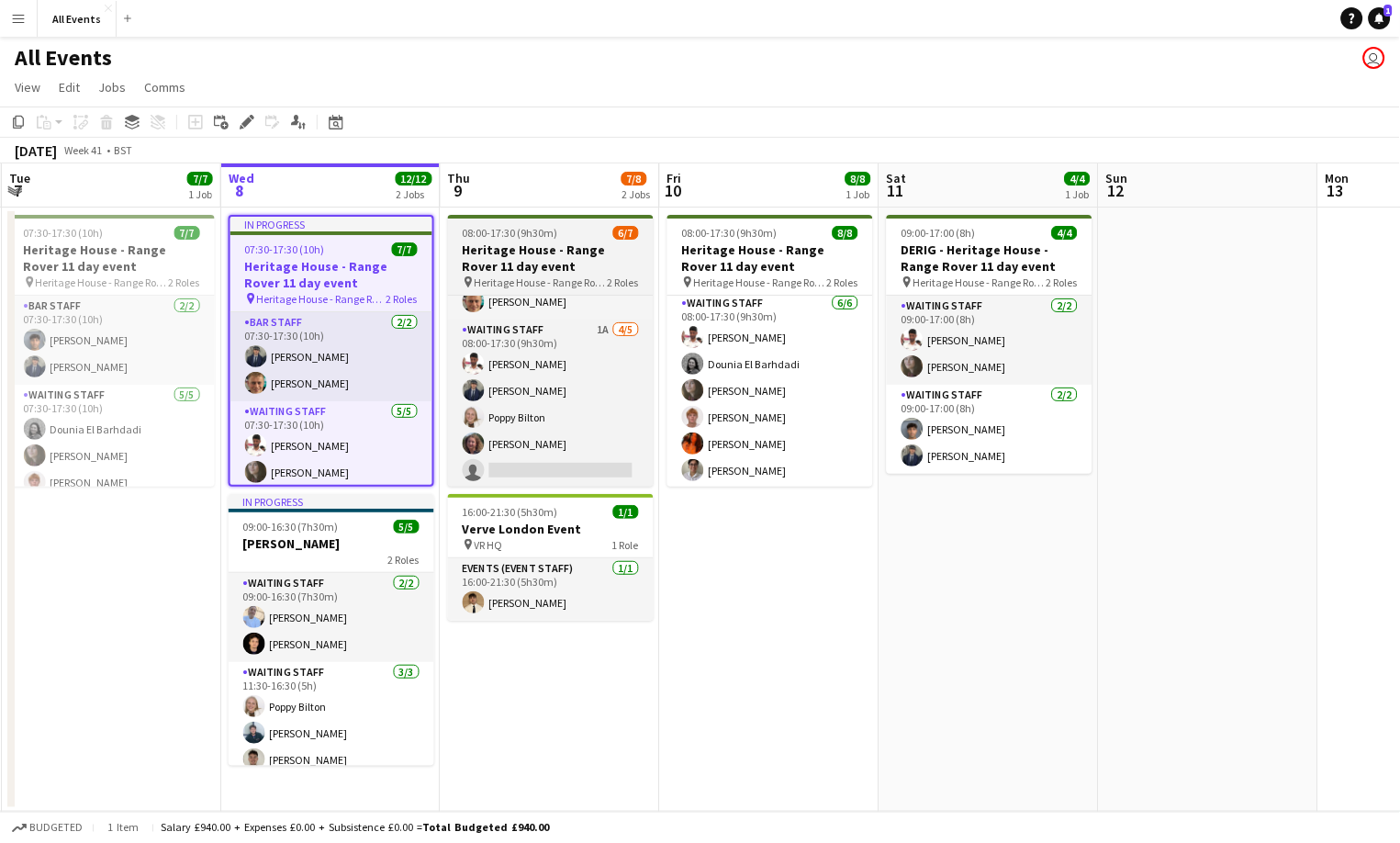
click at [521, 258] on h3 "Heritage House - Range Rover 11 day event" at bounding box center [551, 258] width 206 height 33
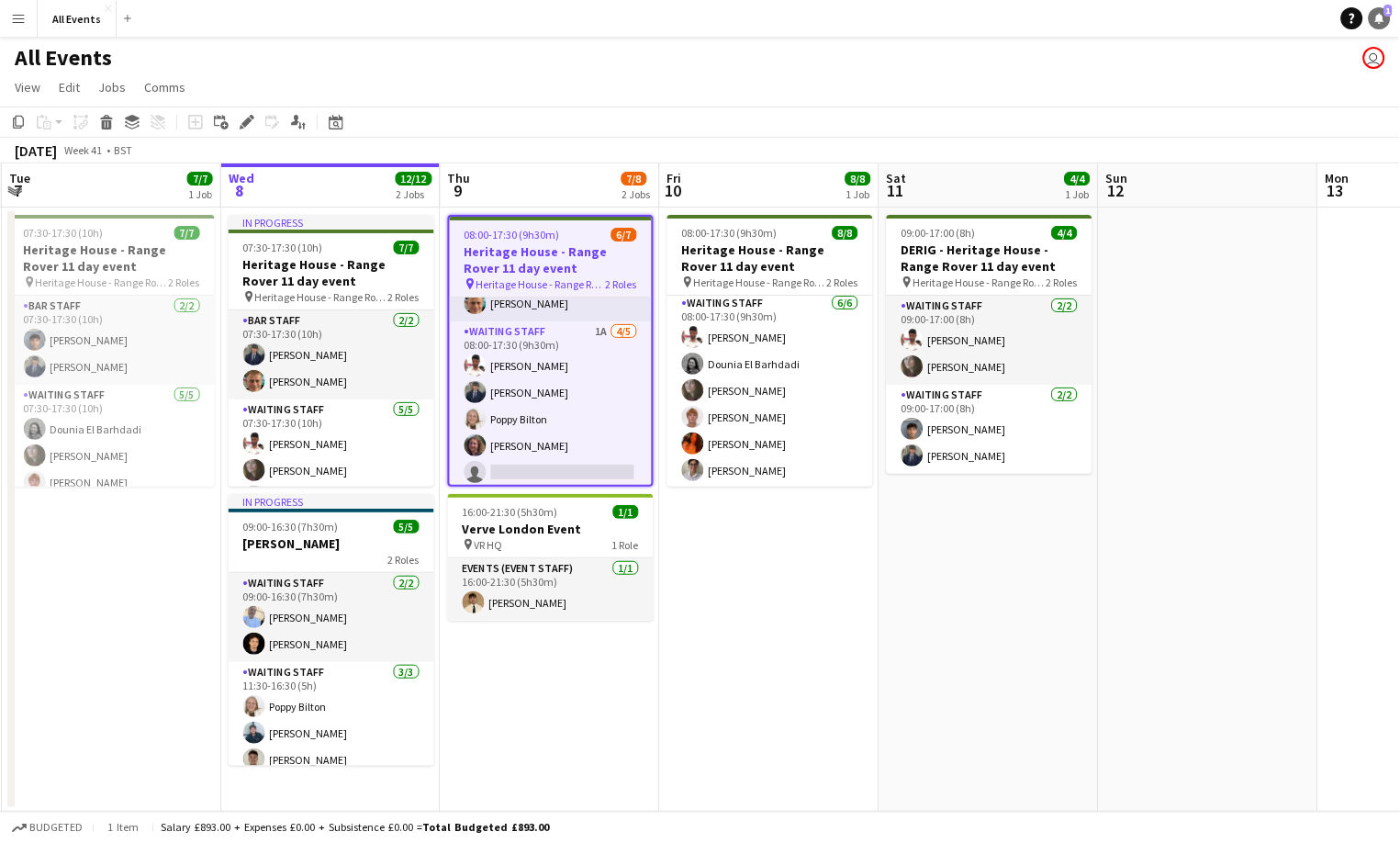
click at [1379, 25] on link "Notifications 1" at bounding box center [1379, 18] width 22 height 22
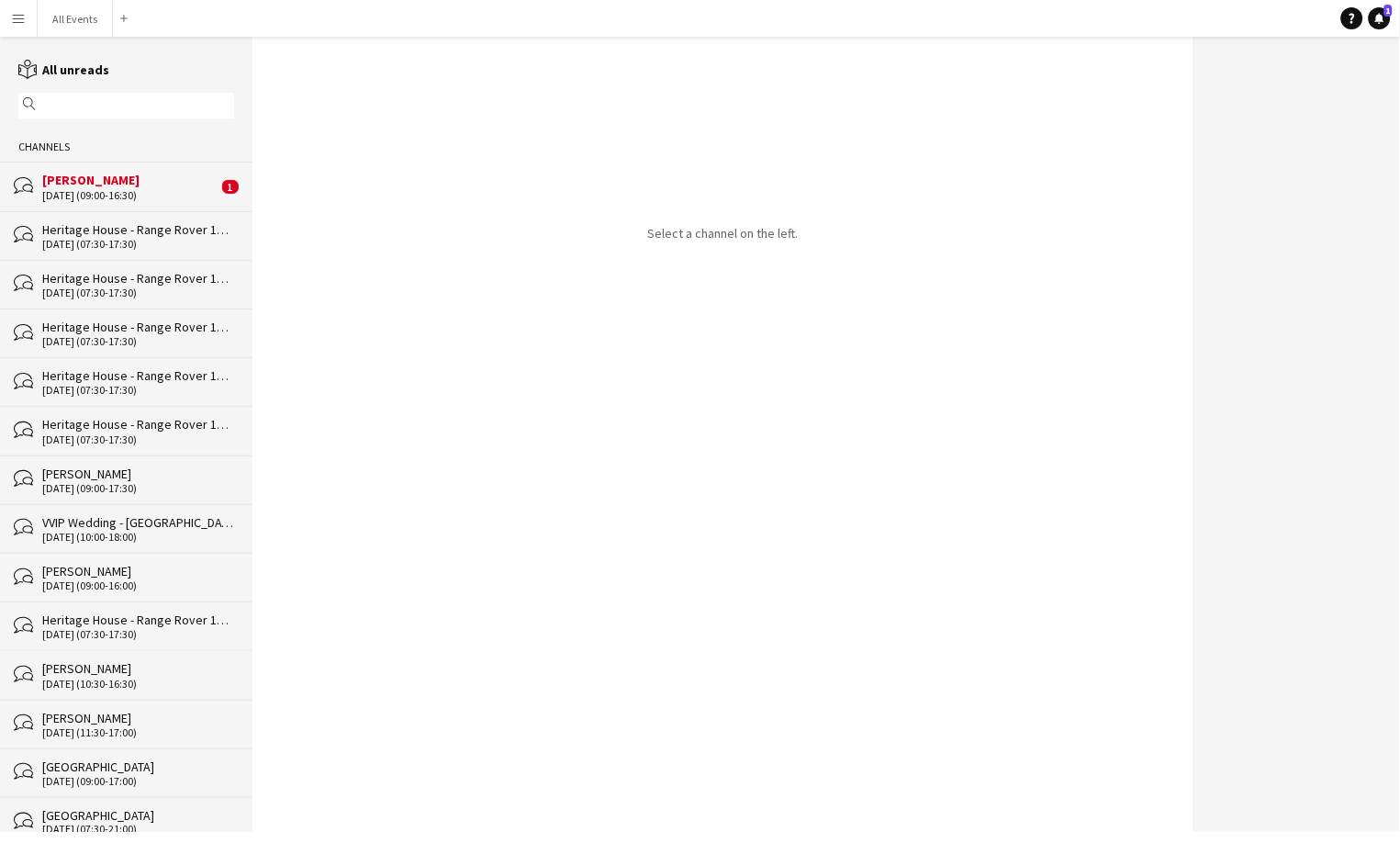
click at [173, 191] on div "08-10-2025 (09:00-16:30)" at bounding box center [130, 196] width 175 height 13
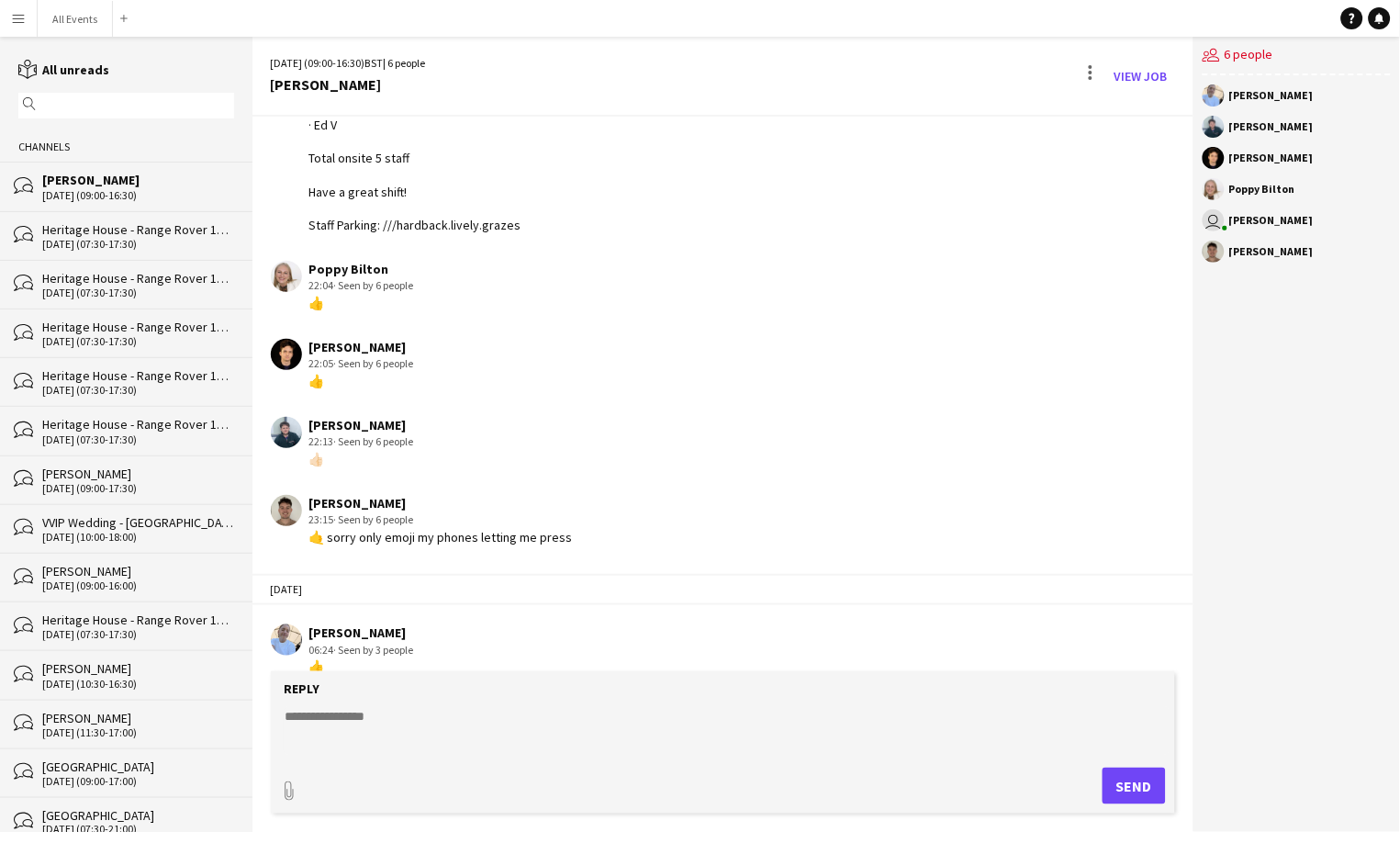
scroll to position [567, 0]
click at [84, 20] on button "All Events Close" at bounding box center [75, 19] width 75 height 36
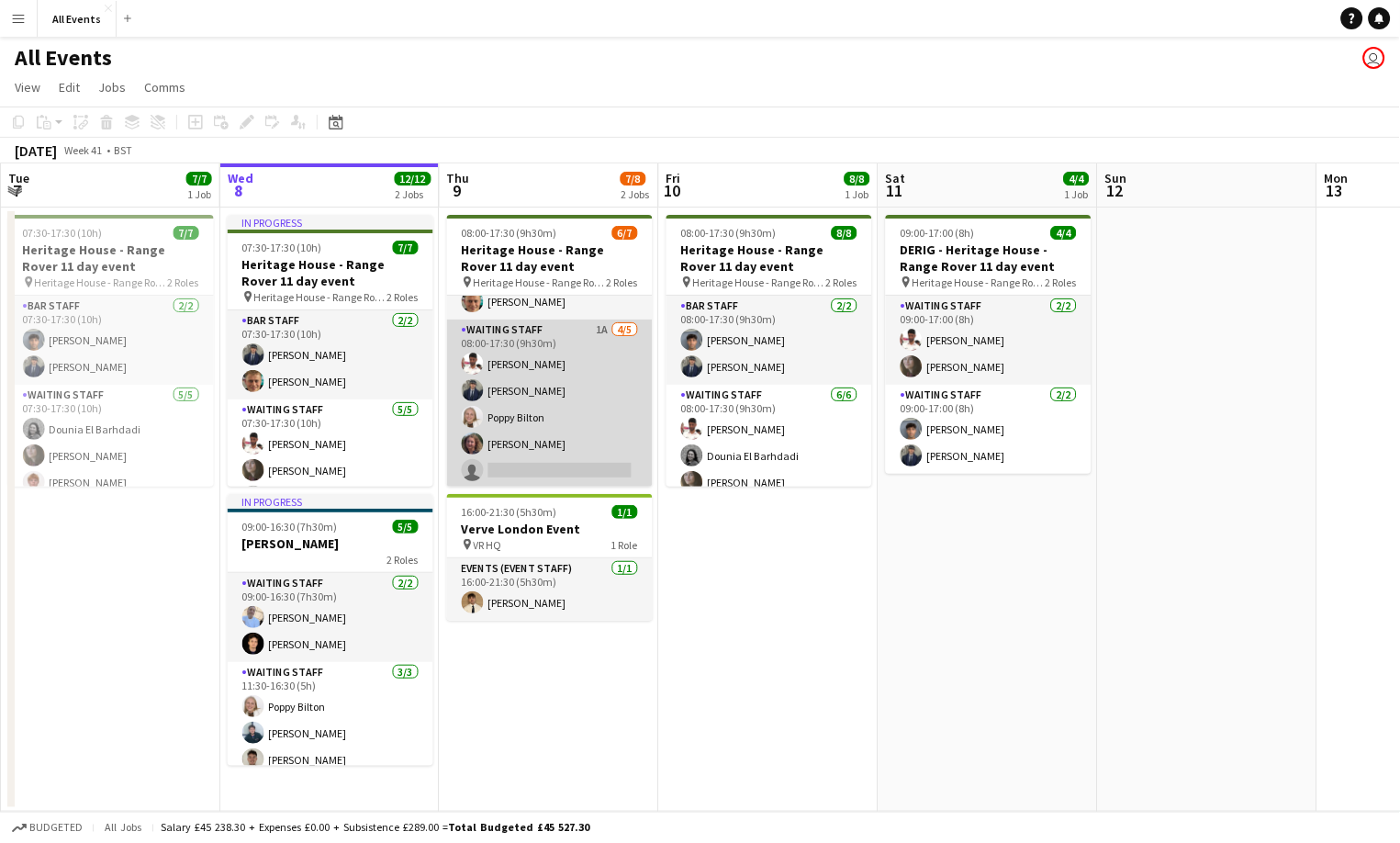
click at [576, 439] on app-card-role "Waiting Staff 1A 4/5 08:00-17:30 (9h30m) Ahmed Al-Khayat Charlie Hill Poppy Bil…" at bounding box center [550, 404] width 206 height 169
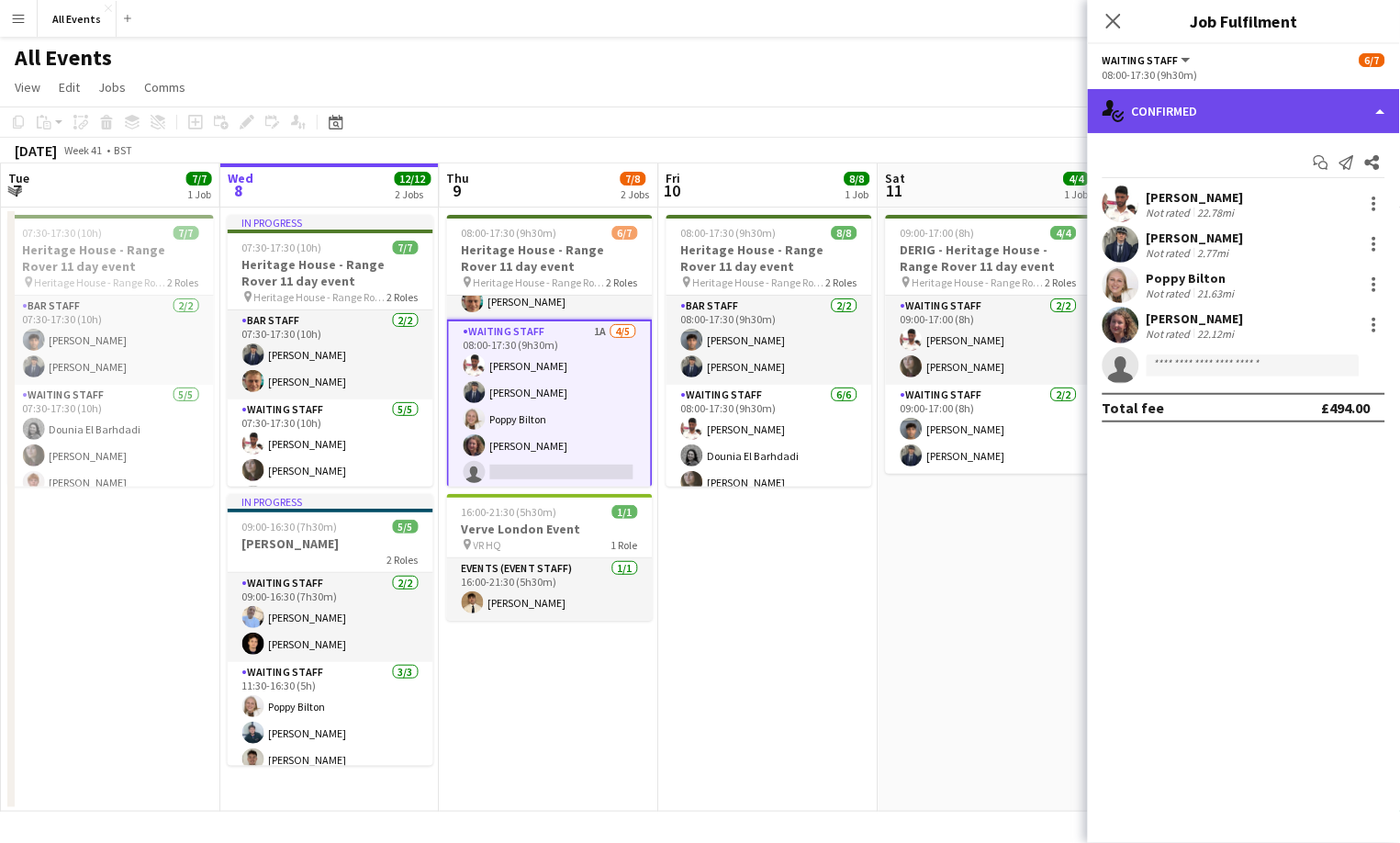
click at [1213, 117] on div "single-neutral-actions-check-2 Confirmed" at bounding box center [1244, 111] width 312 height 44
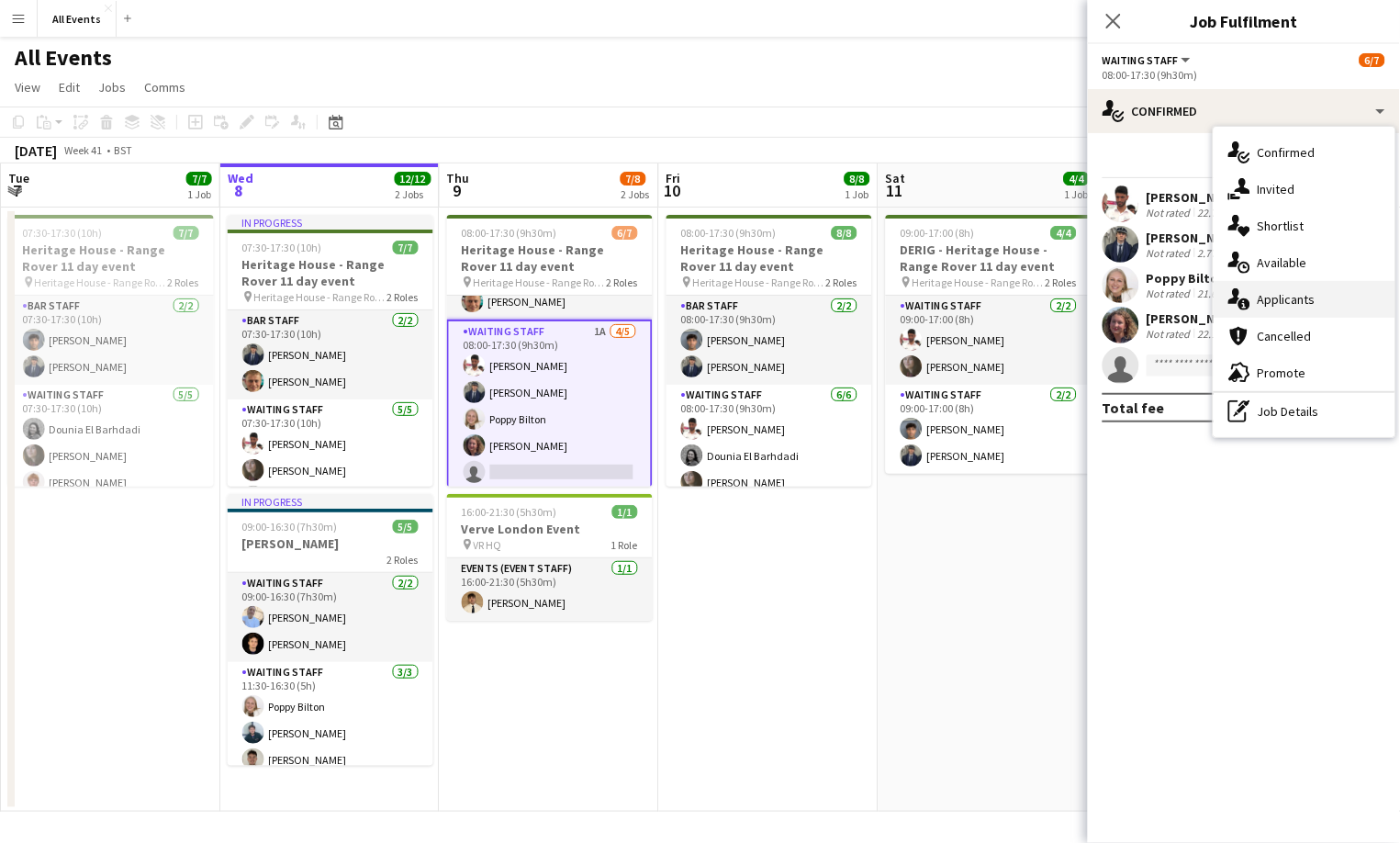
click at [1282, 296] on span "Applicants" at bounding box center [1286, 299] width 58 height 16
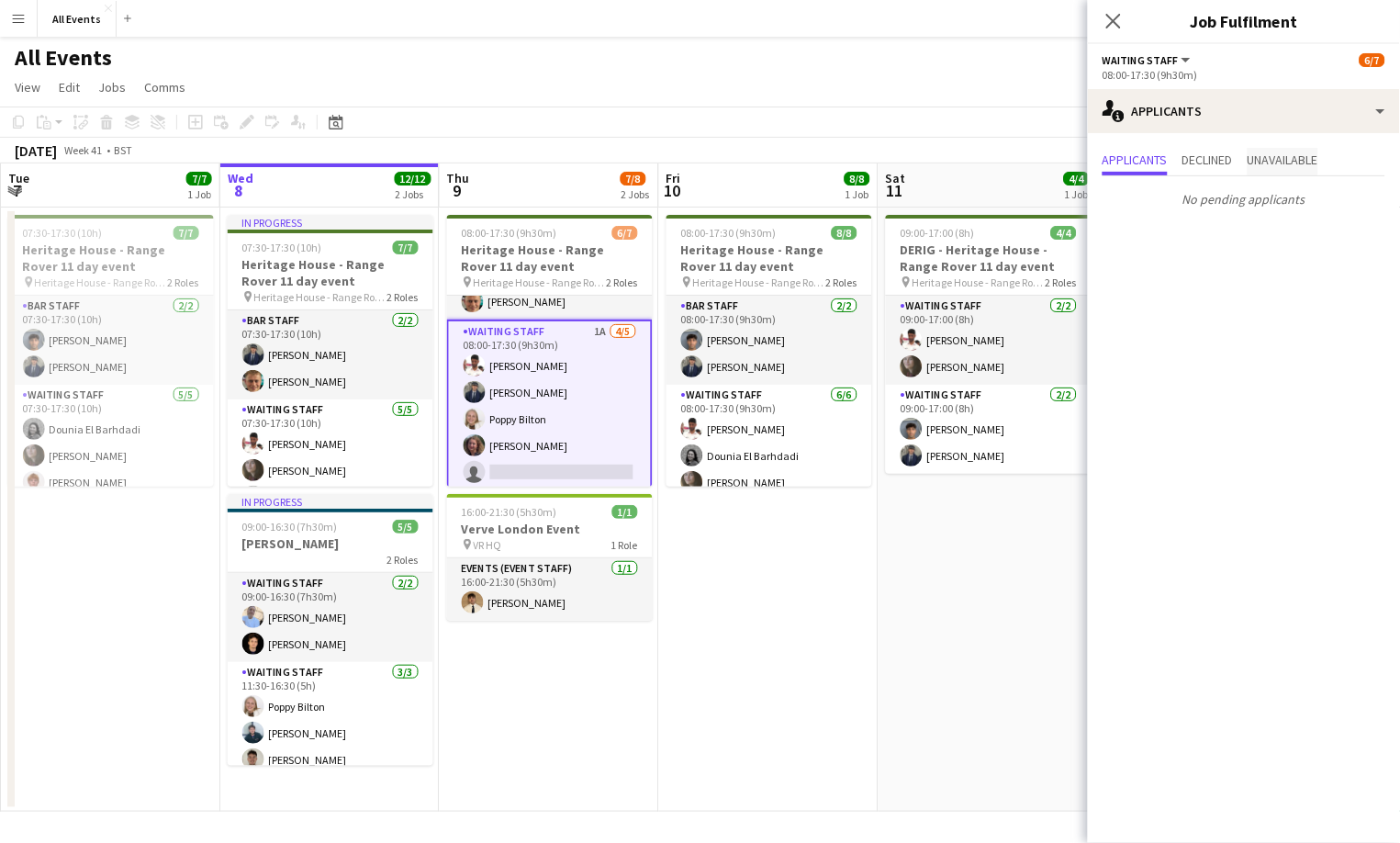
click at [1270, 167] on span "Unavailable" at bounding box center [1282, 161] width 71 height 27
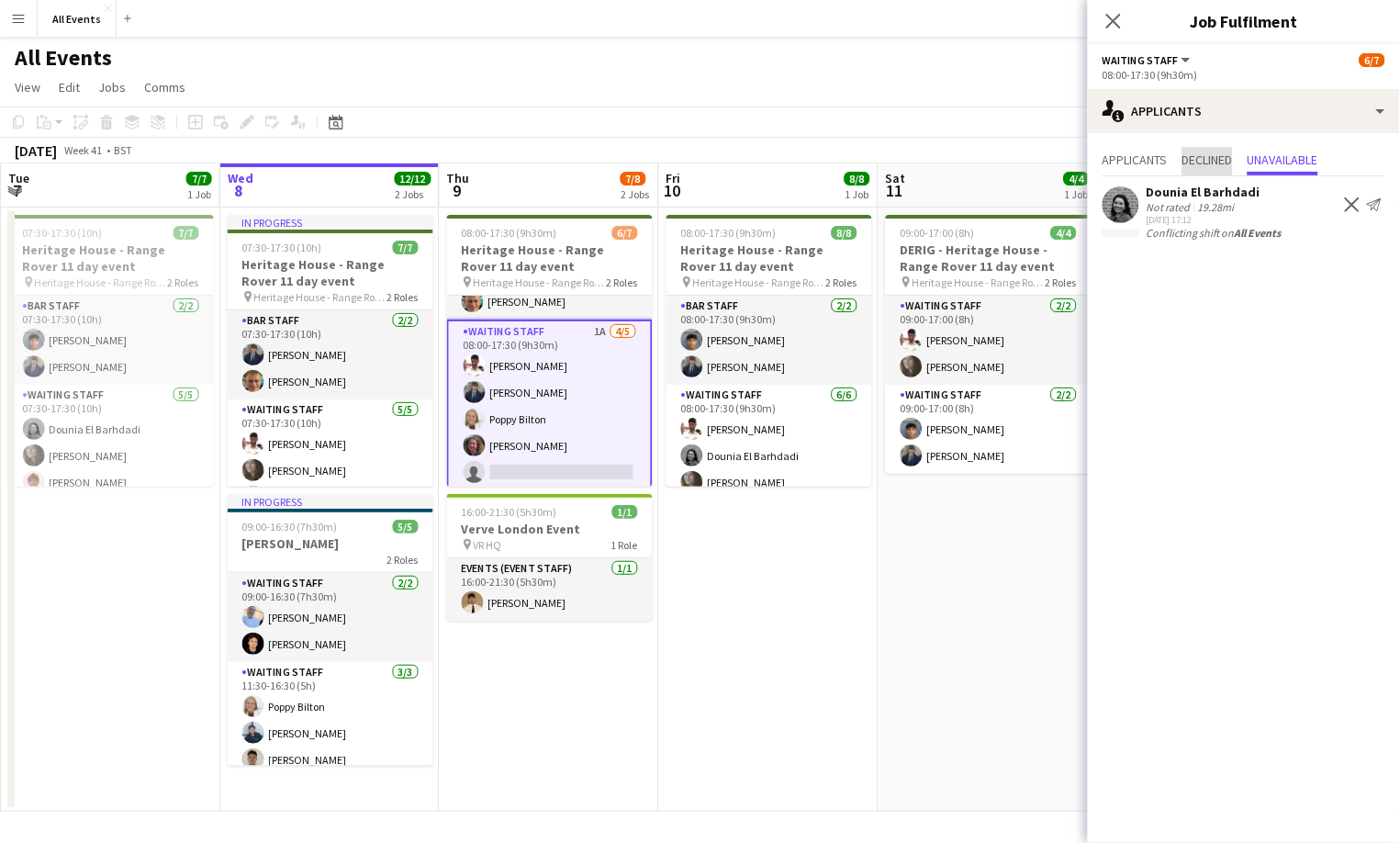
click at [1209, 161] on span "Declined" at bounding box center [1208, 160] width 50 height 13
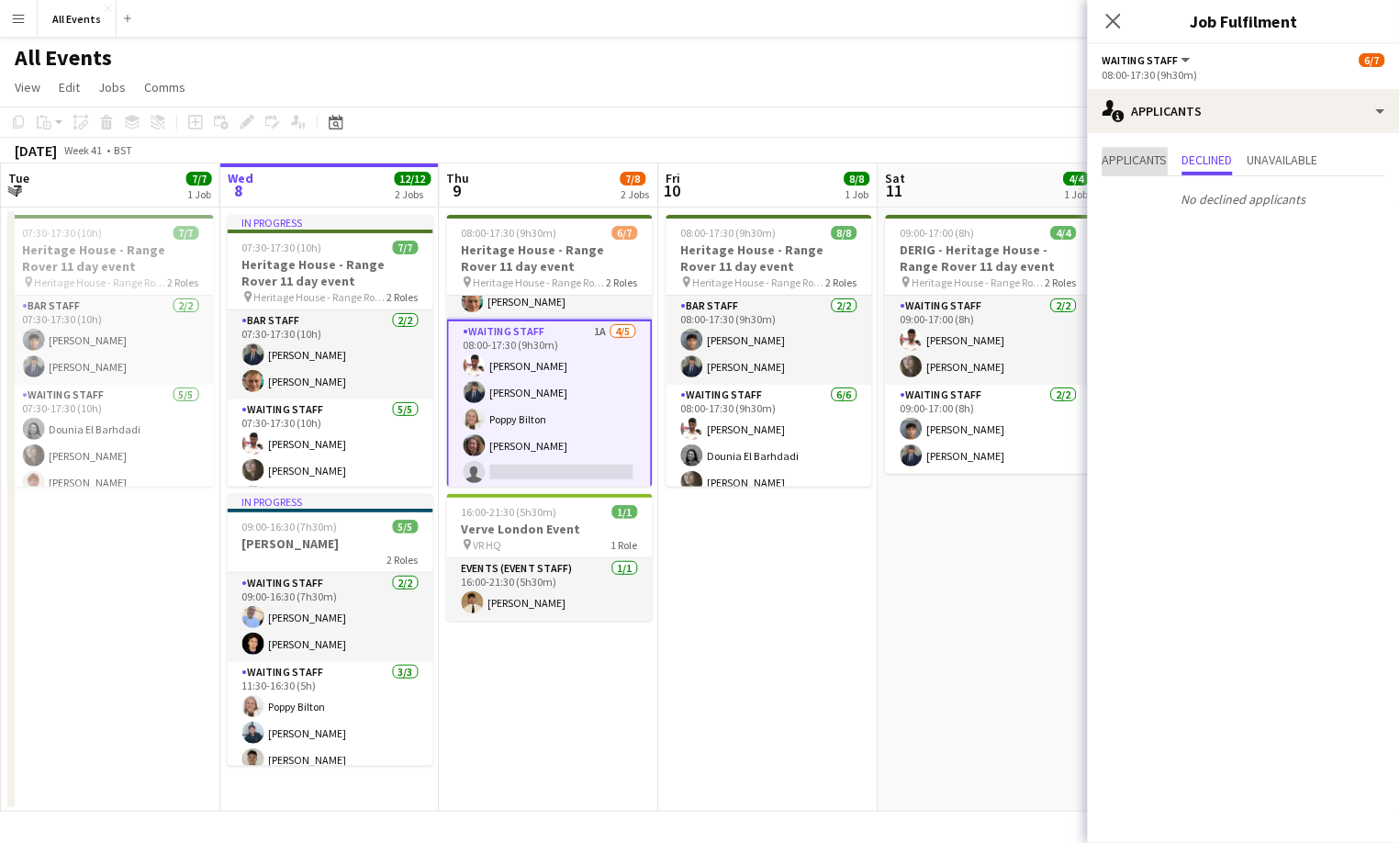
click at [1152, 161] on span "Applicants" at bounding box center [1135, 160] width 65 height 13
drag, startPoint x: 1189, startPoint y: 161, endPoint x: 1227, endPoint y: 162, distance: 38.0
click at [1190, 161] on span "Declined" at bounding box center [1208, 160] width 50 height 13
click at [1283, 164] on span "Unavailable" at bounding box center [1282, 160] width 71 height 13
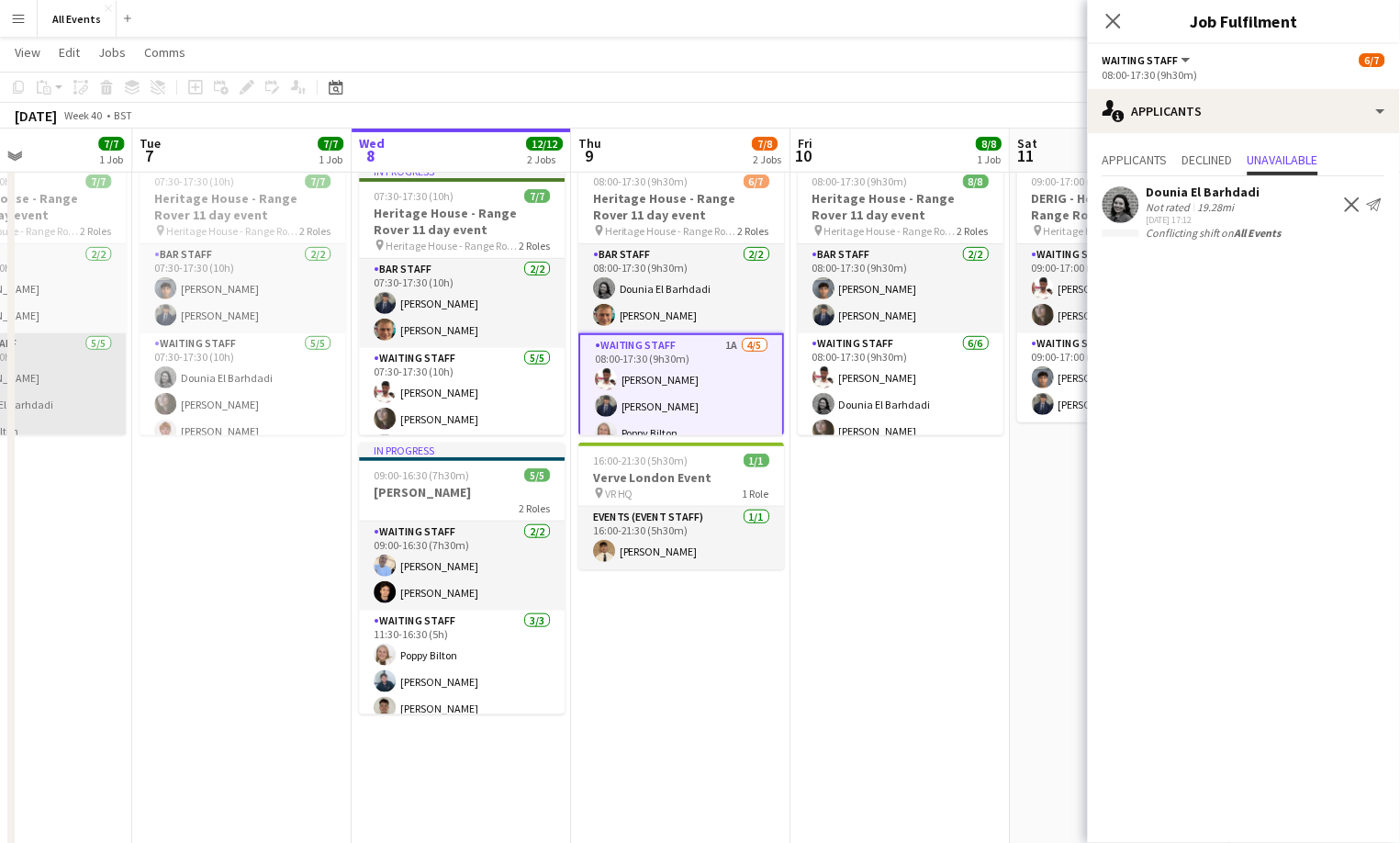
scroll to position [0, 607]
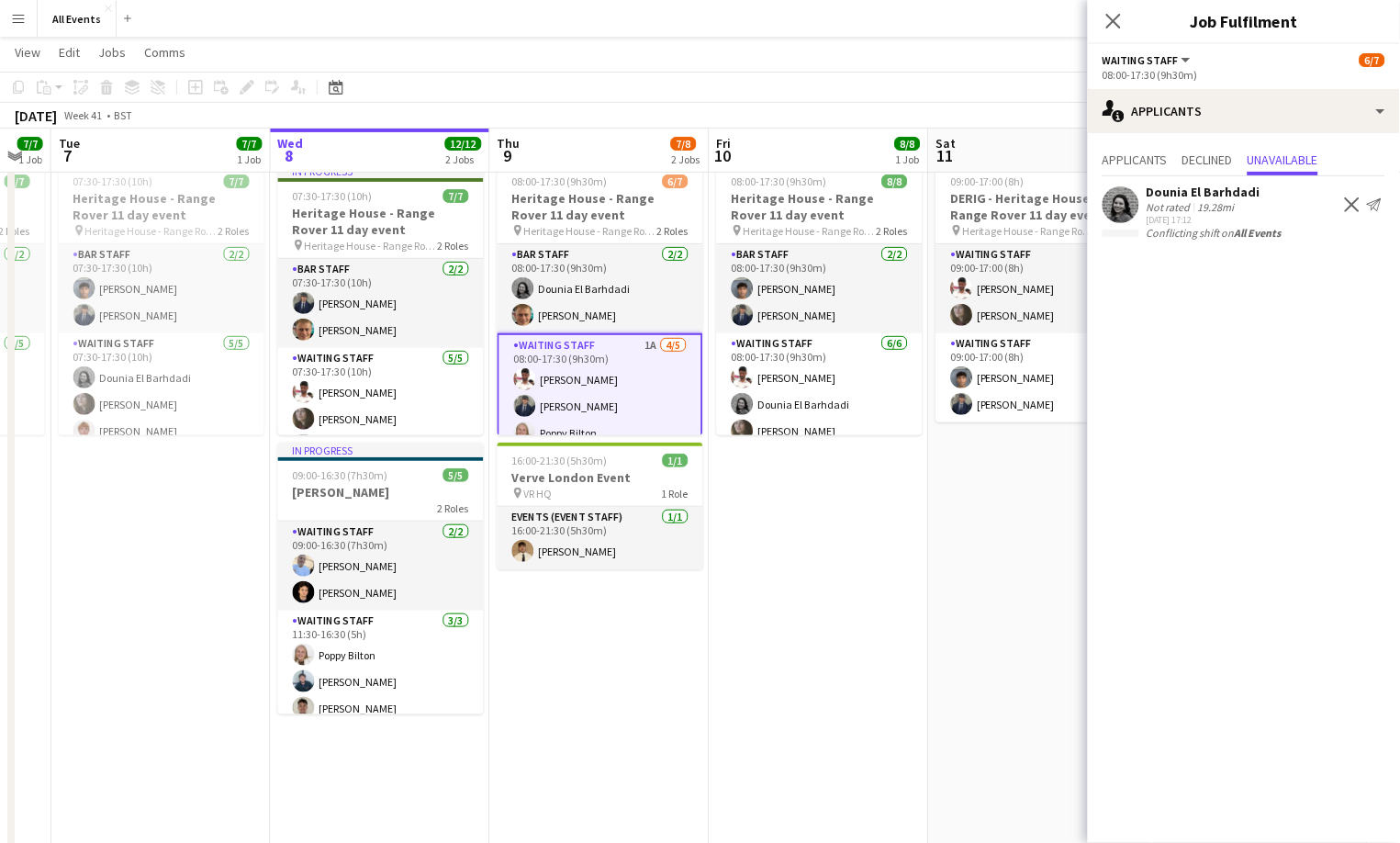
click at [785, 619] on app-date-cell "08:00-17:30 (9h30m) 8/8 Heritage House - Range Rover 11 day event pin Heritage …" at bounding box center [820, 543] width 220 height 775
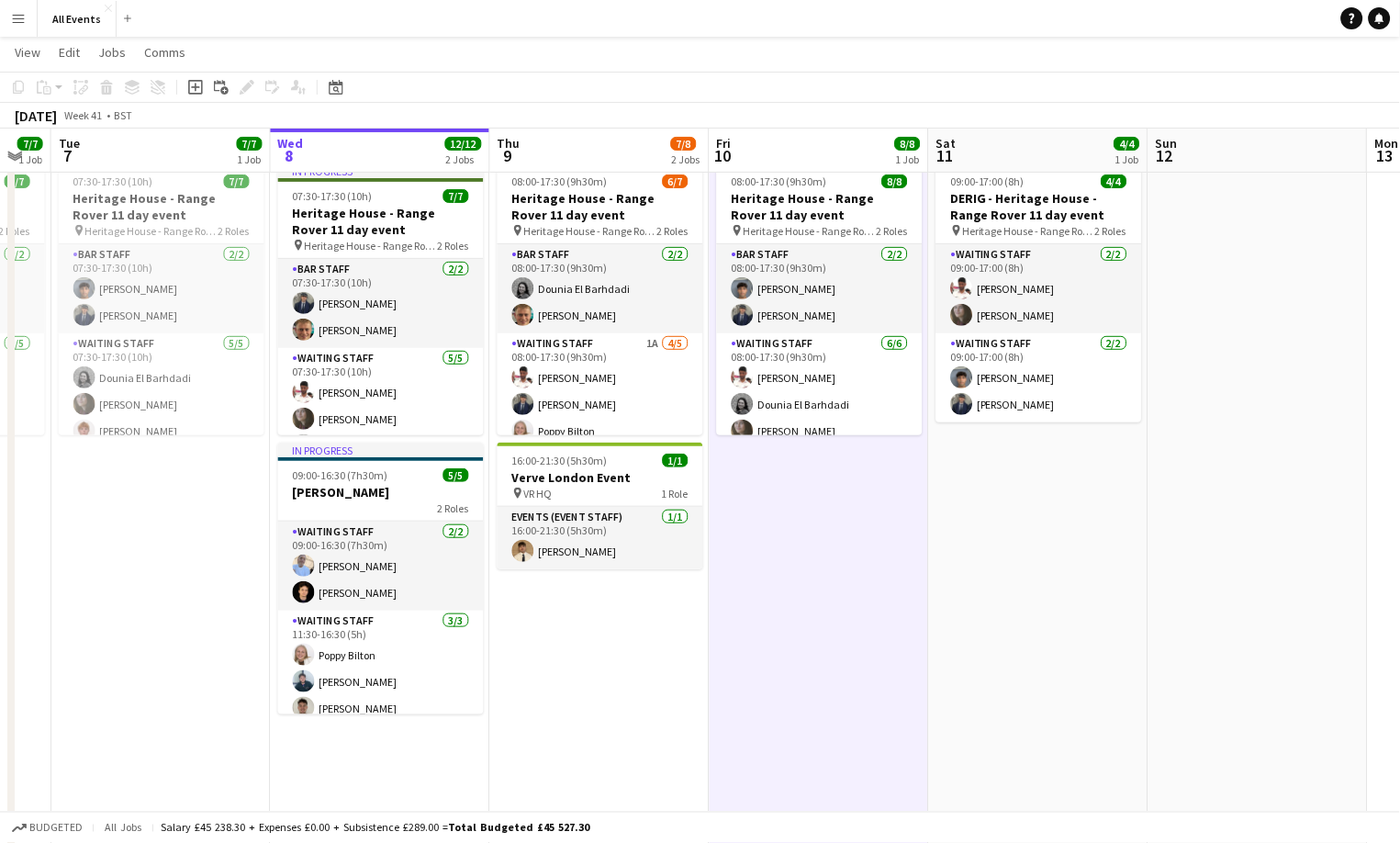
click at [786, 619] on app-date-cell "08:00-17:30 (9h30m) 8/8 Heritage House - Range Rover 11 day event pin Heritage …" at bounding box center [820, 543] width 220 height 775
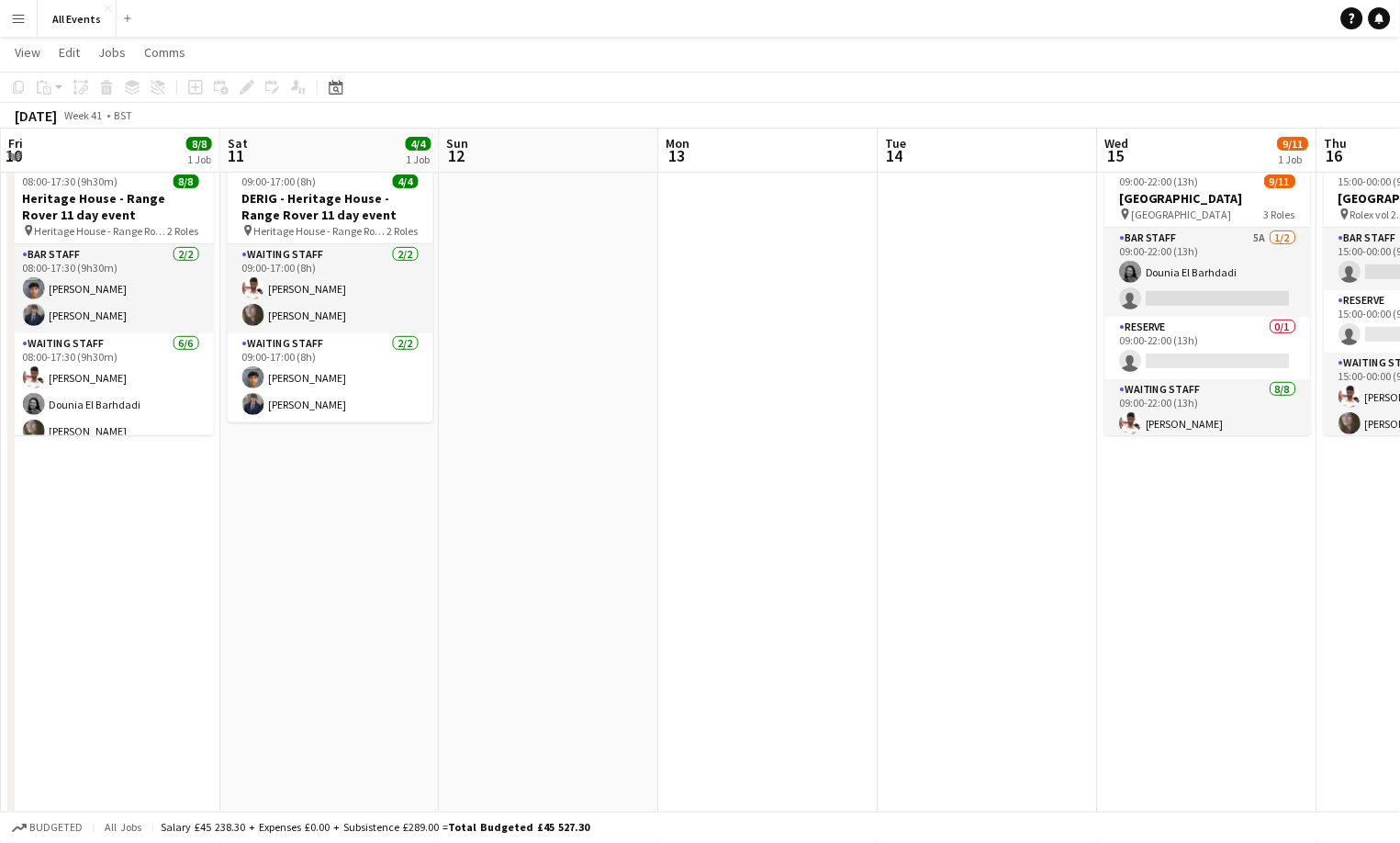
scroll to position [0, 413]
